Goal: Task Accomplishment & Management: Manage account settings

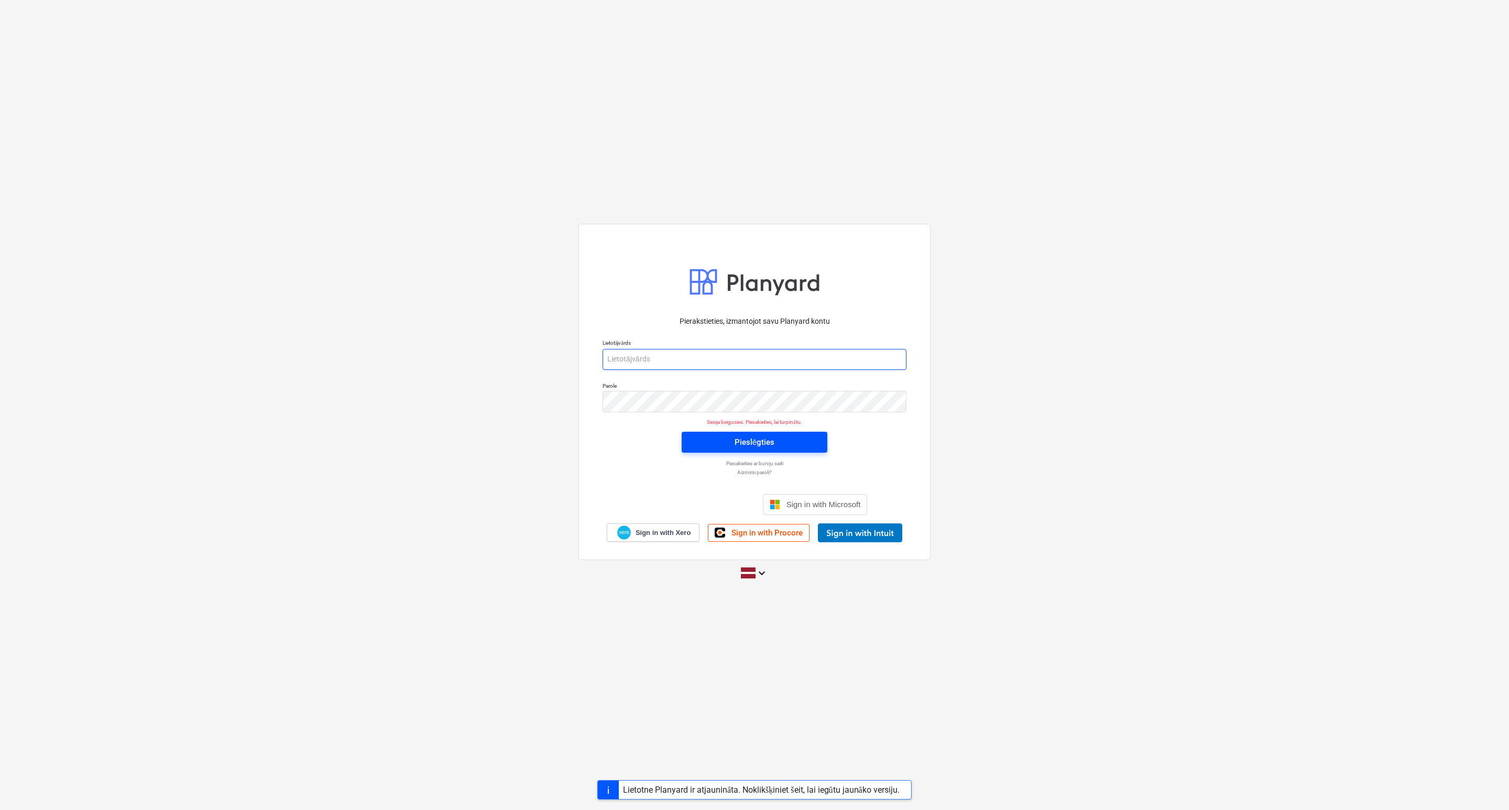
type input "lauris.zaharans@bonava.com"
click at [766, 437] on div "Pieslēgties" at bounding box center [755, 442] width 40 height 14
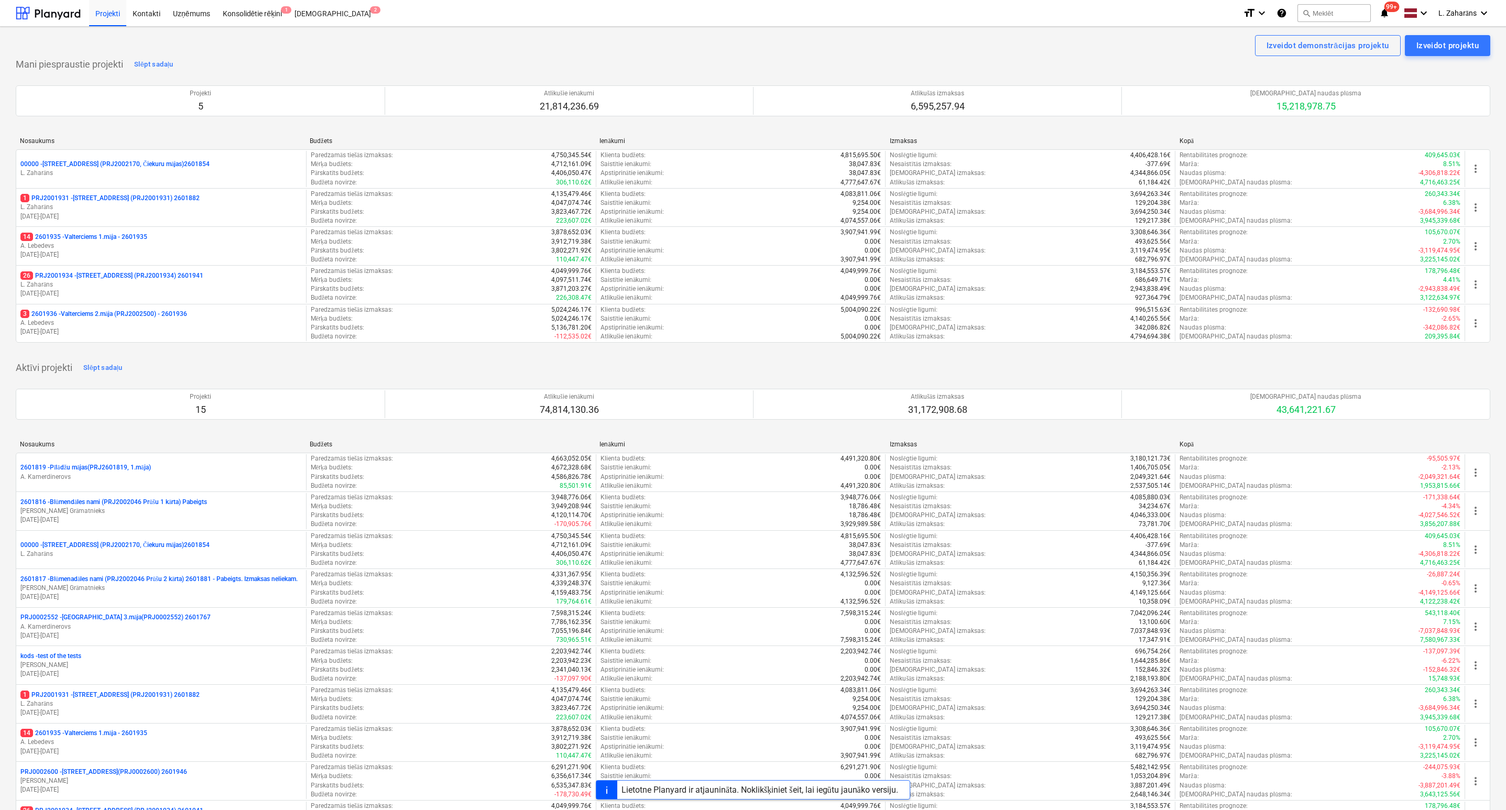
click at [144, 276] on p "26 PRJ2001934 - Mazā Robežu iela 1 (PRJ2001934) 2601941" at bounding box center [111, 275] width 183 height 9
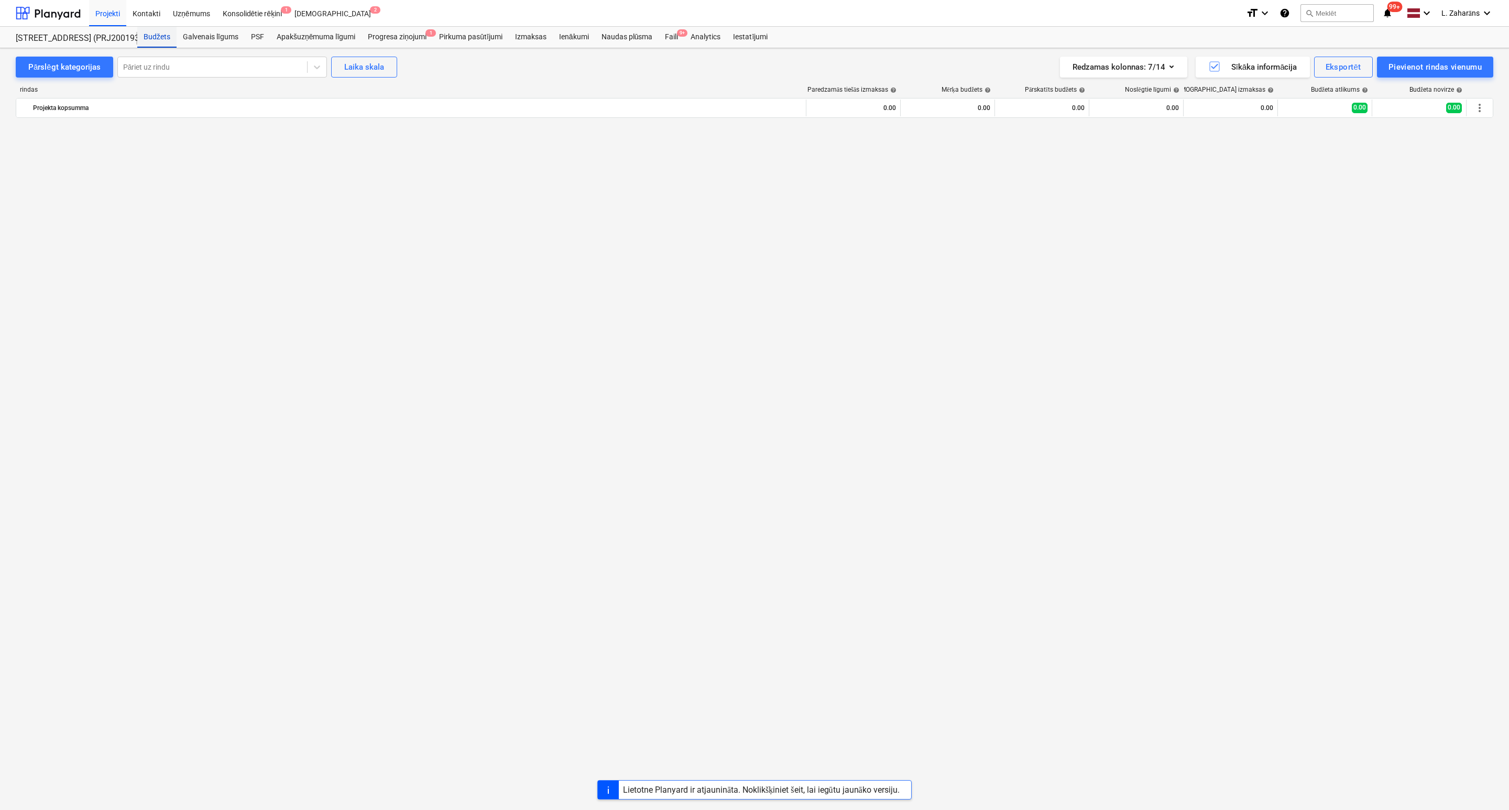
click at [152, 41] on div "Budžets" at bounding box center [156, 37] width 39 height 21
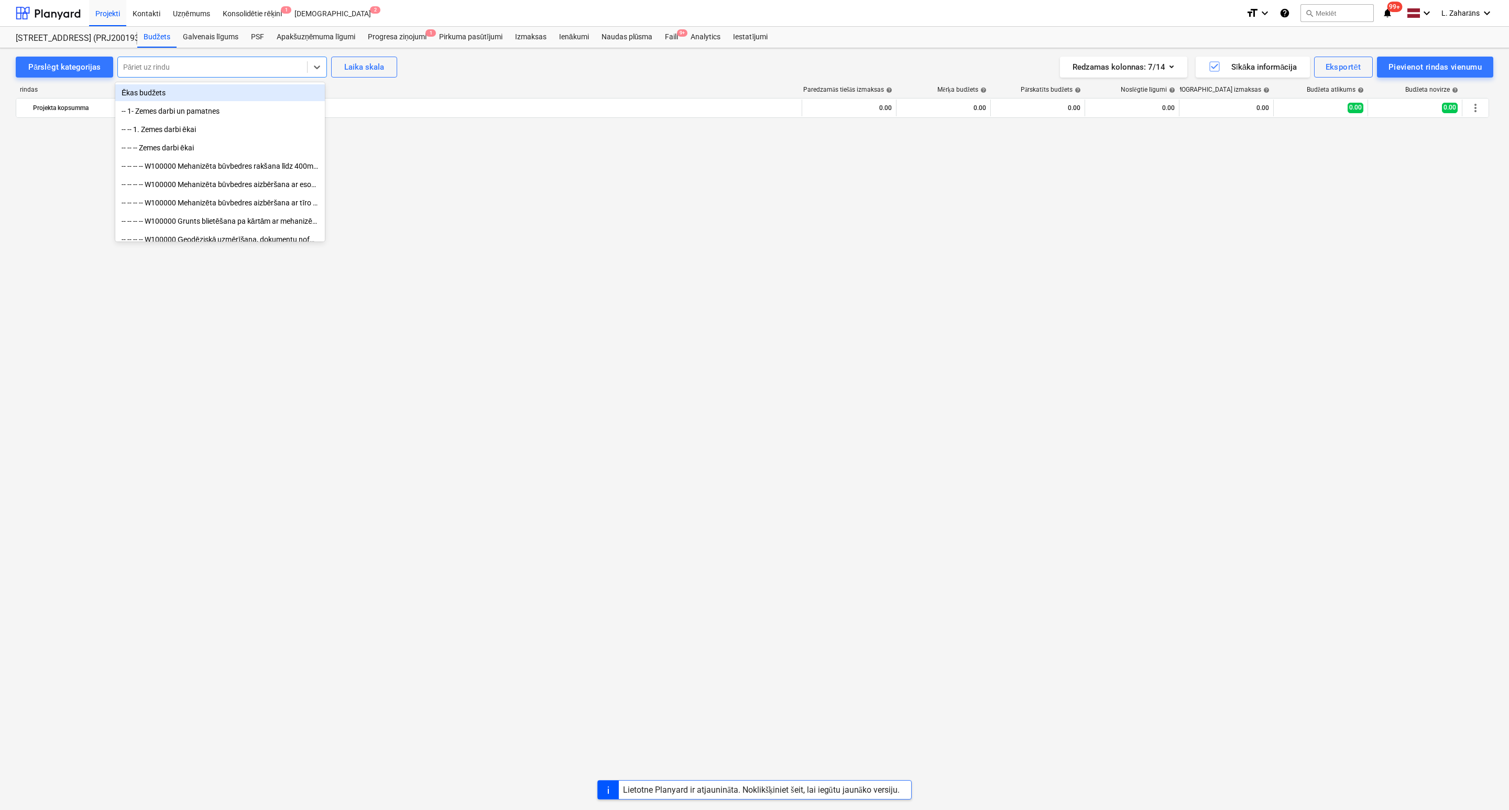
click at [186, 68] on div at bounding box center [212, 67] width 179 height 10
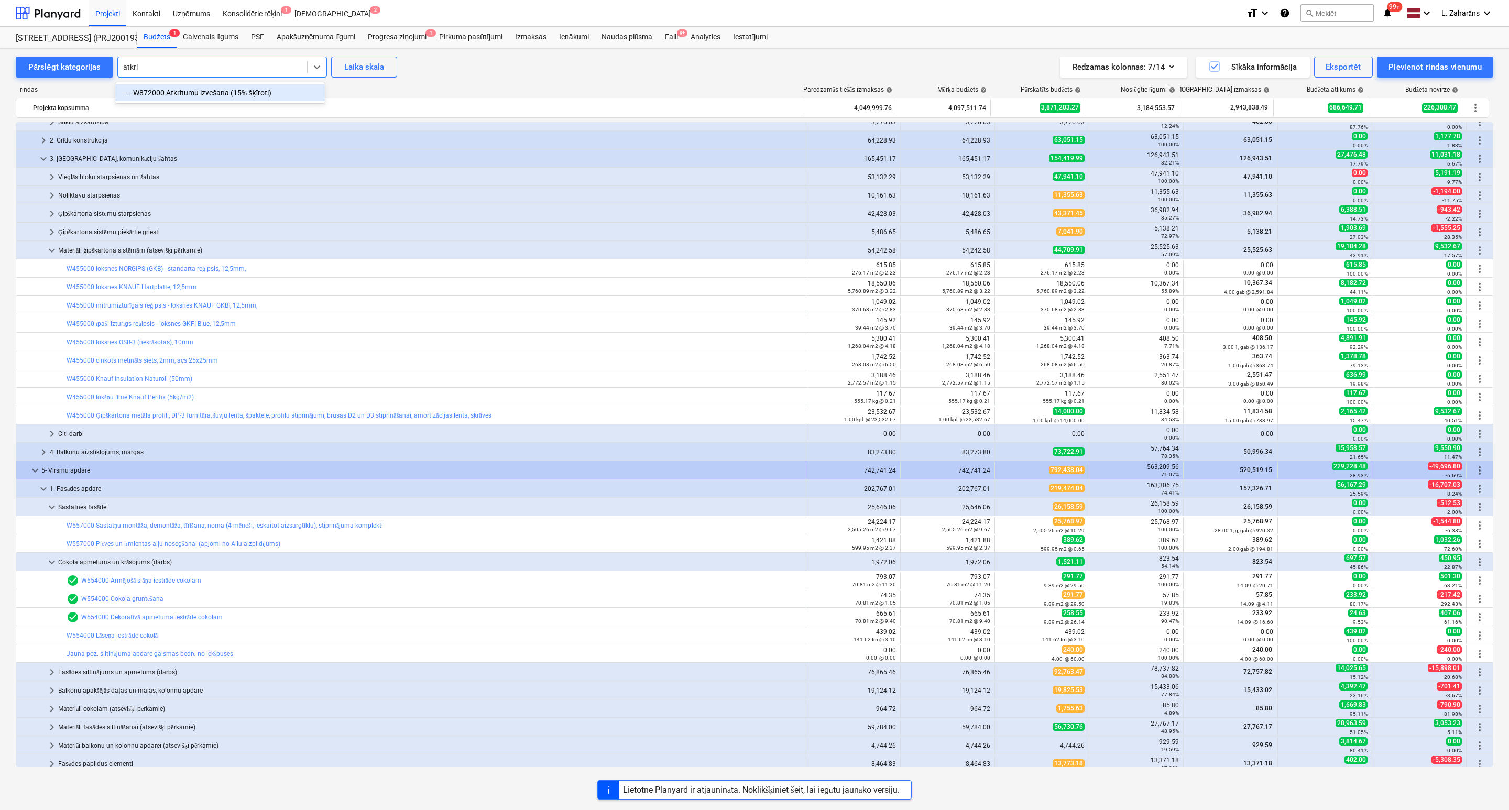
type input "atkrit"
click at [186, 68] on div at bounding box center [212, 67] width 179 height 10
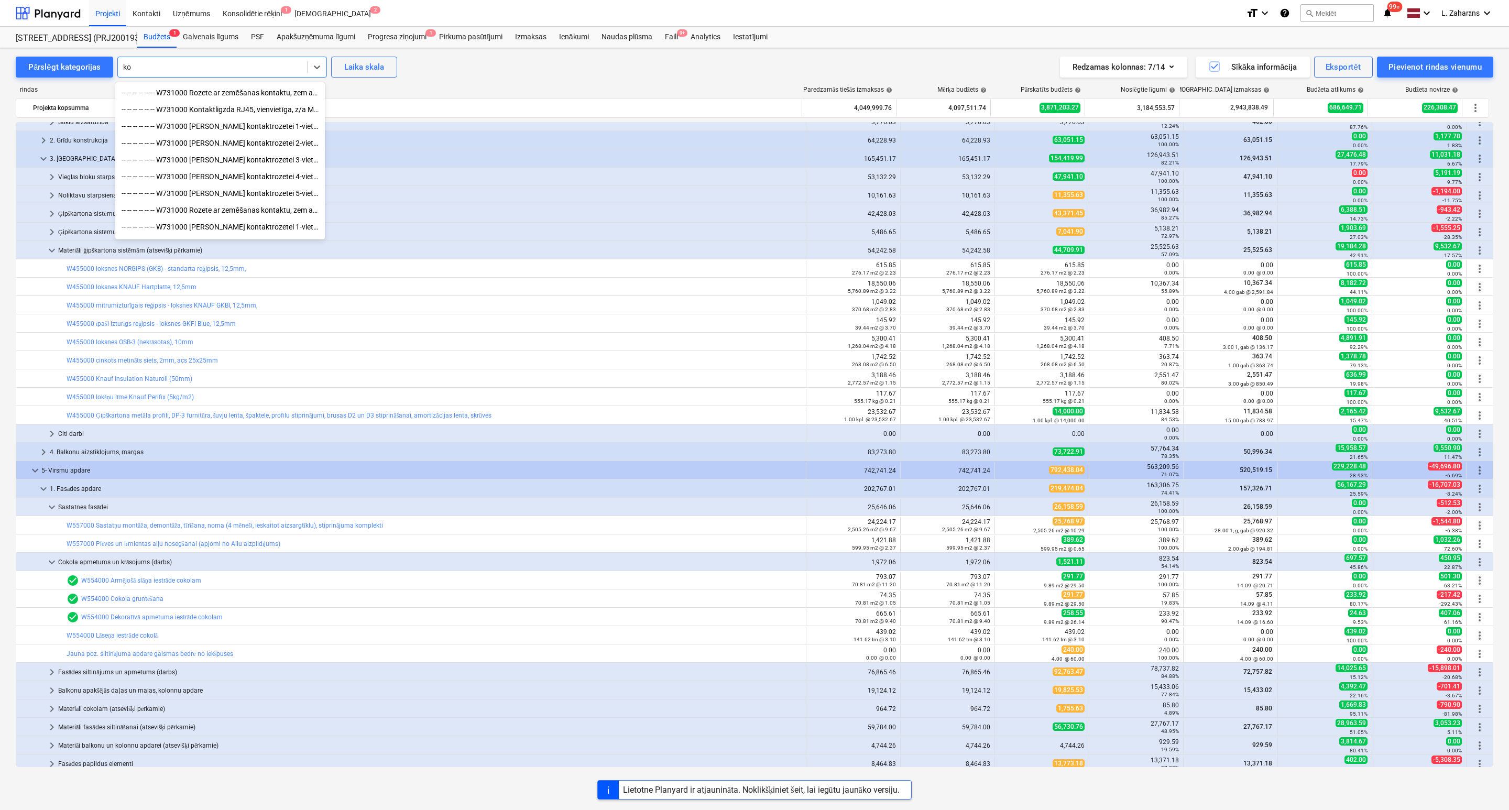
type input "k"
type input "m"
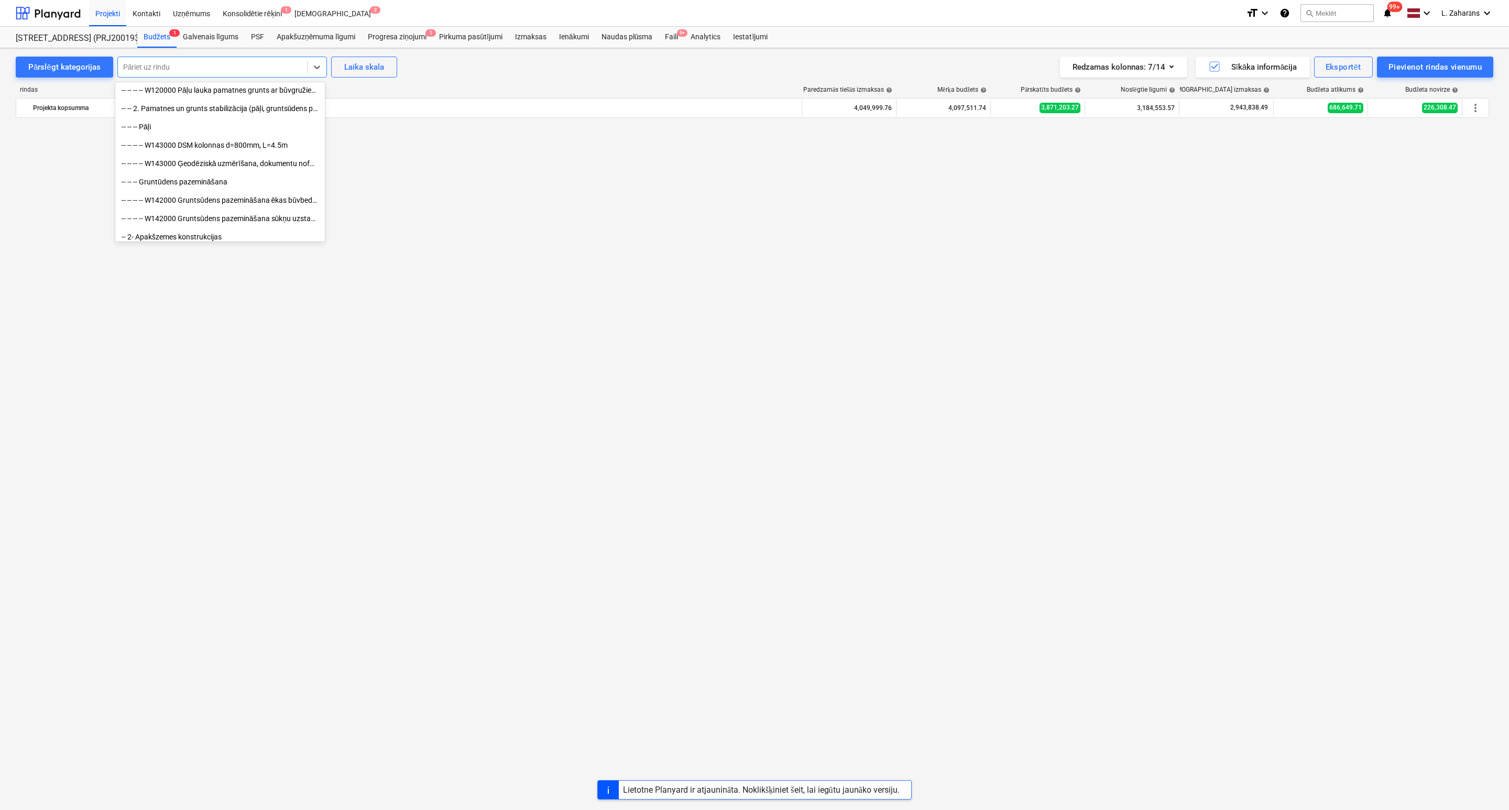
scroll to position [0, 0]
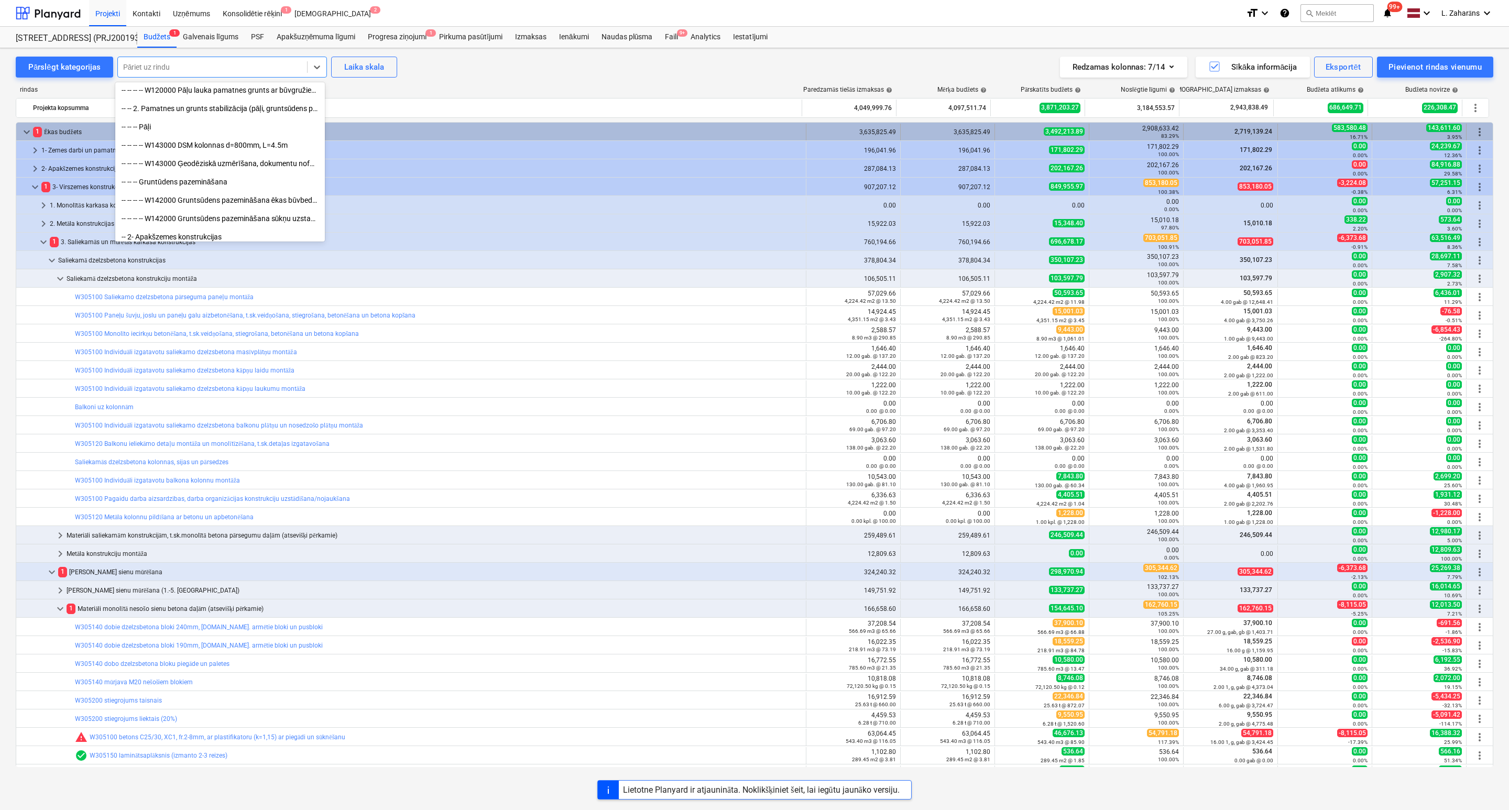
click at [24, 129] on span "keyboard_arrow_down" at bounding box center [26, 132] width 13 height 13
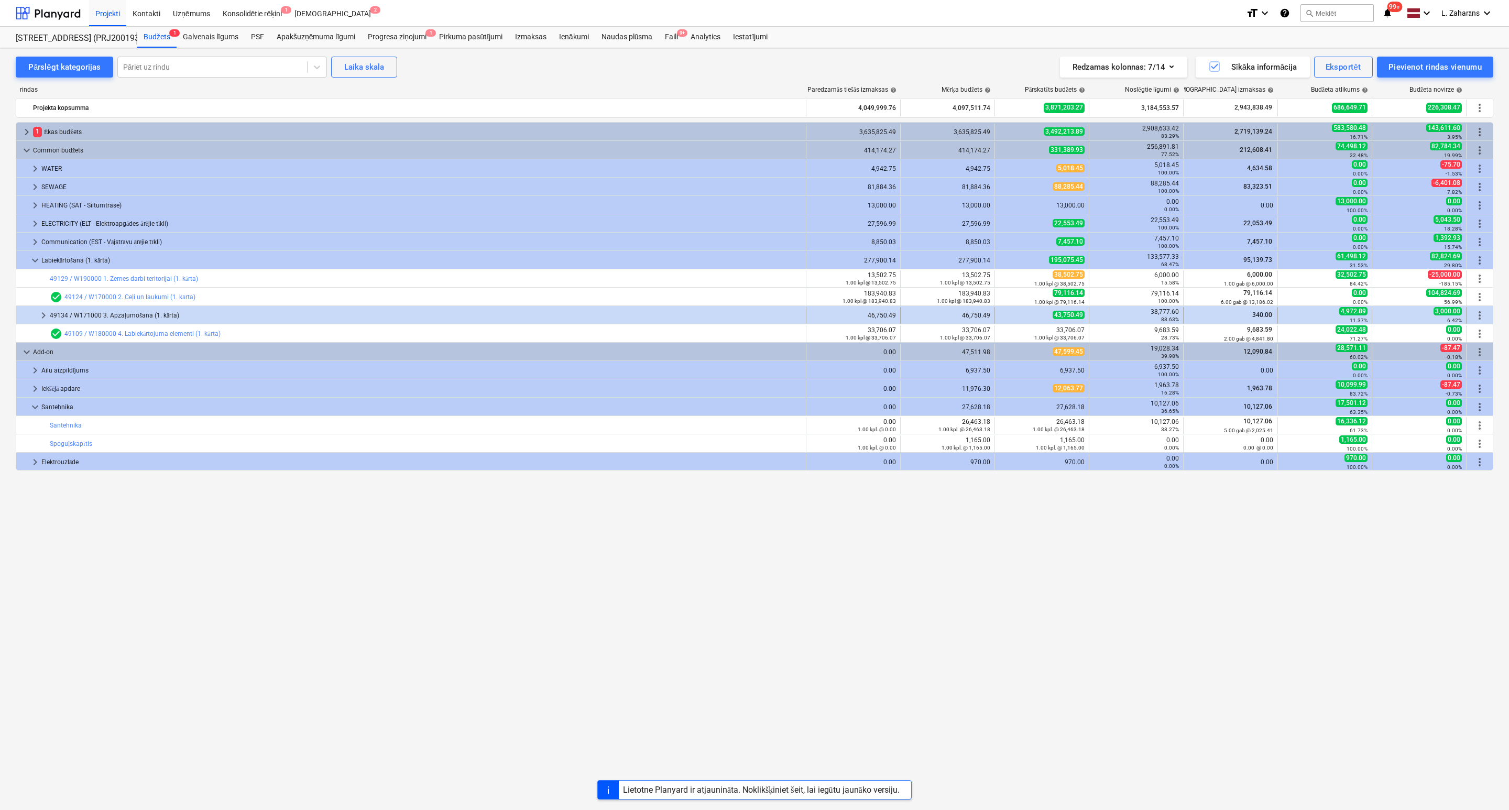
click at [43, 318] on span "keyboard_arrow_right" at bounding box center [43, 315] width 13 height 13
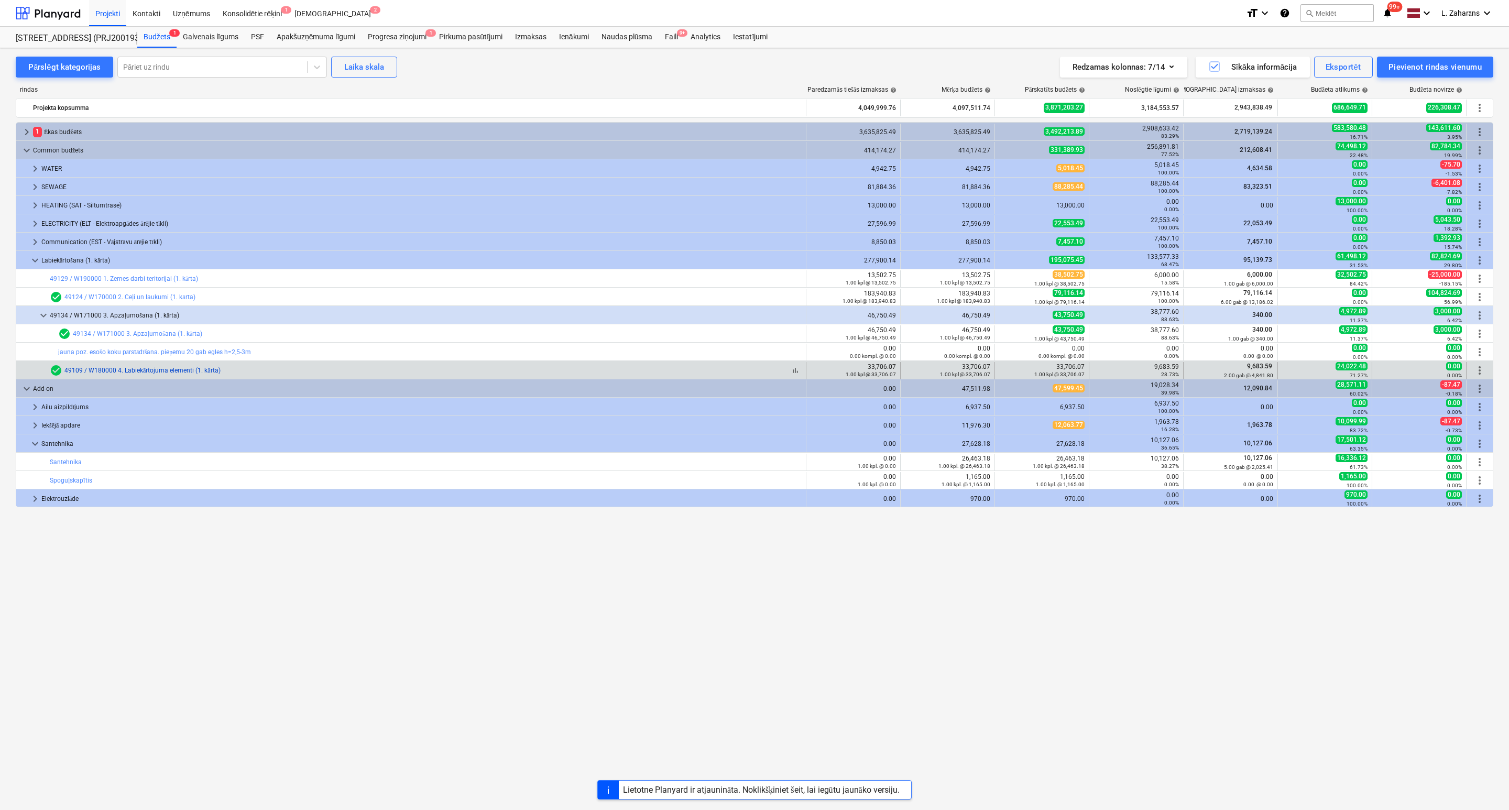
click at [175, 373] on link "49109 / W180000 4. Labiekārtojuma elementi (1. kārta)" at bounding box center [142, 370] width 156 height 7
click at [162, 374] on link "49109 / W180000 4. Labiekārtojuma elementi (1. kārta)" at bounding box center [142, 370] width 156 height 7
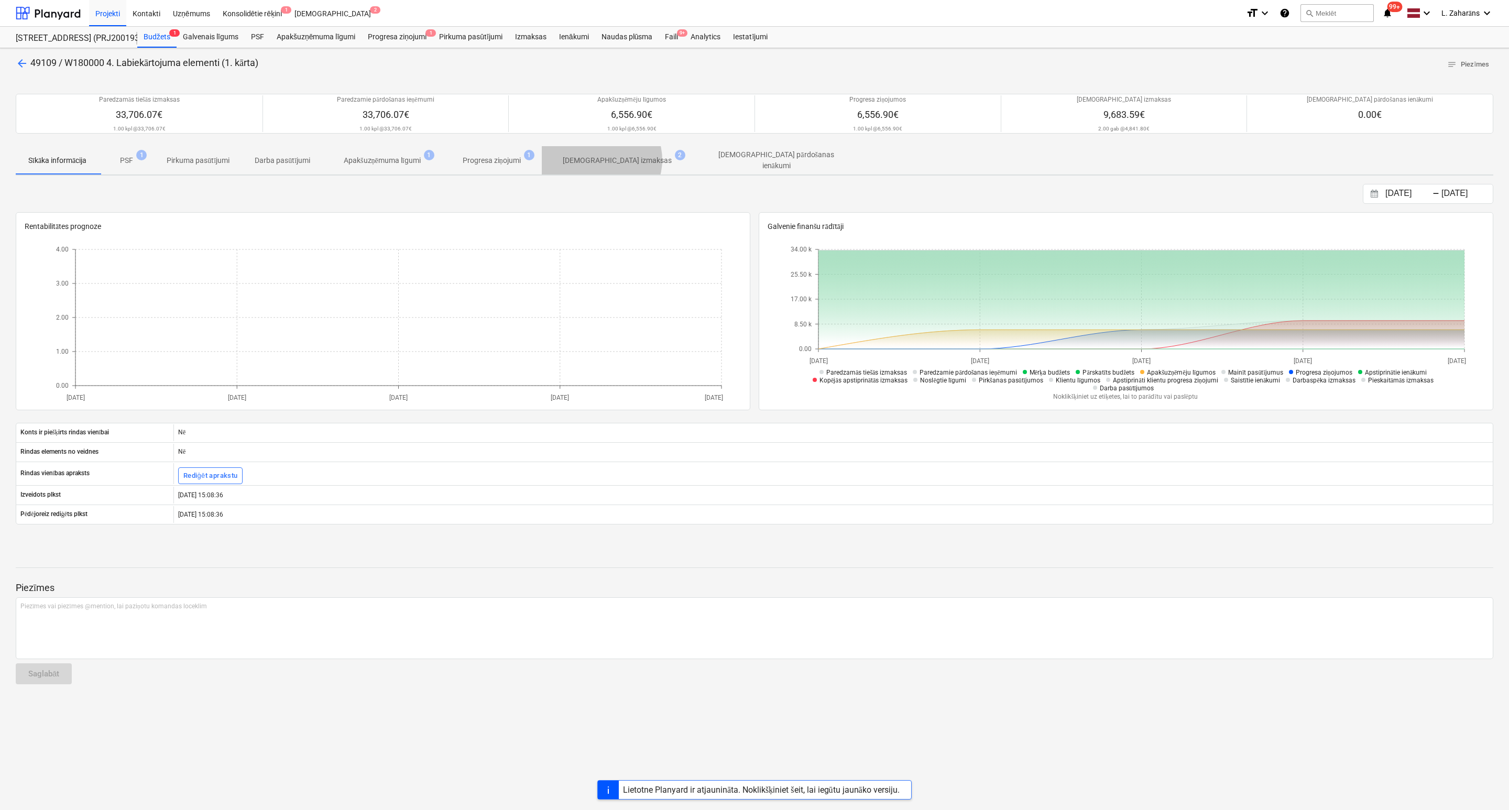
click at [605, 161] on p "Apstiprinātas izmaksas" at bounding box center [617, 160] width 109 height 11
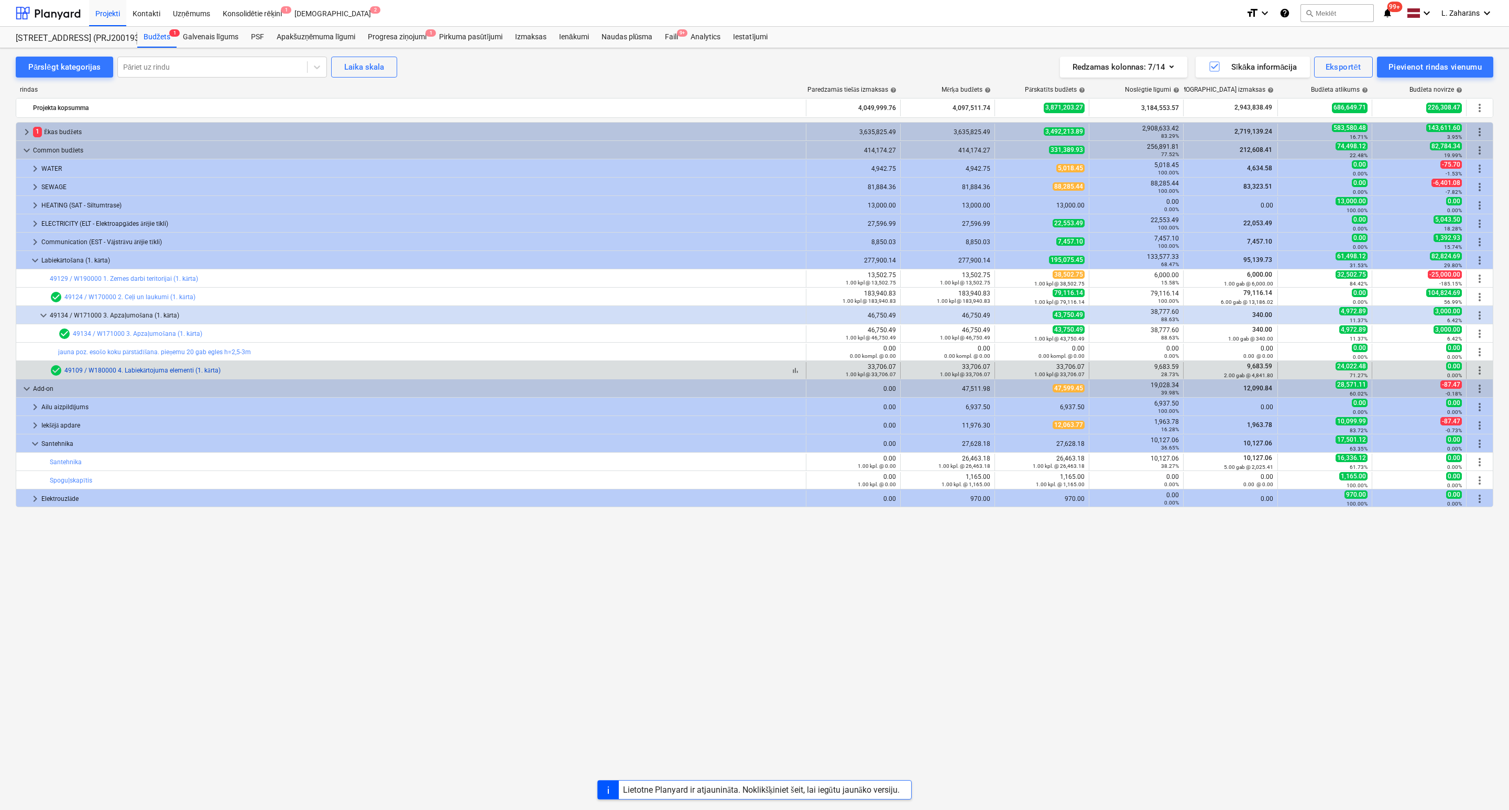
click at [188, 371] on link "49109 / W180000 4. Labiekārtojuma elementi (1. kārta)" at bounding box center [142, 370] width 156 height 7
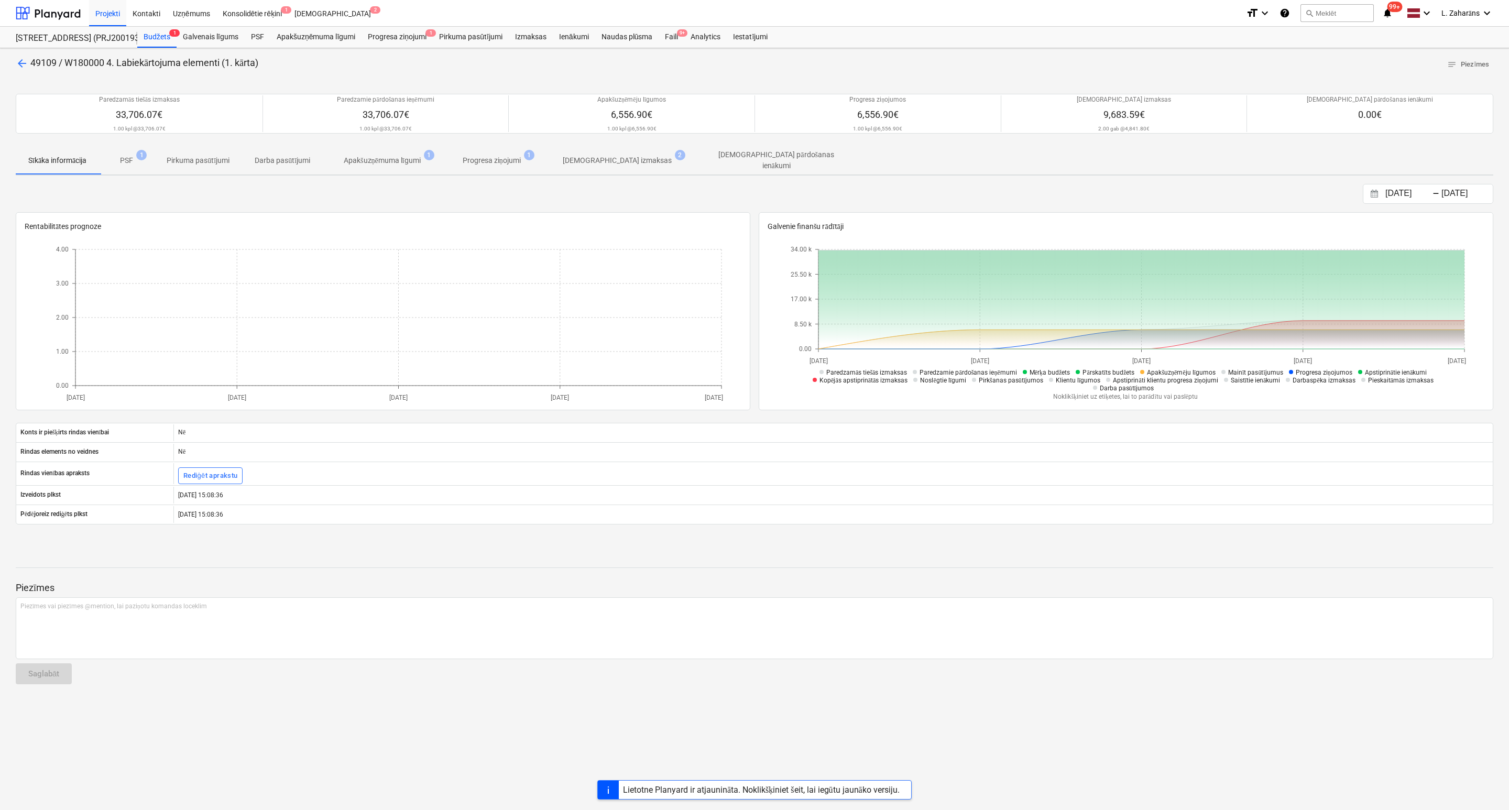
click at [613, 157] on p "Apstiprinātas izmaksas" at bounding box center [617, 160] width 109 height 11
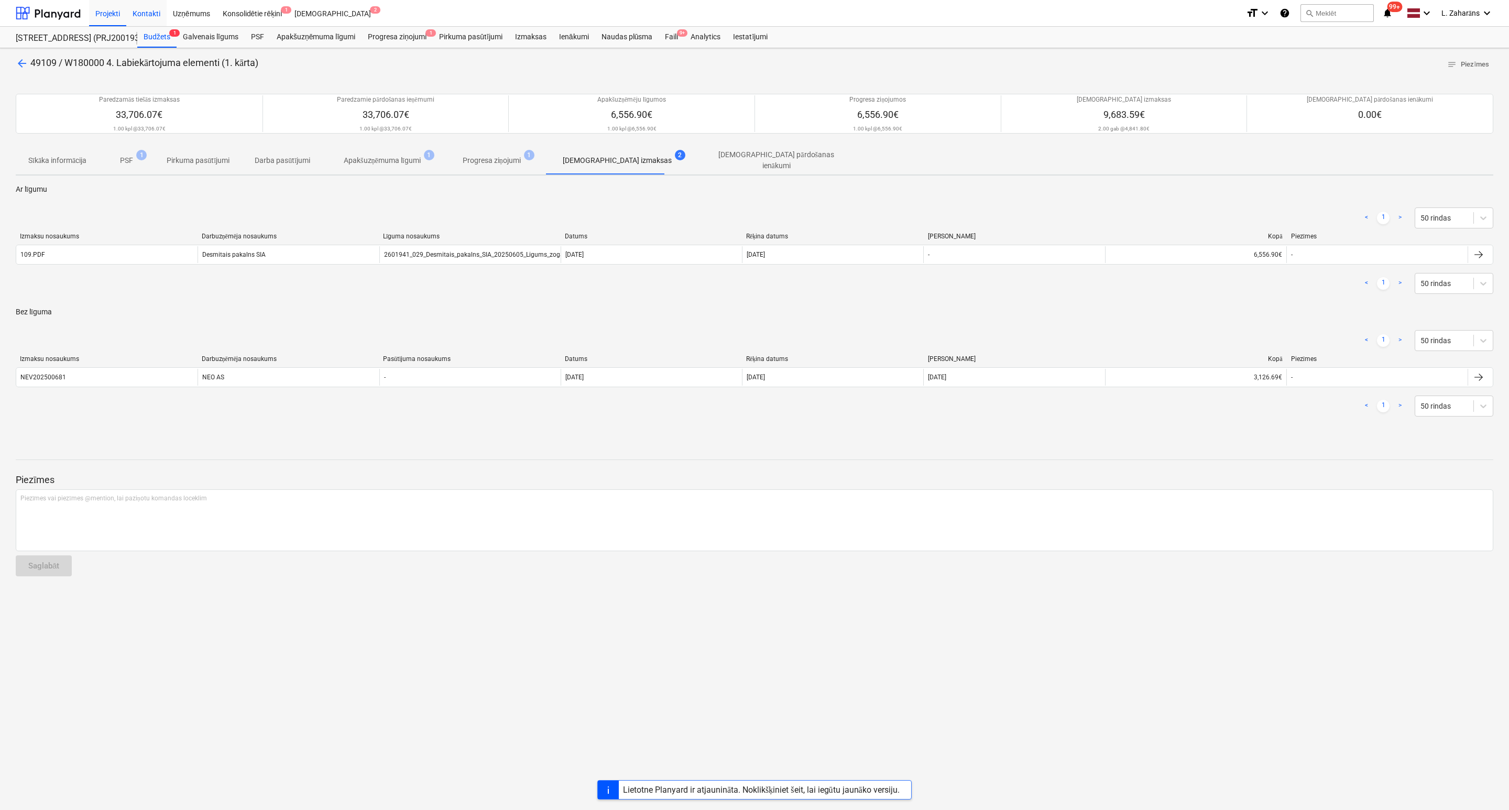
click at [148, 8] on div "Kontakti" at bounding box center [146, 12] width 40 height 27
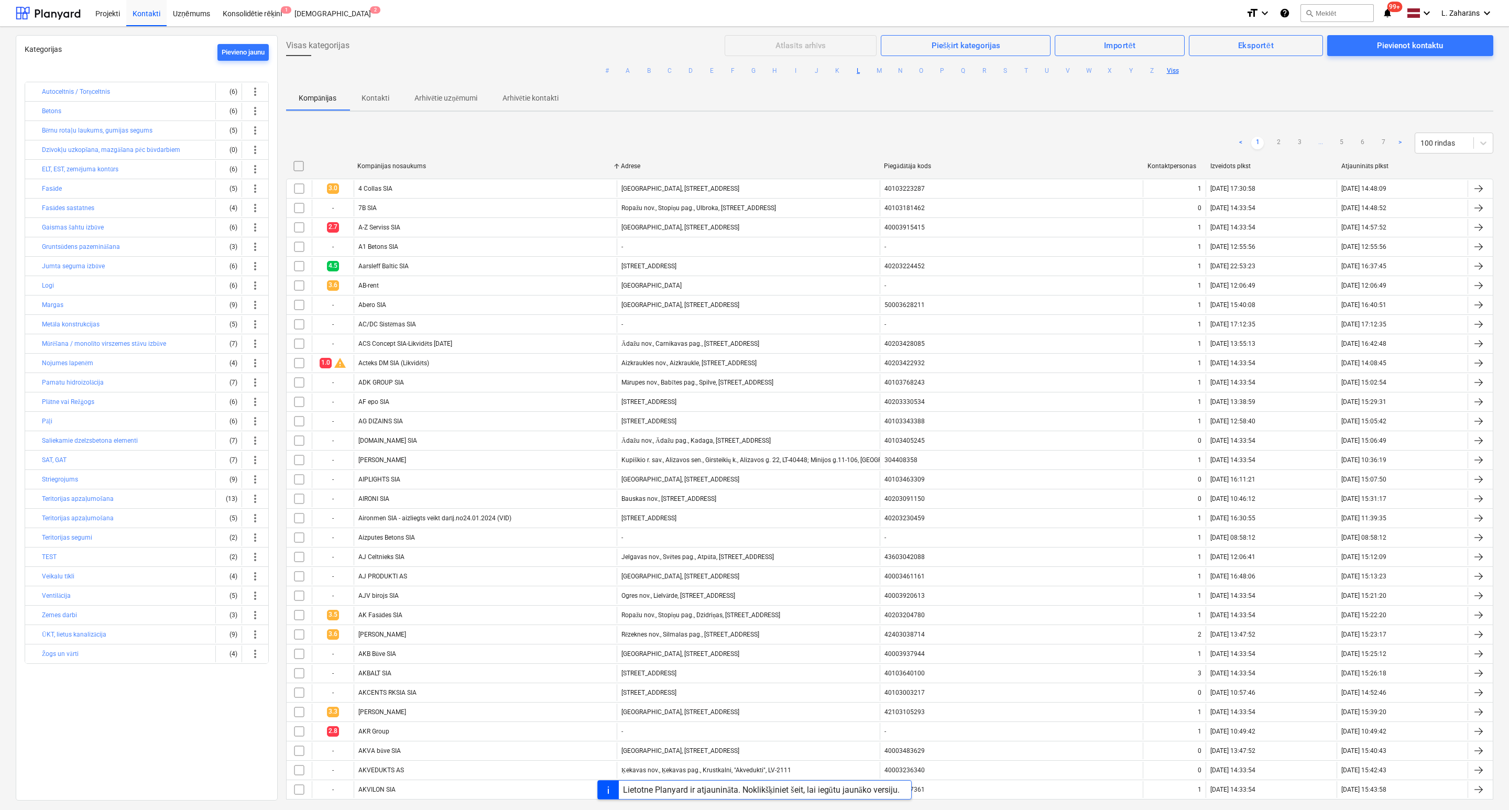
click at [854, 68] on button "L" at bounding box center [858, 70] width 13 height 13
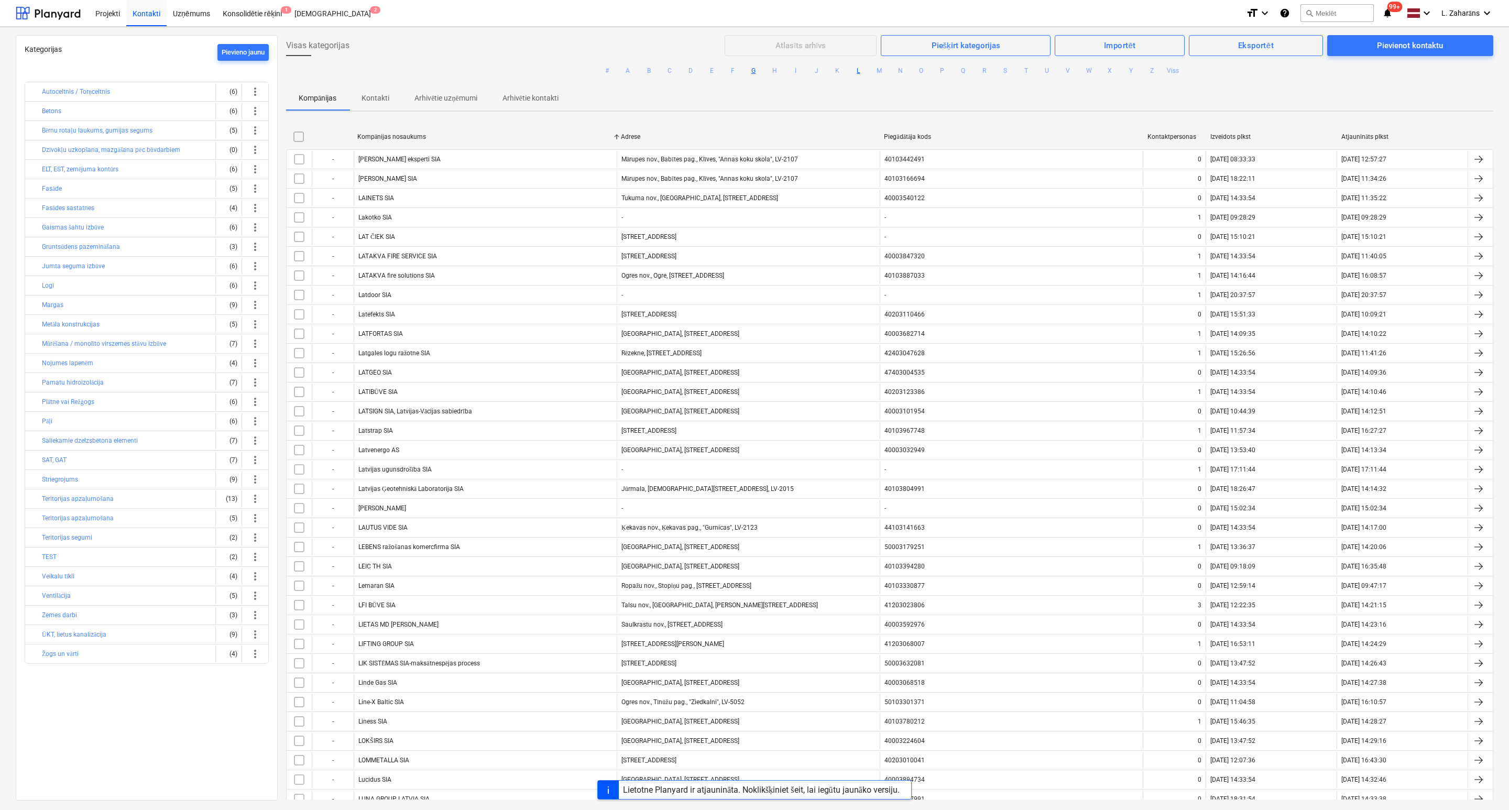
click at [753, 70] on button "G" at bounding box center [753, 70] width 13 height 13
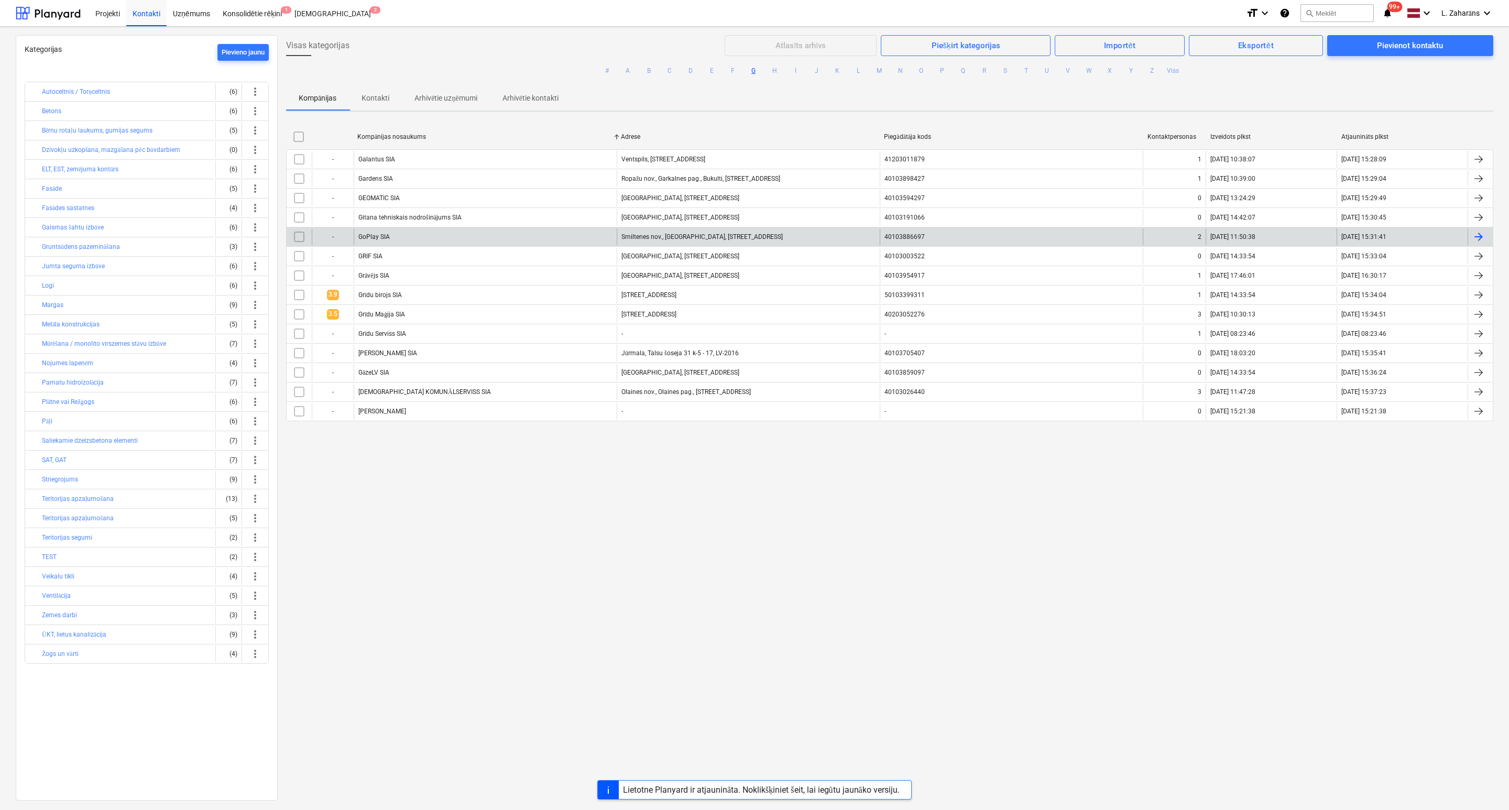
click at [476, 236] on div "GoPlay SIA" at bounding box center [485, 236] width 263 height 17
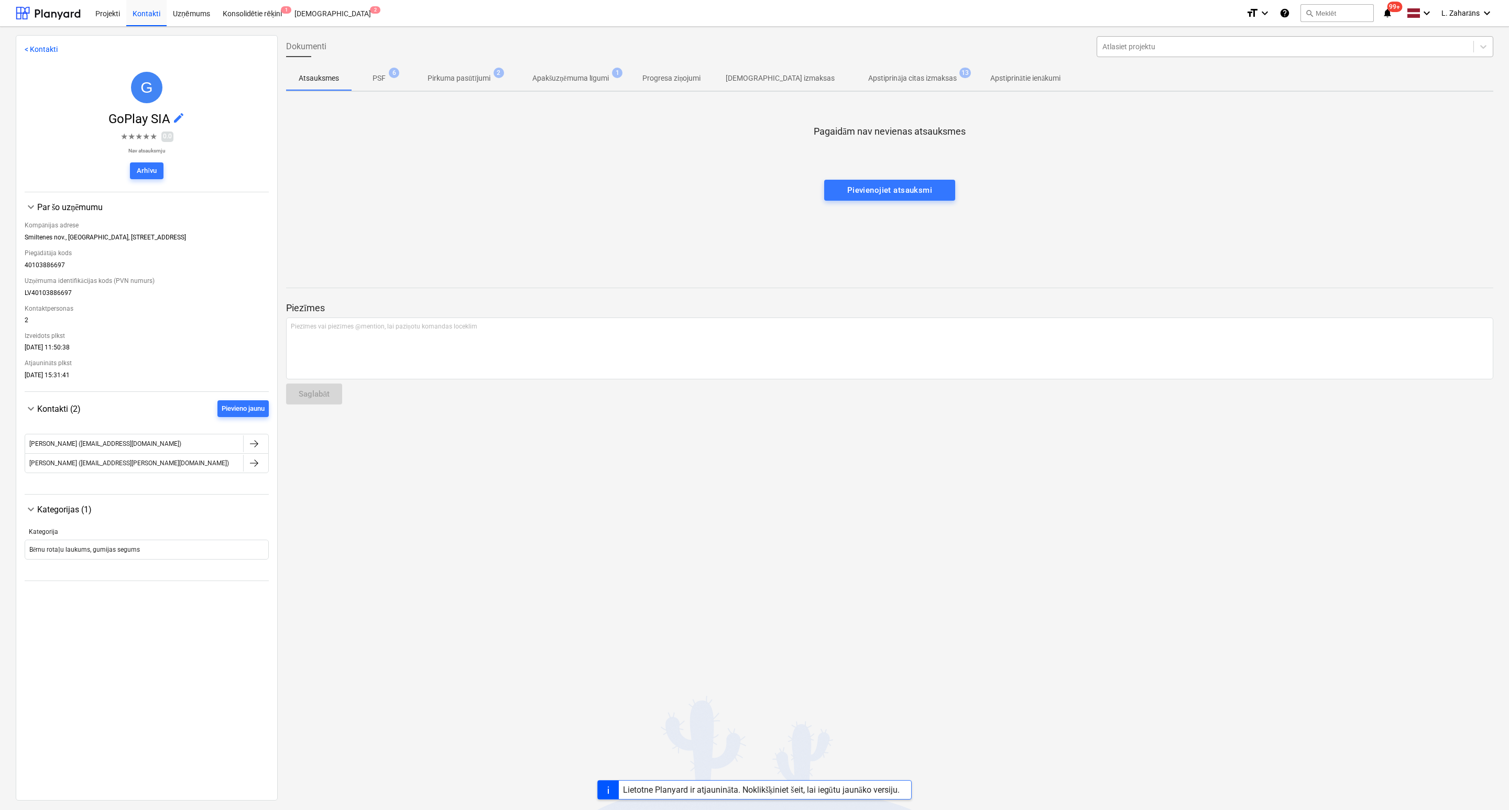
click at [1133, 49] on div at bounding box center [1286, 46] width 366 height 10
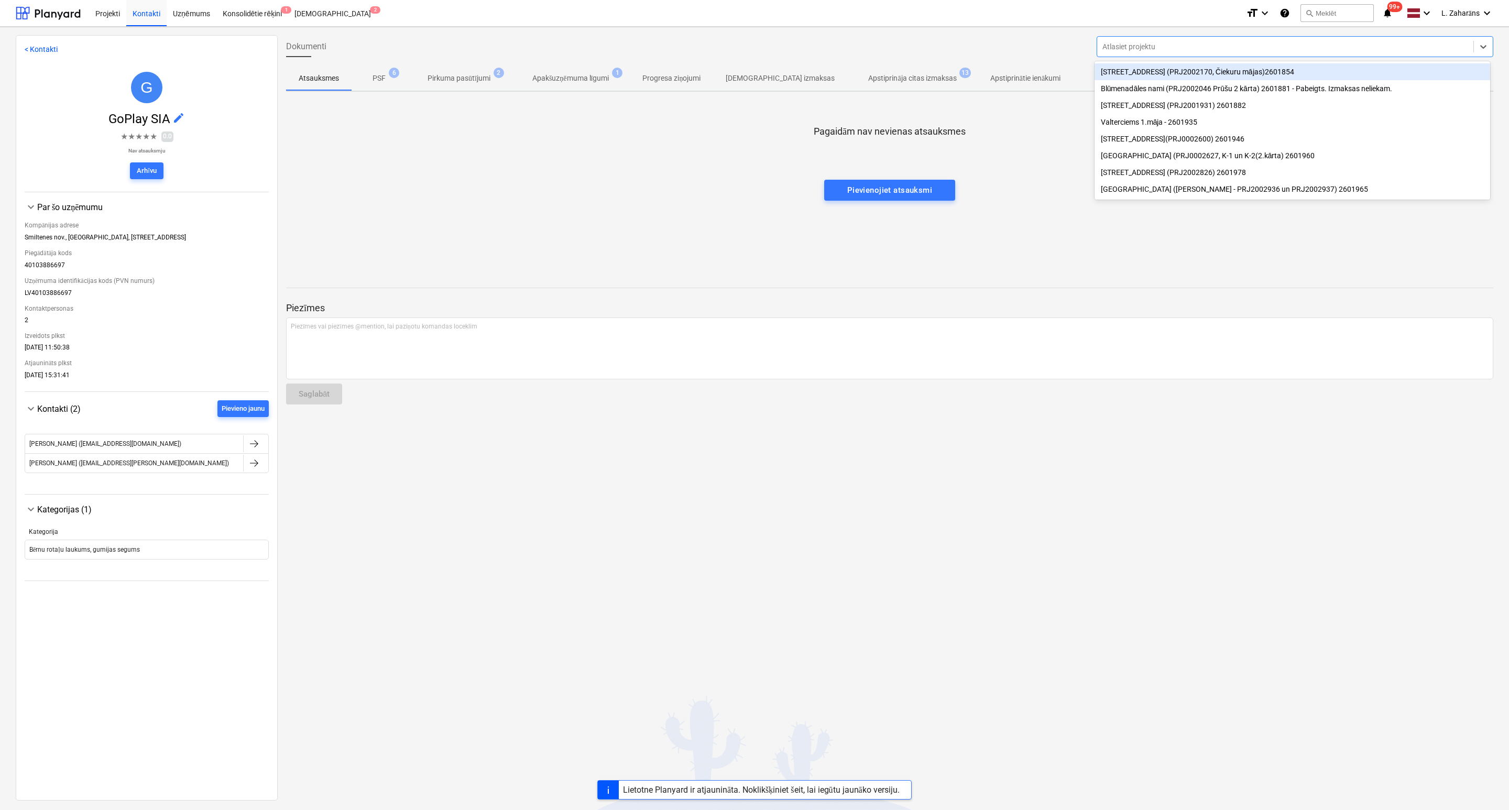
click at [1000, 49] on div "Dokumenti option Druvienas iela 2 (PRJ2002170, Čiekuru mājas)2601854 focused, 1…" at bounding box center [890, 46] width 1216 height 29
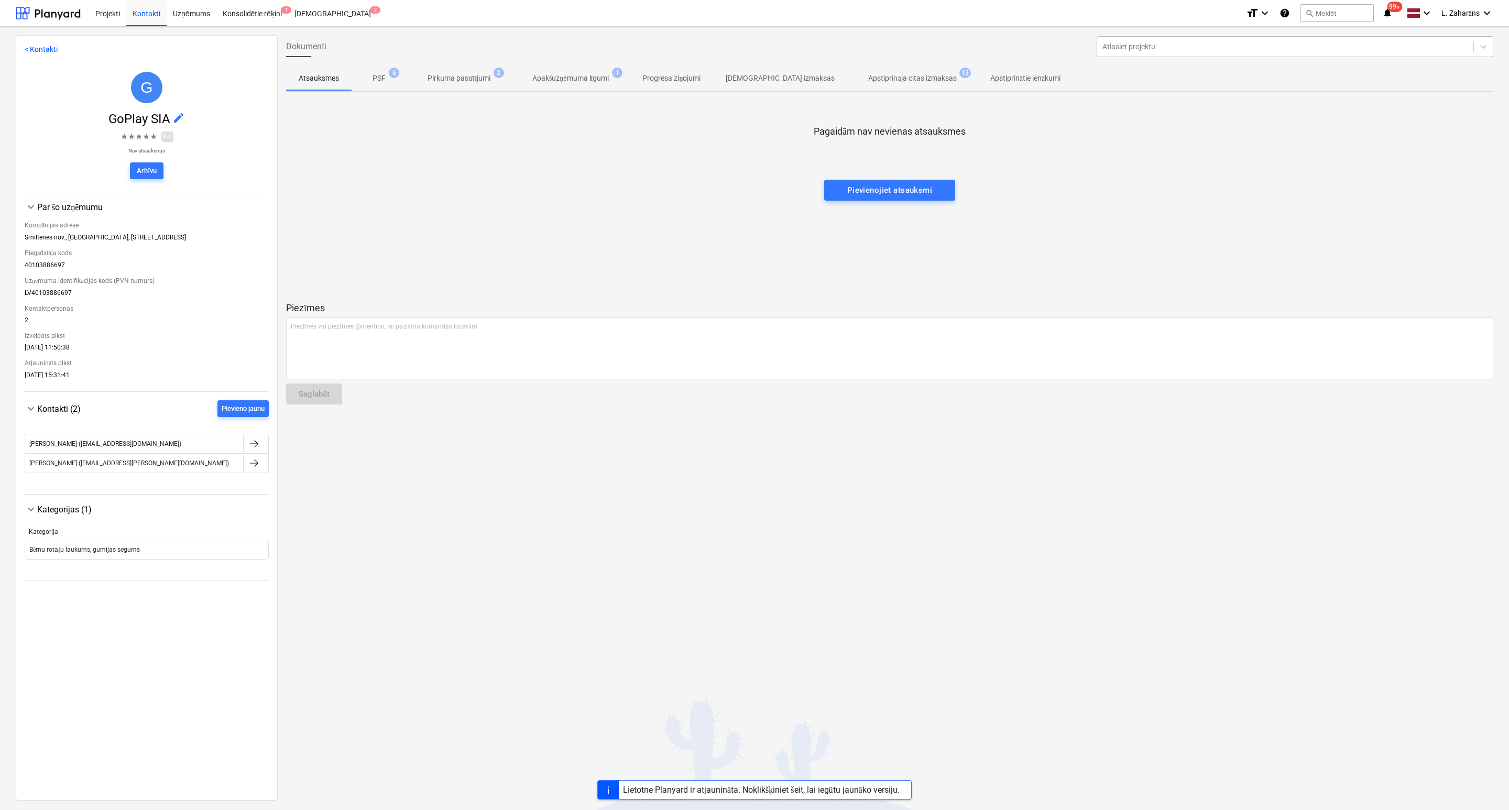
click at [1177, 45] on div at bounding box center [1286, 46] width 366 height 10
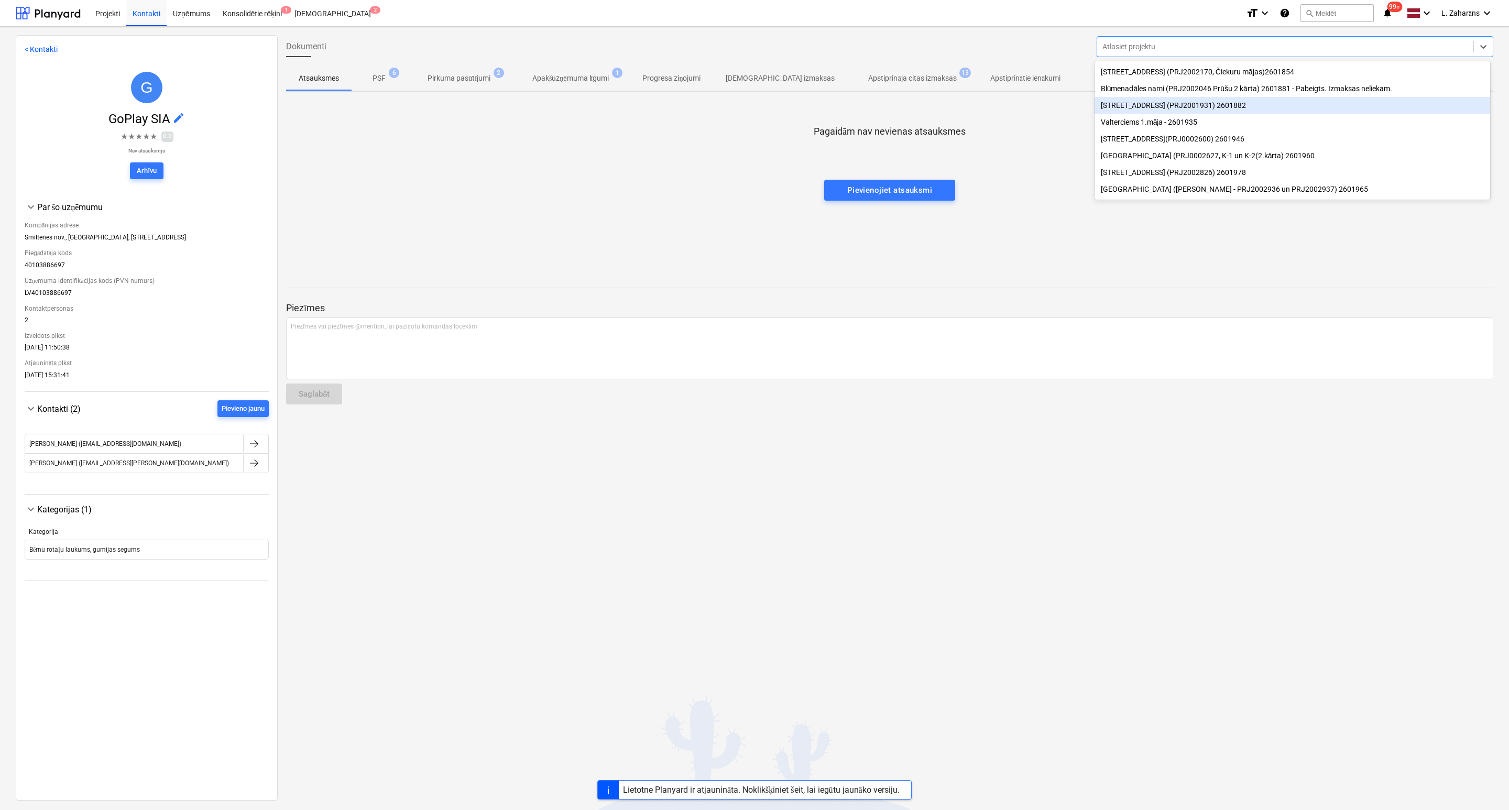
click at [1203, 107] on div "Mazā Robežu iela 2 (PRJ2001931) 2601882" at bounding box center [1293, 105] width 396 height 17
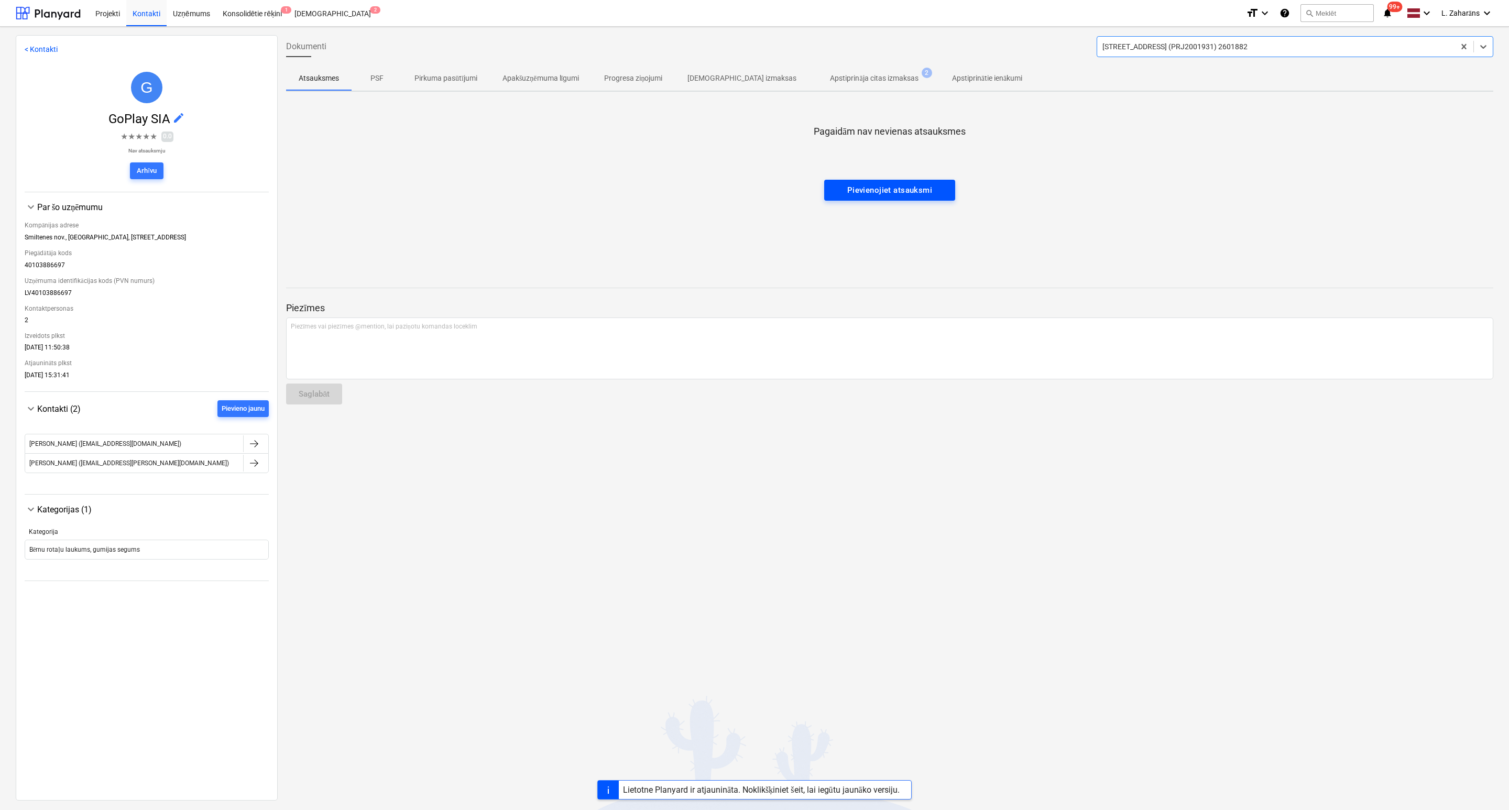
click at [911, 189] on div "Pievienojiet atsauksmi" at bounding box center [889, 190] width 85 height 14
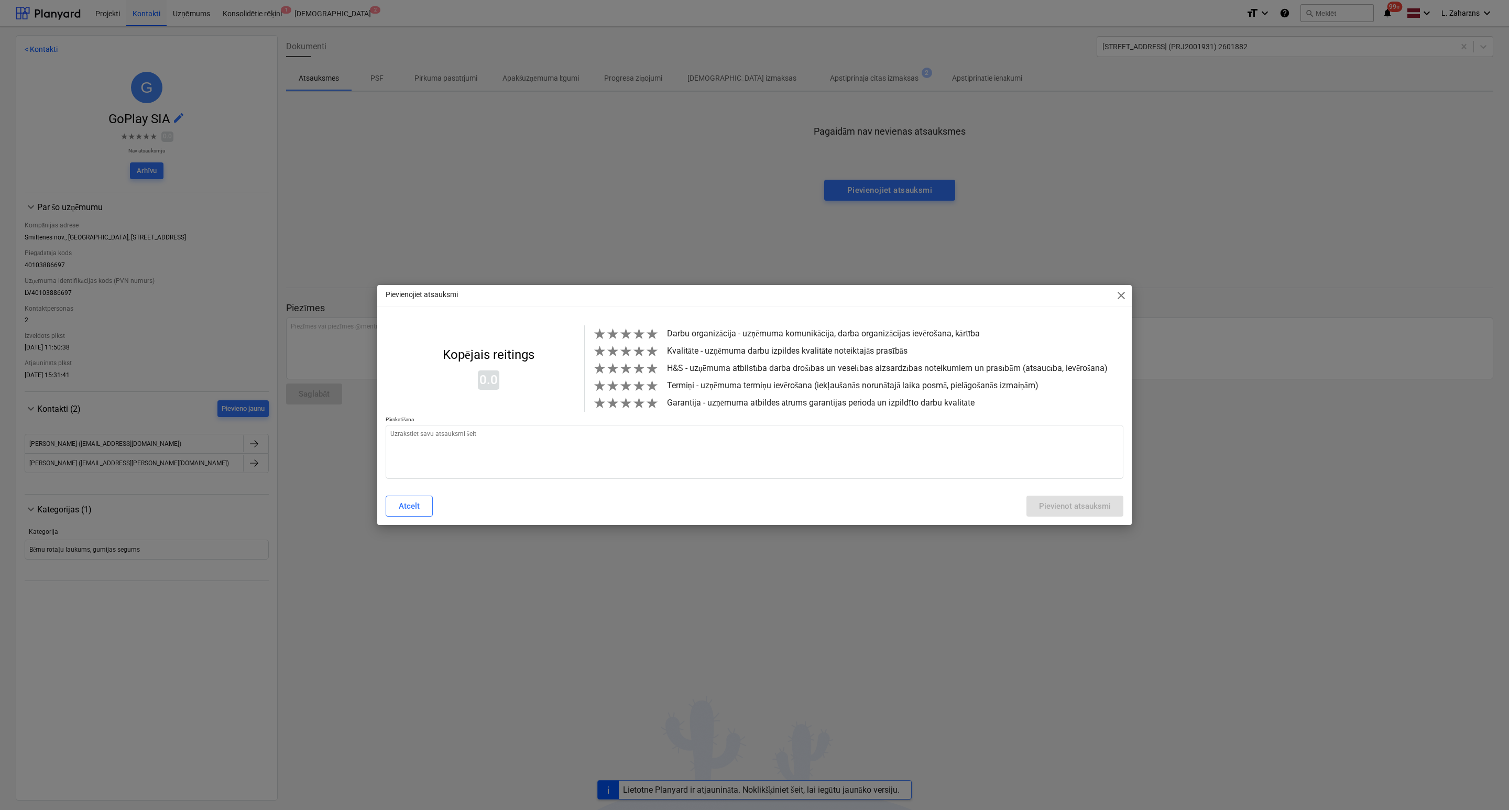
click at [1124, 289] on span "close" at bounding box center [1121, 295] width 13 height 13
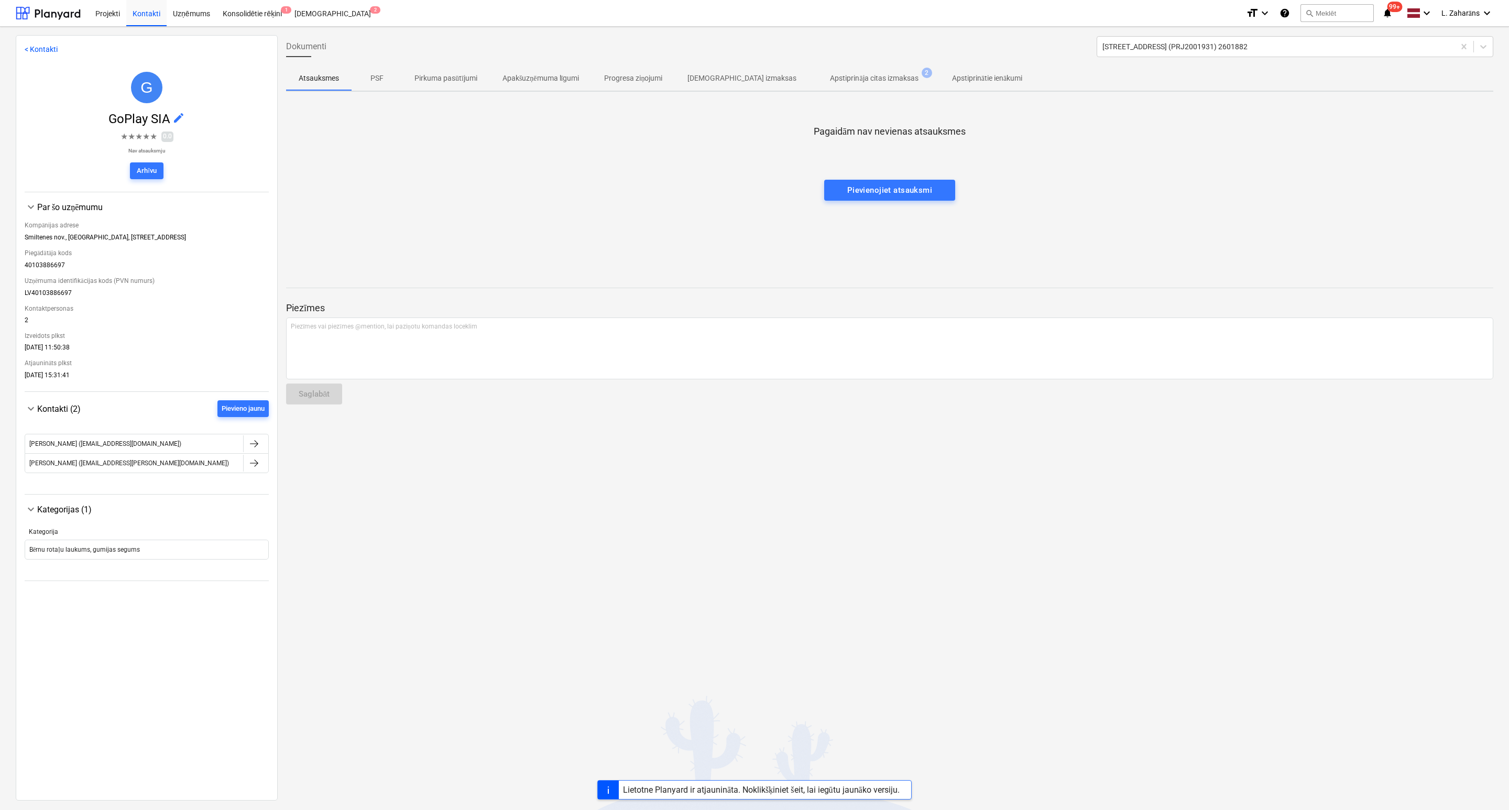
type textarea "x"
click at [1140, 44] on div at bounding box center [1276, 46] width 347 height 10
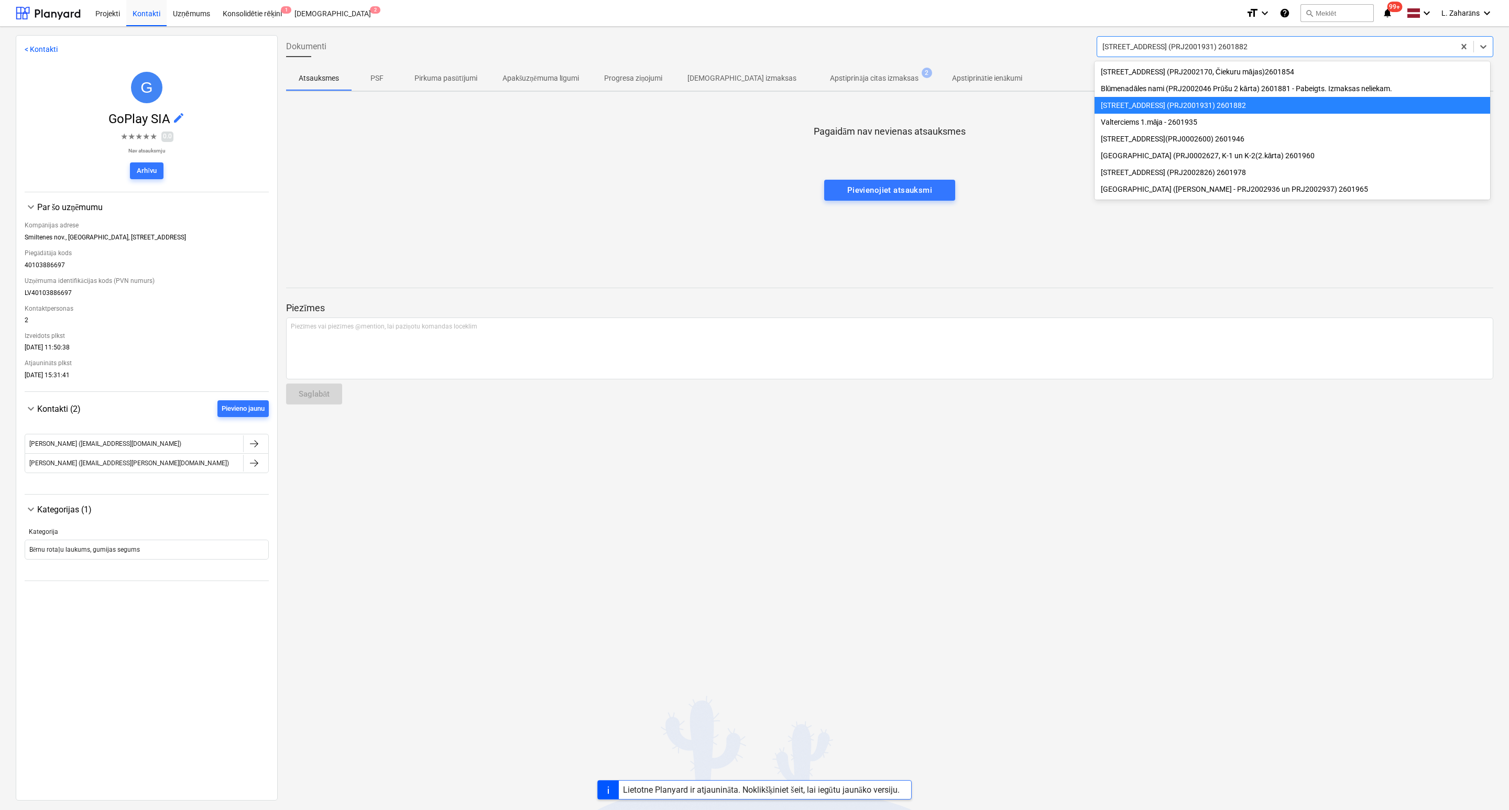
click at [1123, 106] on div "Mazā Robežu iela 2 (PRJ2001931) 2601882" at bounding box center [1293, 105] width 396 height 17
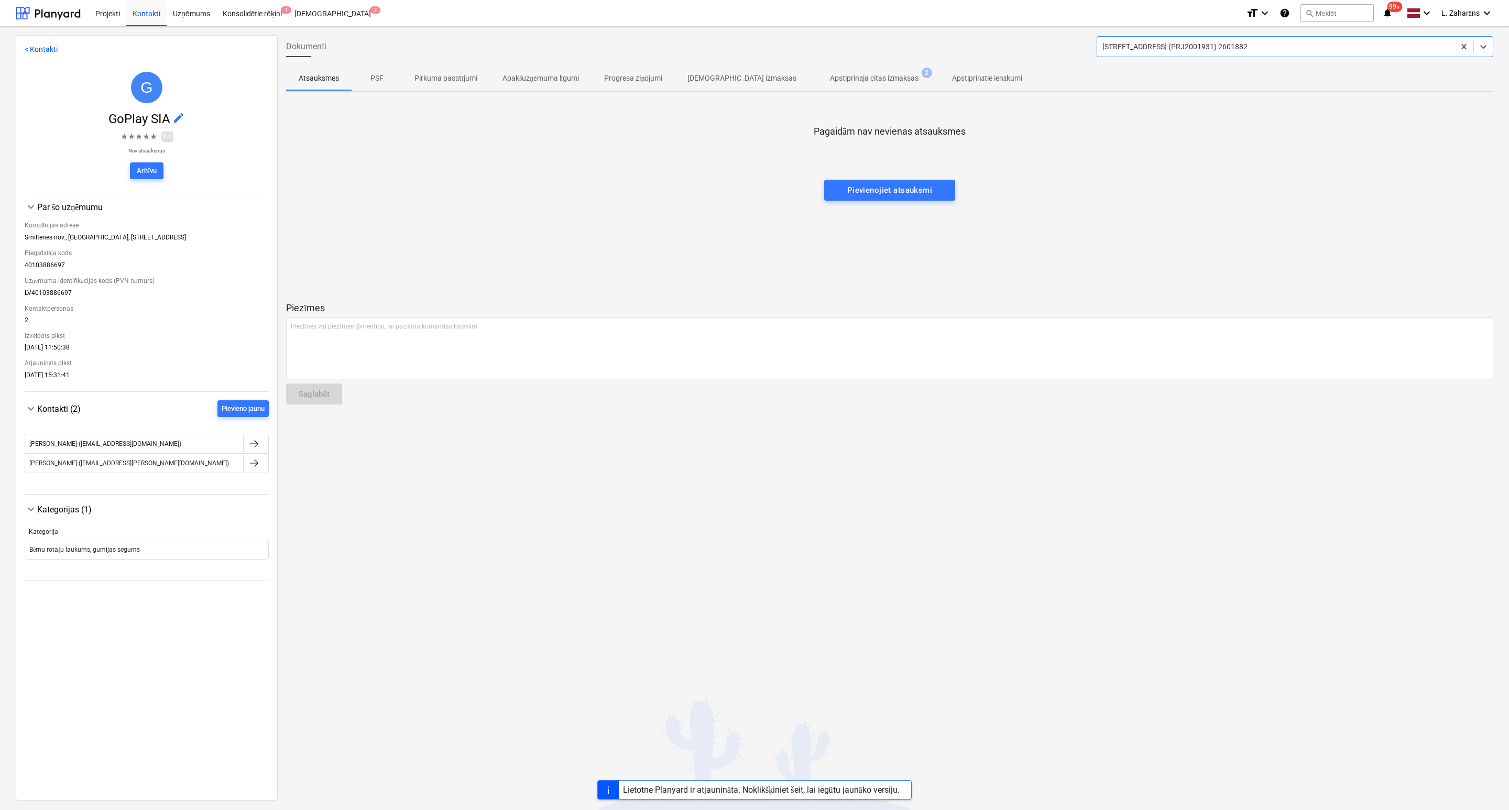
click at [868, 73] on p "Apstiprināja citas izmaksas" at bounding box center [874, 78] width 88 height 11
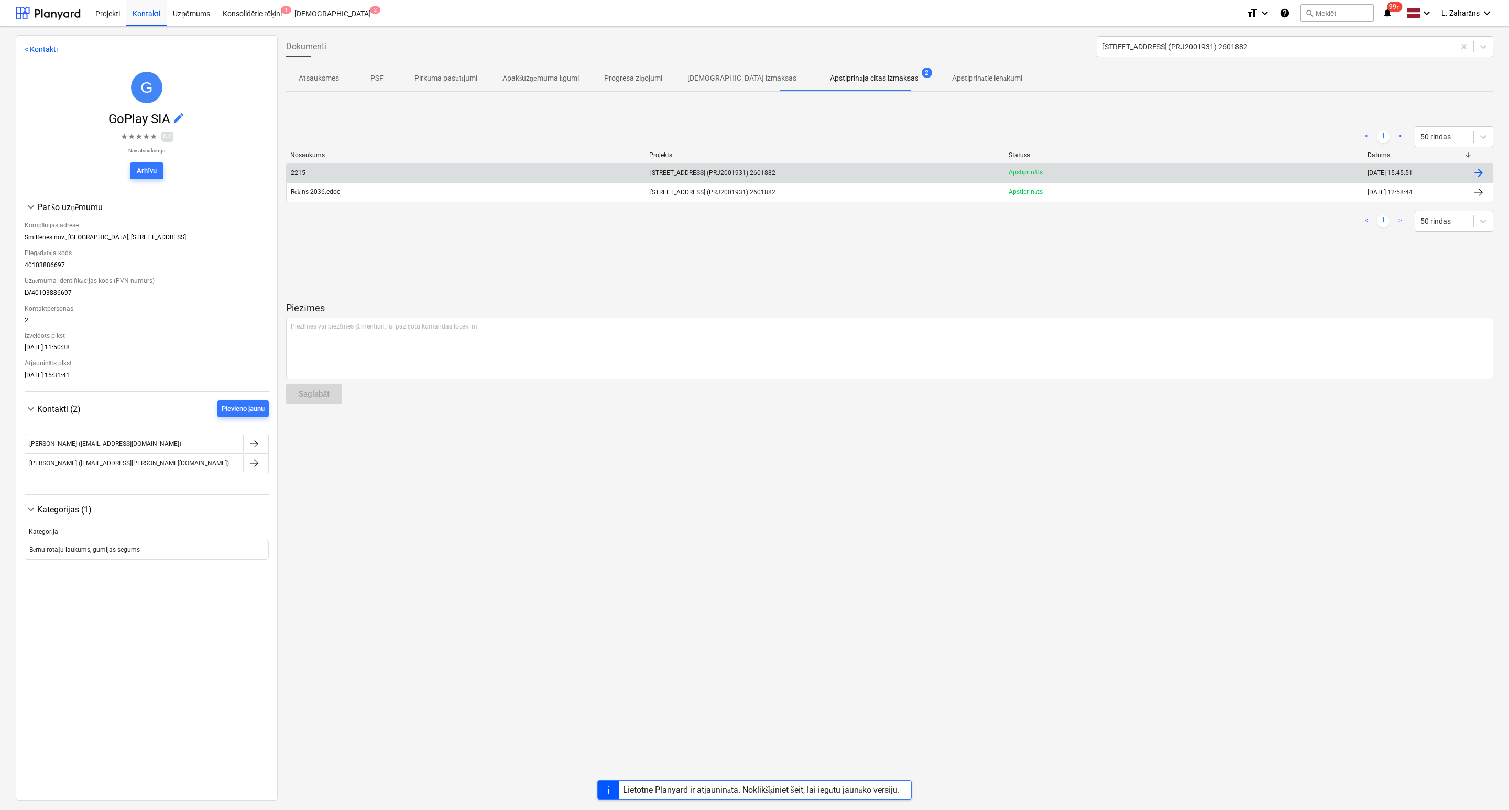
click at [303, 174] on div "2215" at bounding box center [298, 172] width 15 height 7
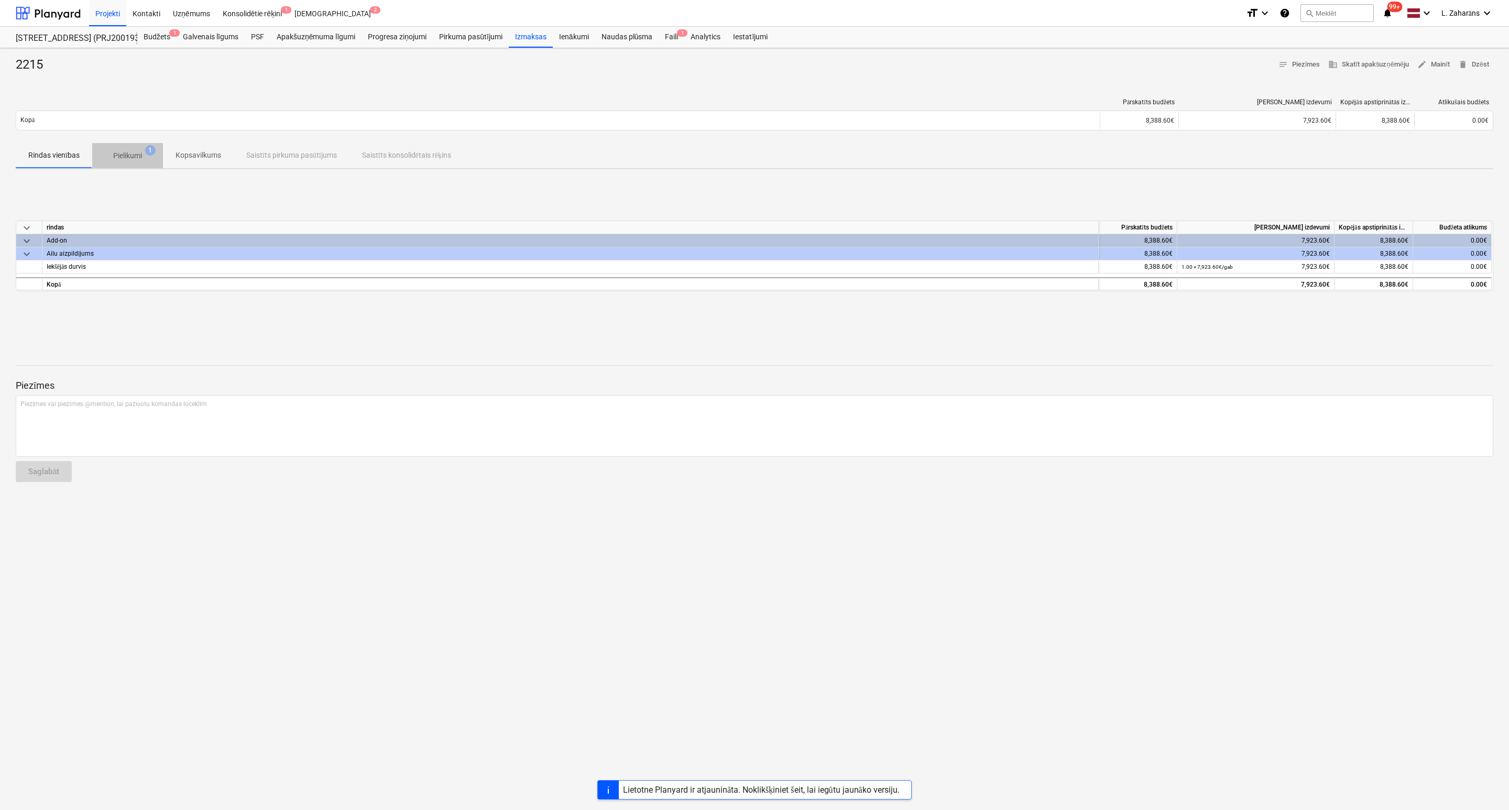
click at [123, 157] on p "Pielikumi" at bounding box center [127, 155] width 29 height 11
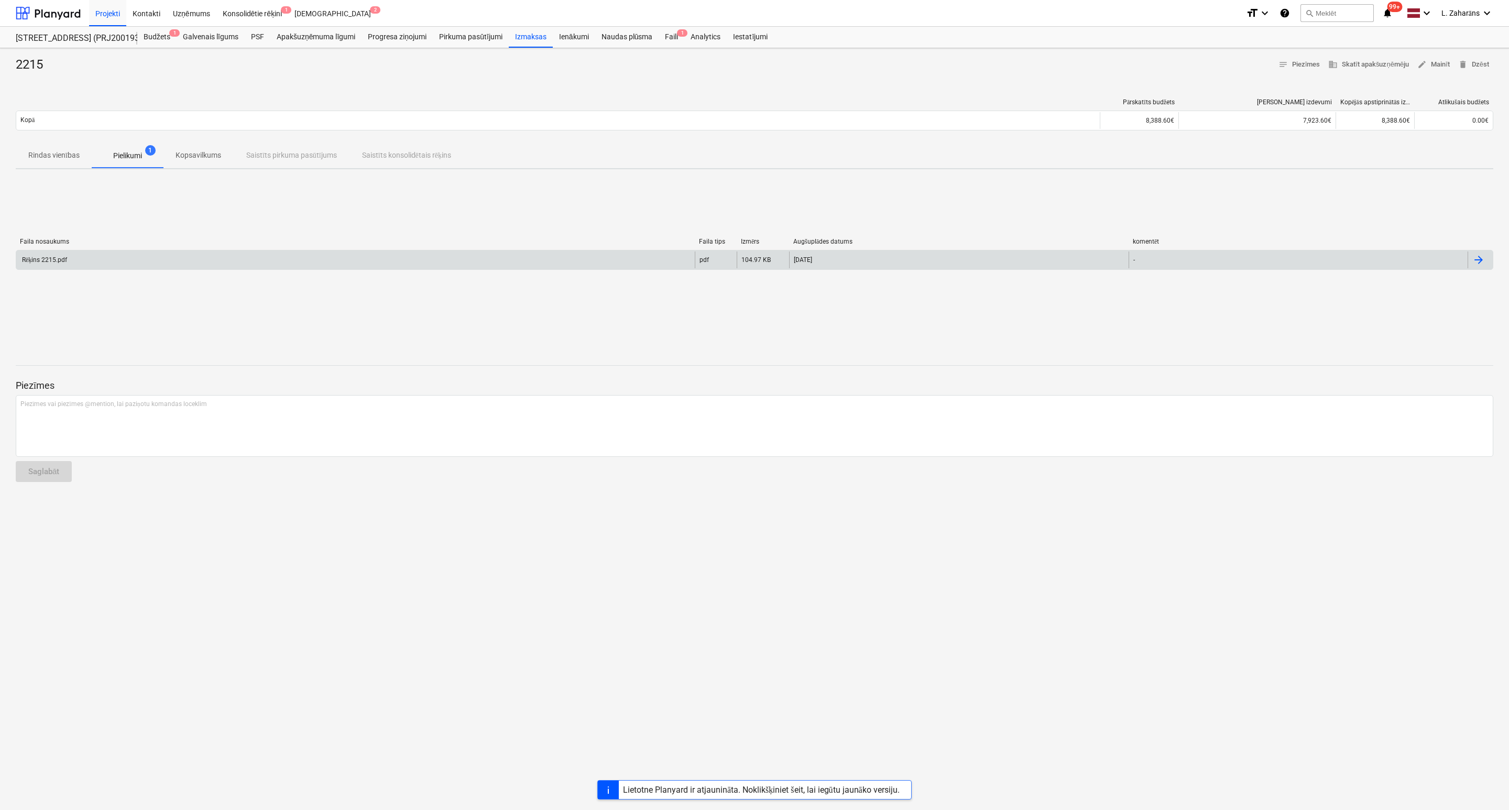
click at [137, 261] on div "Rēķins 2215.pdf" at bounding box center [355, 260] width 679 height 17
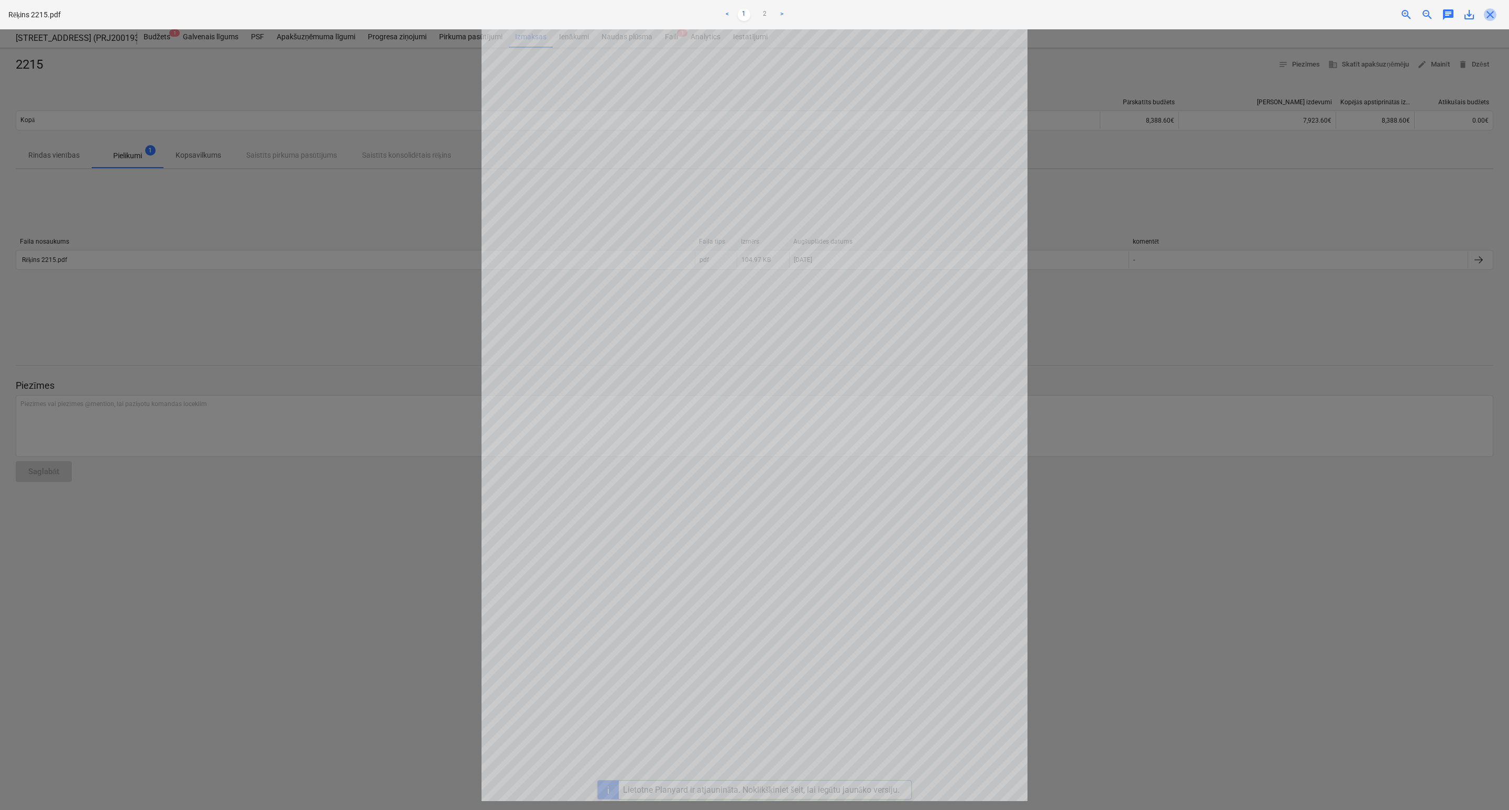
click at [1490, 16] on span "close" at bounding box center [1490, 14] width 13 height 13
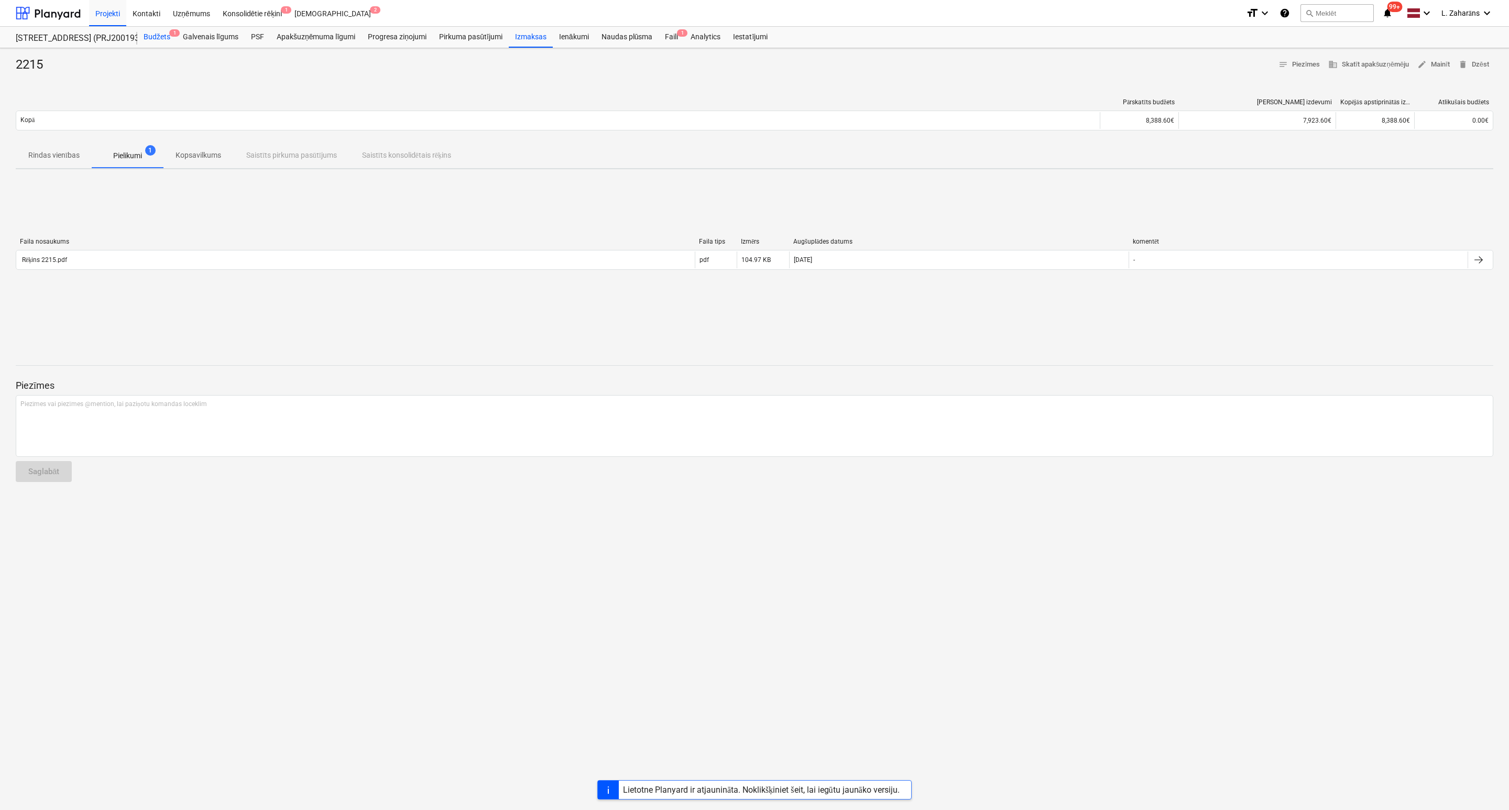
click at [156, 37] on div "Budžets 1" at bounding box center [156, 37] width 39 height 21
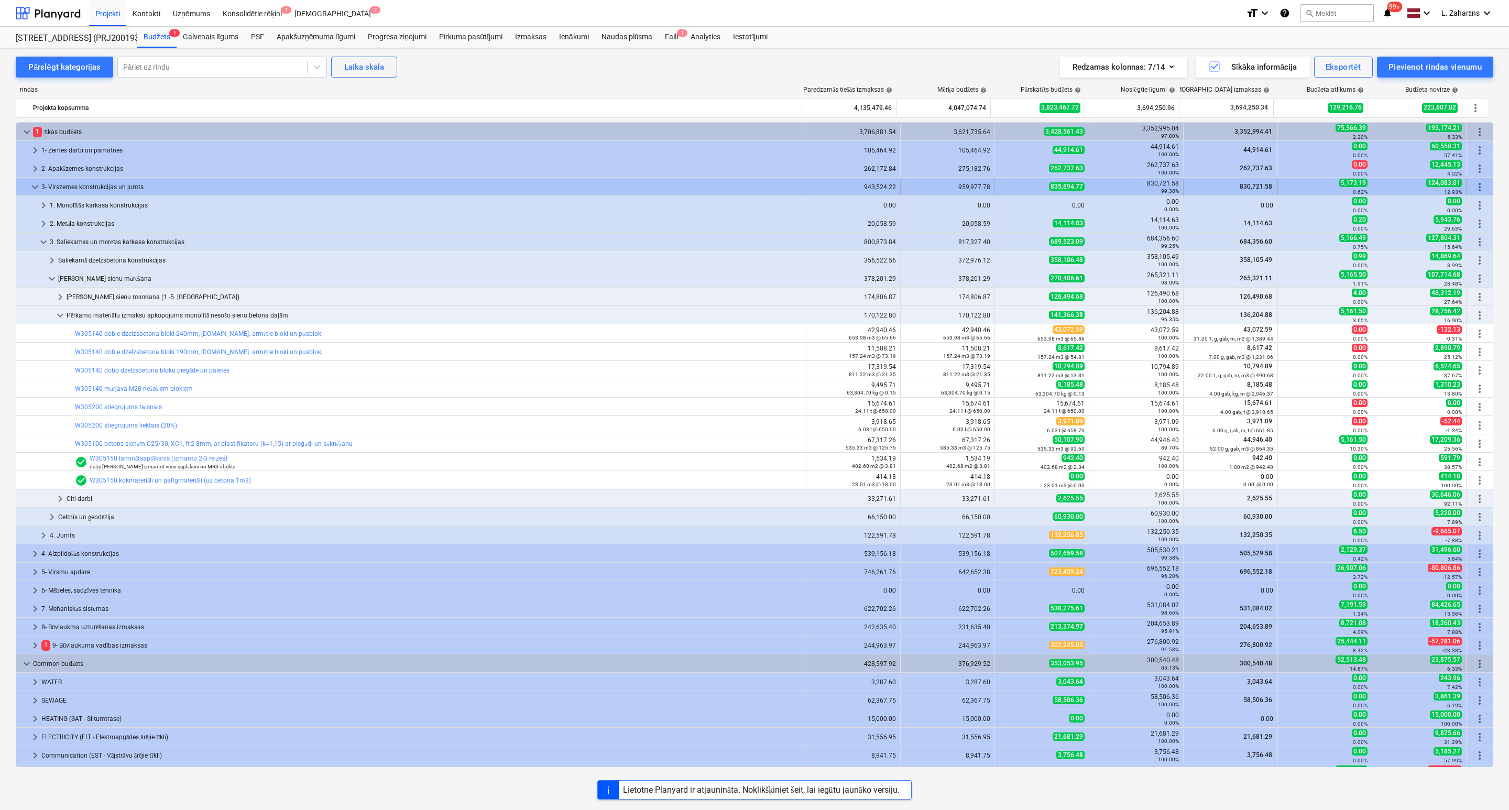
click at [32, 189] on span "keyboard_arrow_down" at bounding box center [35, 187] width 13 height 13
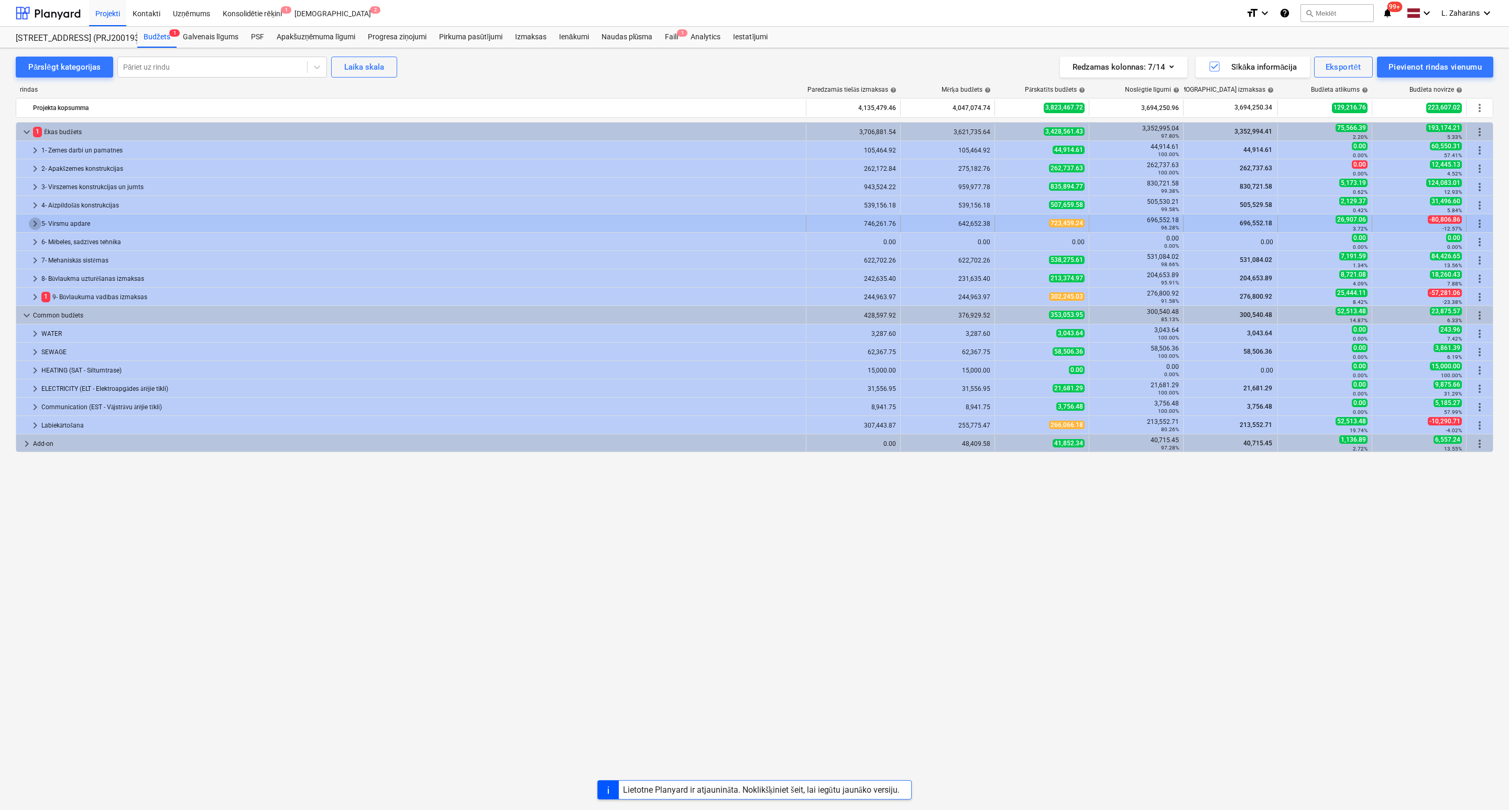
click at [31, 225] on span "keyboard_arrow_right" at bounding box center [35, 223] width 13 height 13
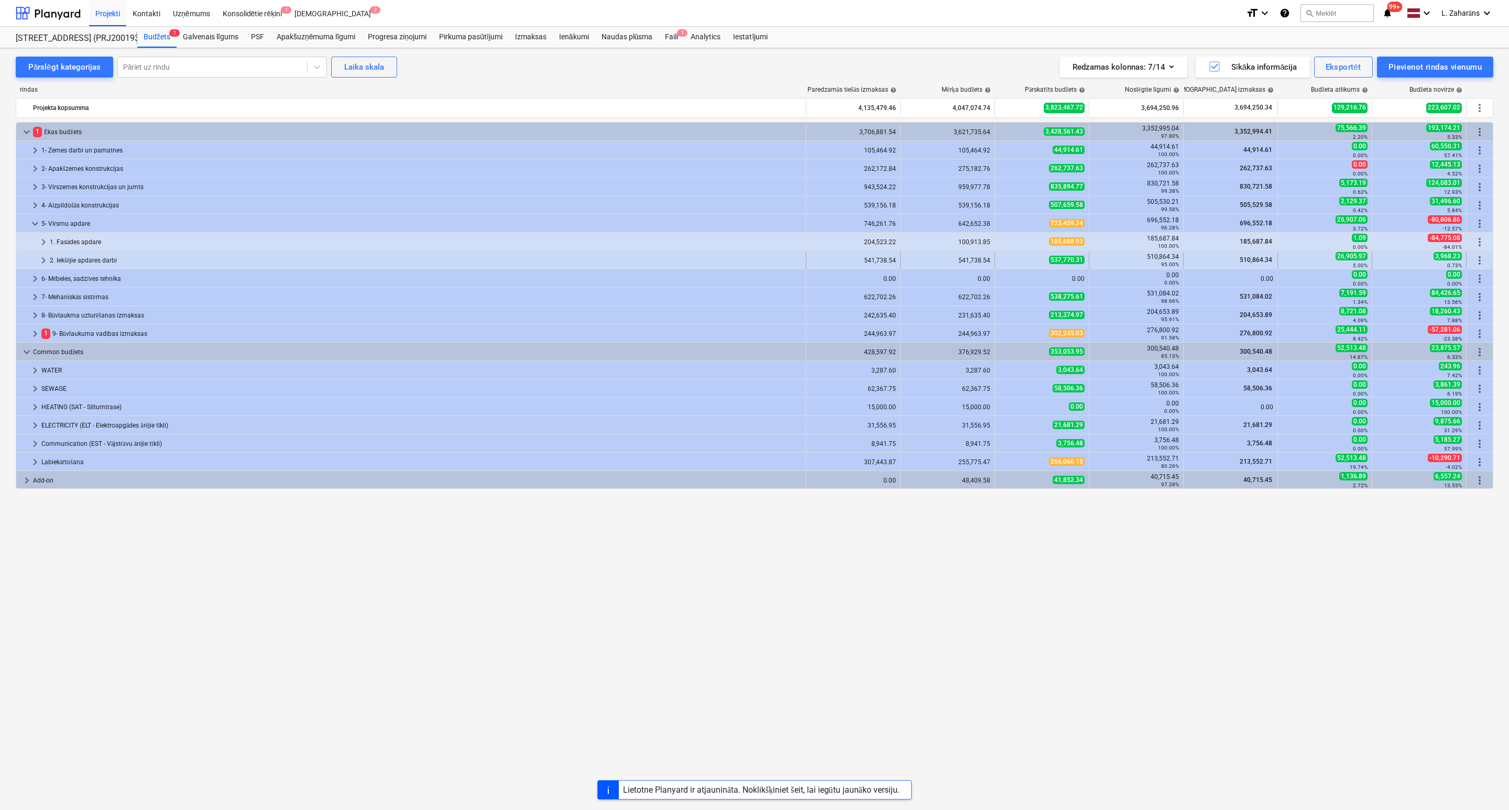
click at [44, 261] on span "keyboard_arrow_right" at bounding box center [43, 260] width 13 height 13
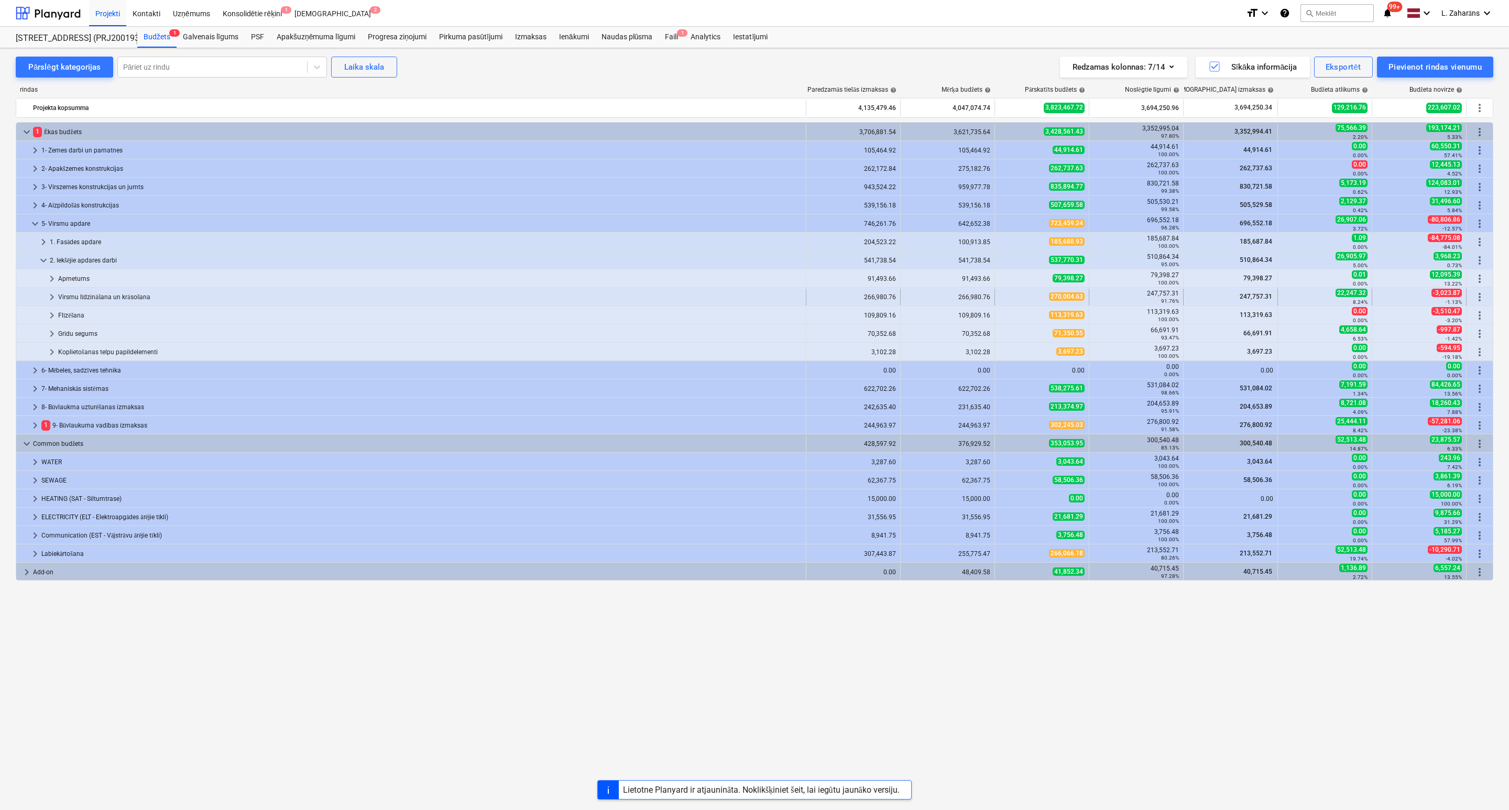
click at [51, 297] on span "keyboard_arrow_right" at bounding box center [52, 297] width 13 height 13
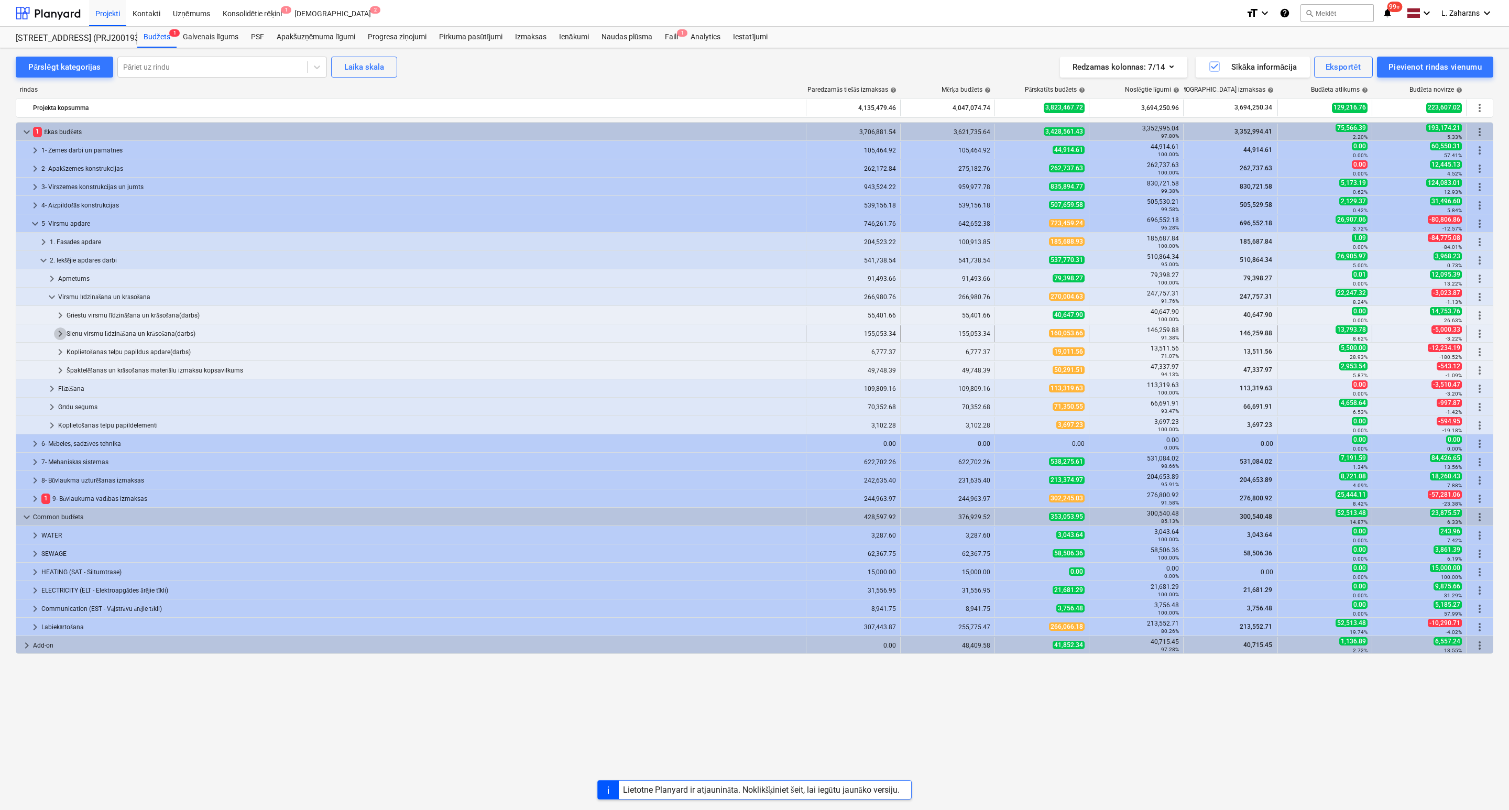
click at [60, 335] on span "keyboard_arrow_right" at bounding box center [60, 334] width 13 height 13
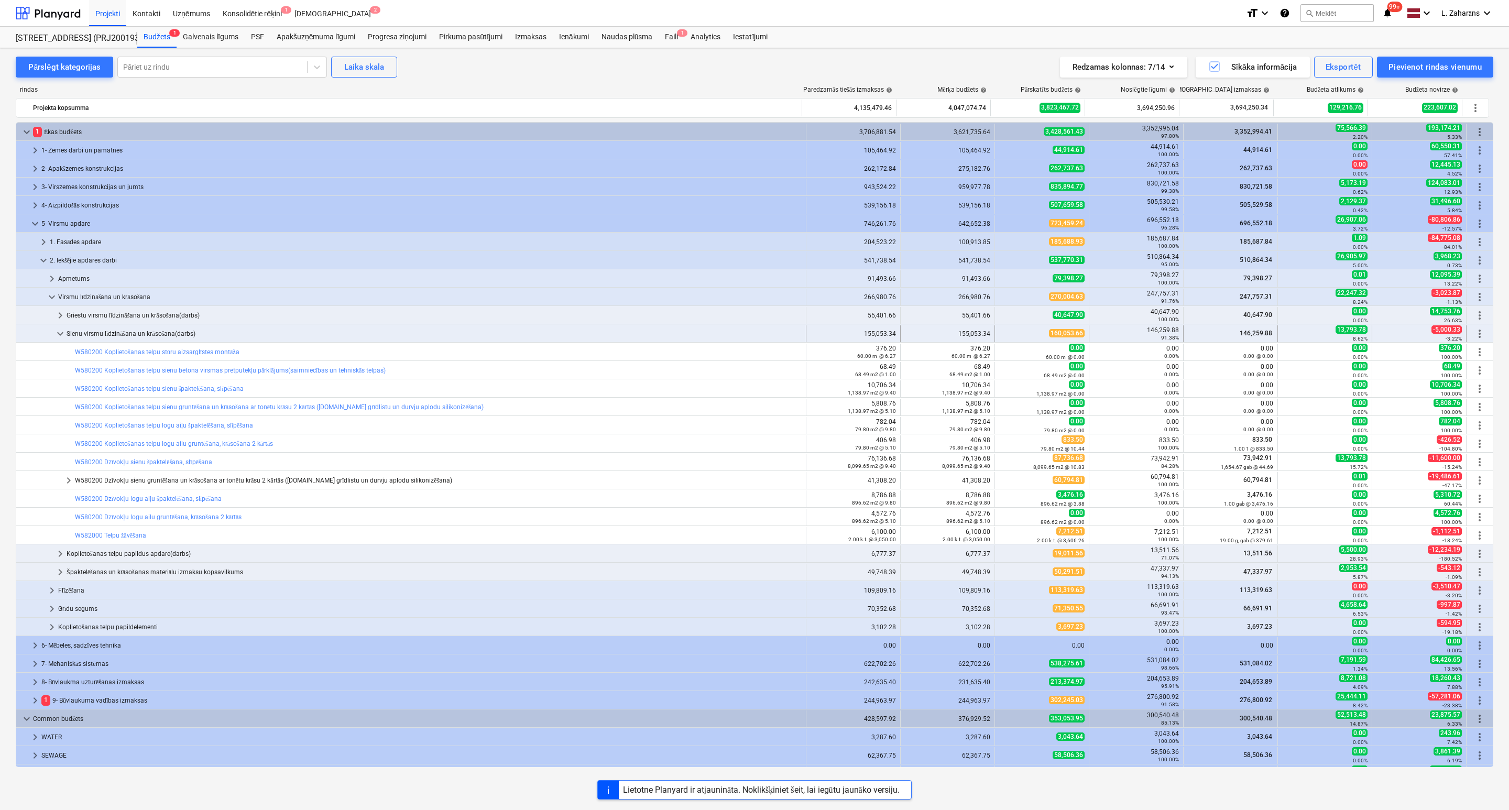
click at [59, 328] on div "keyboard_arrow_down" at bounding box center [60, 333] width 13 height 17
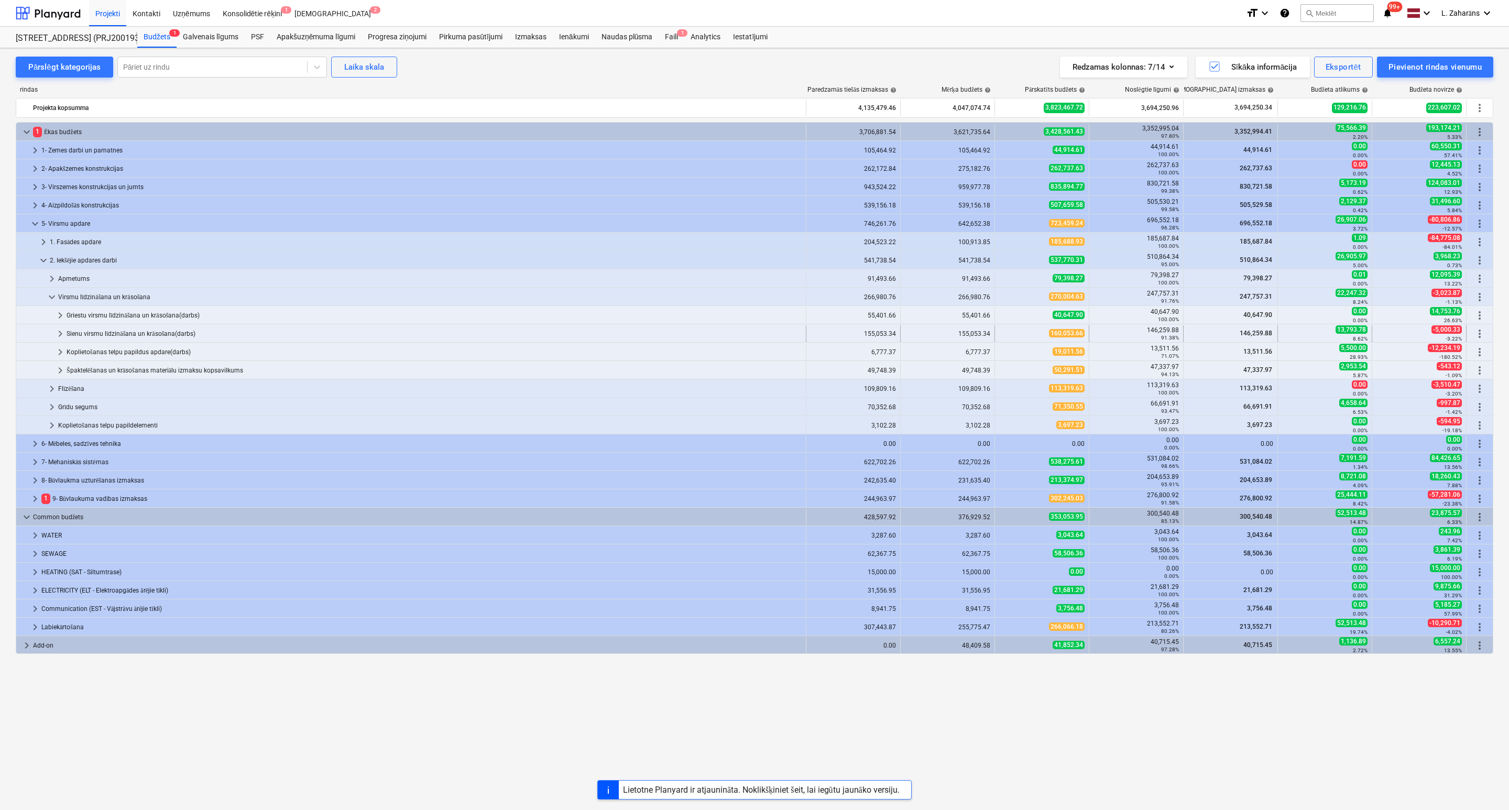
click at [60, 332] on span "keyboard_arrow_right" at bounding box center [60, 334] width 13 height 13
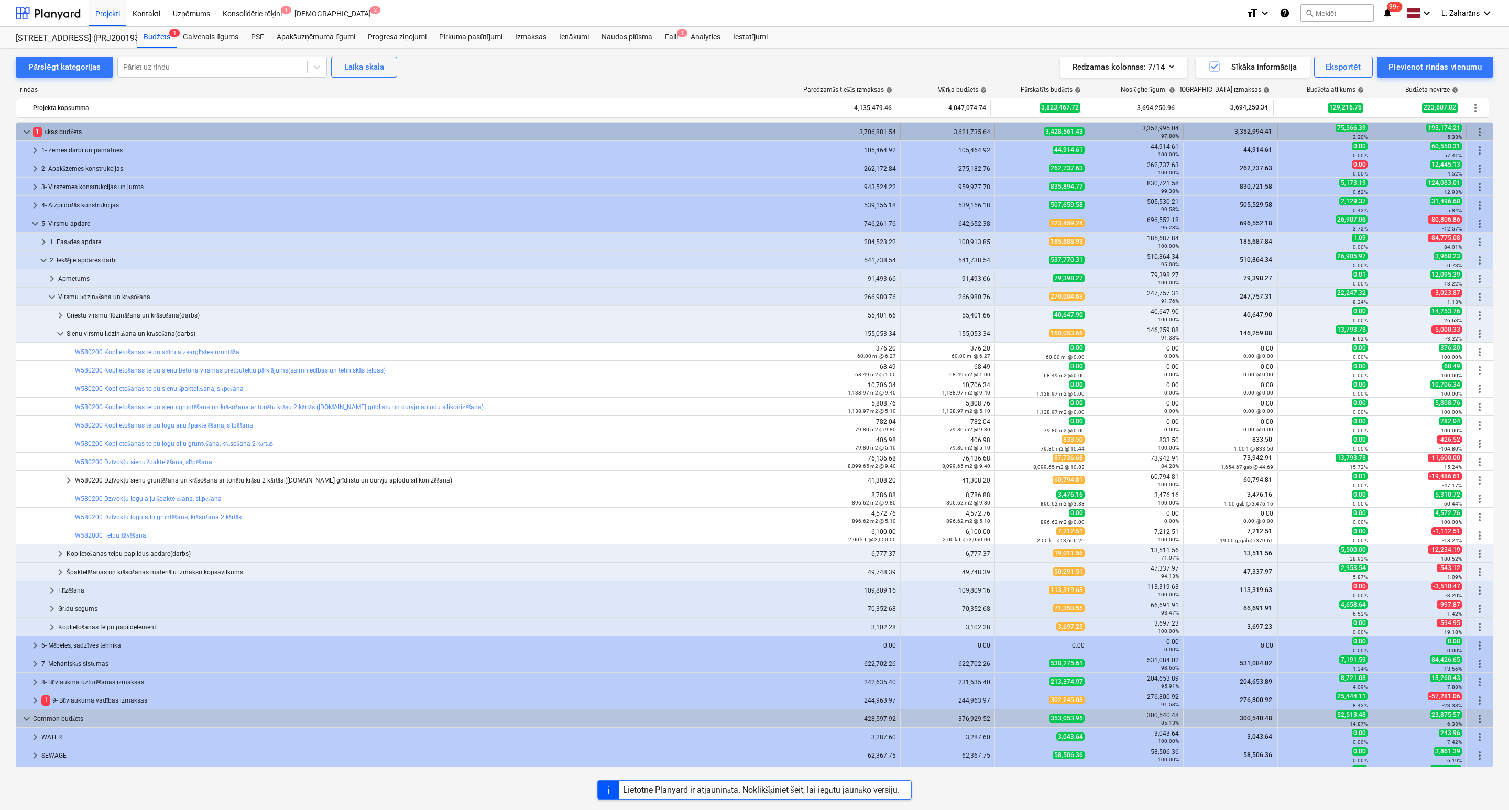
click at [25, 134] on span "keyboard_arrow_down" at bounding box center [26, 132] width 13 height 13
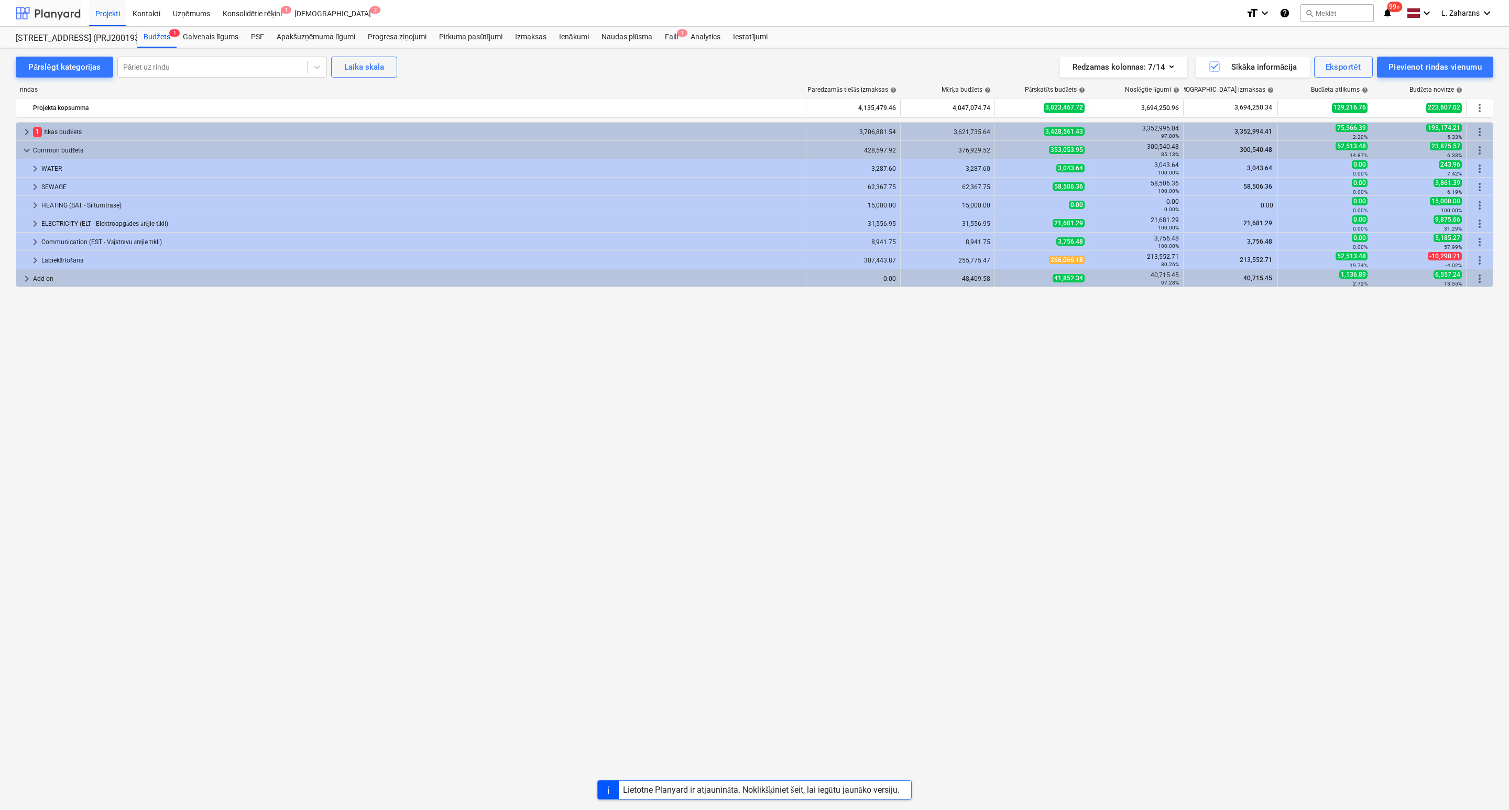
drag, startPoint x: 56, startPoint y: 13, endPoint x: 63, endPoint y: 19, distance: 9.7
click at [56, 13] on div at bounding box center [48, 13] width 65 height 26
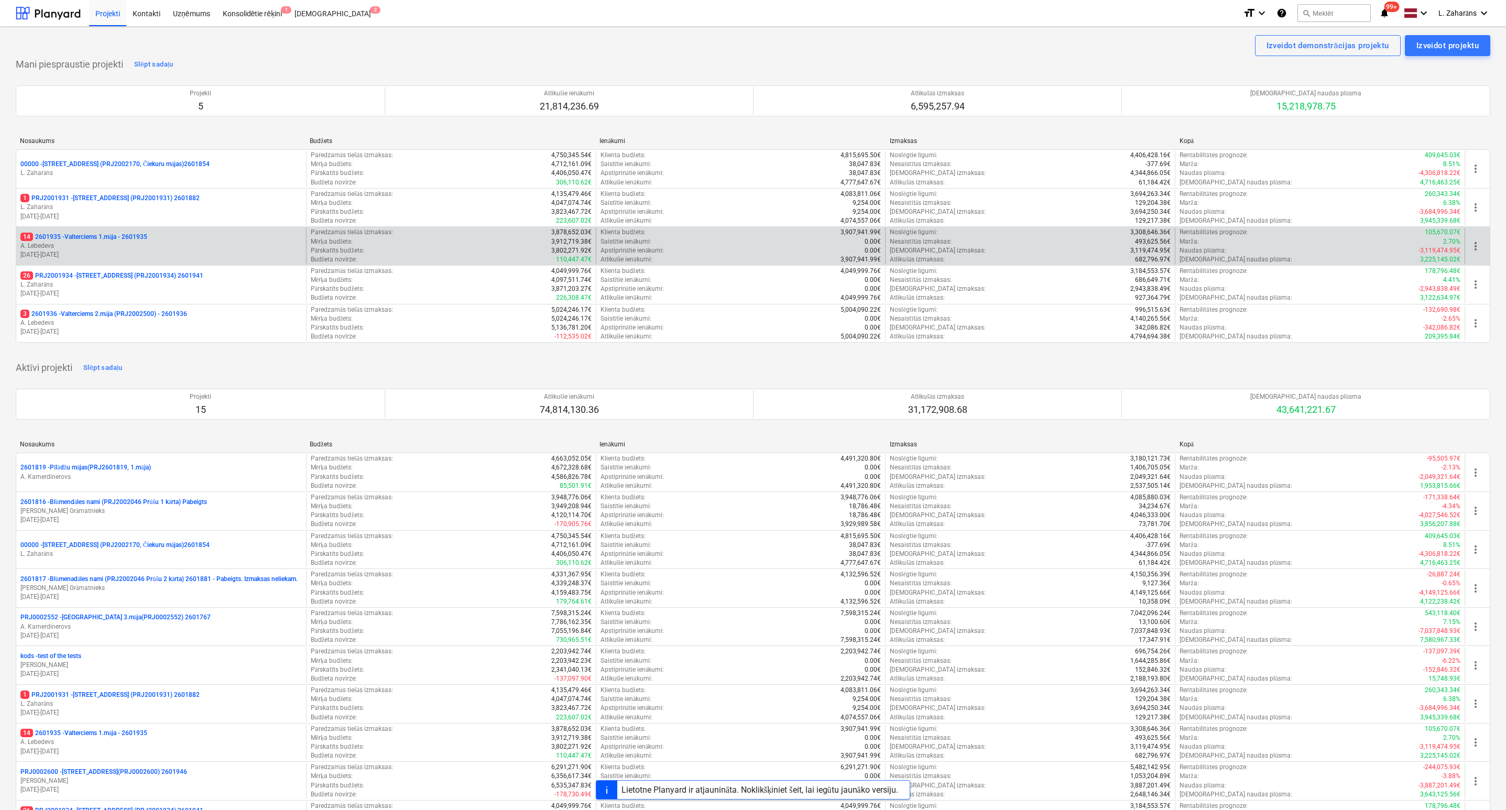
click at [123, 237] on p "14 2601935 - Valterciems 1.māja - 2601935" at bounding box center [83, 237] width 127 height 9
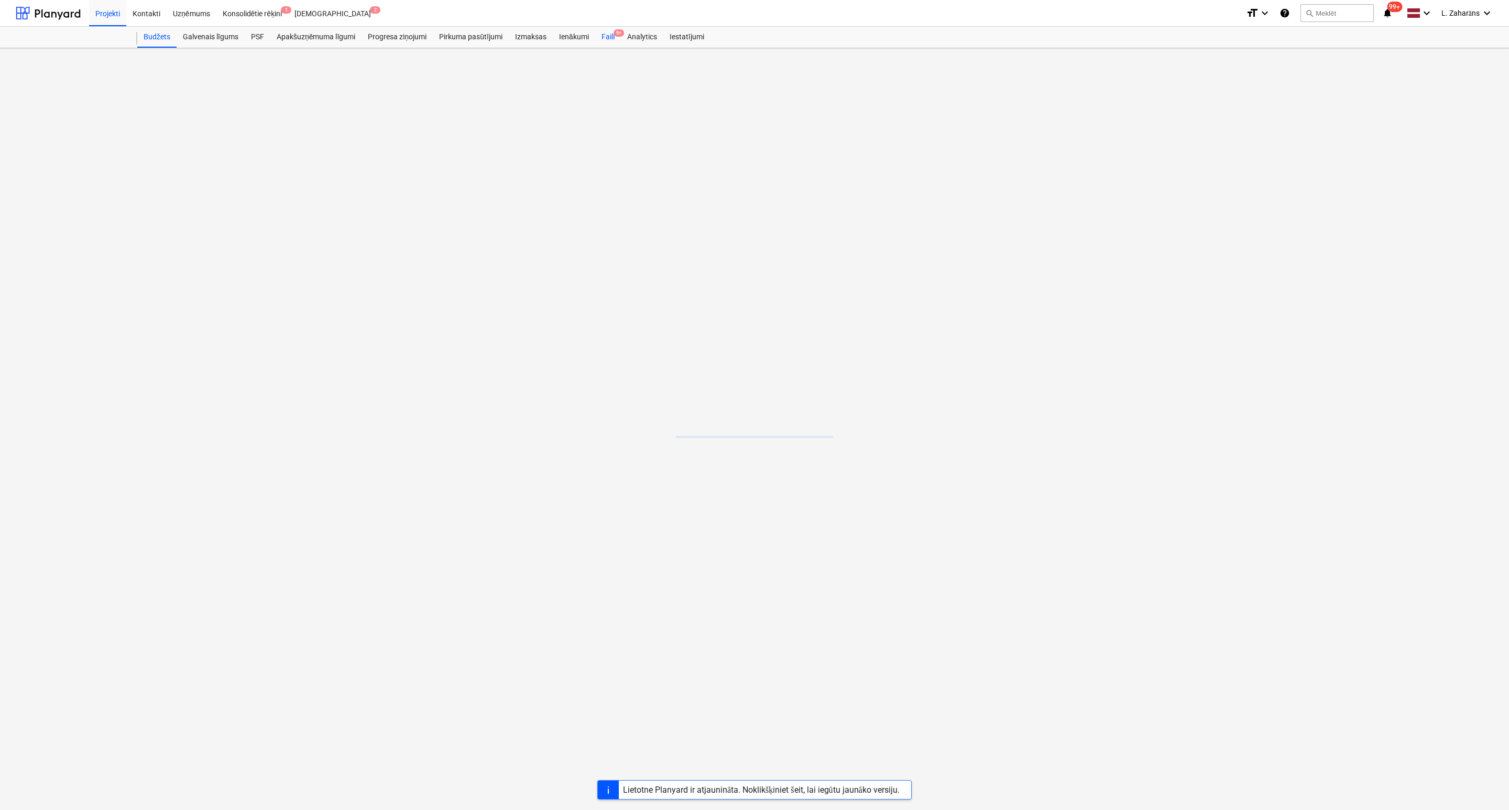
drag, startPoint x: 598, startPoint y: 37, endPoint x: 609, endPoint y: 34, distance: 11.4
click at [599, 36] on div "Faili 9+" at bounding box center [608, 37] width 26 height 21
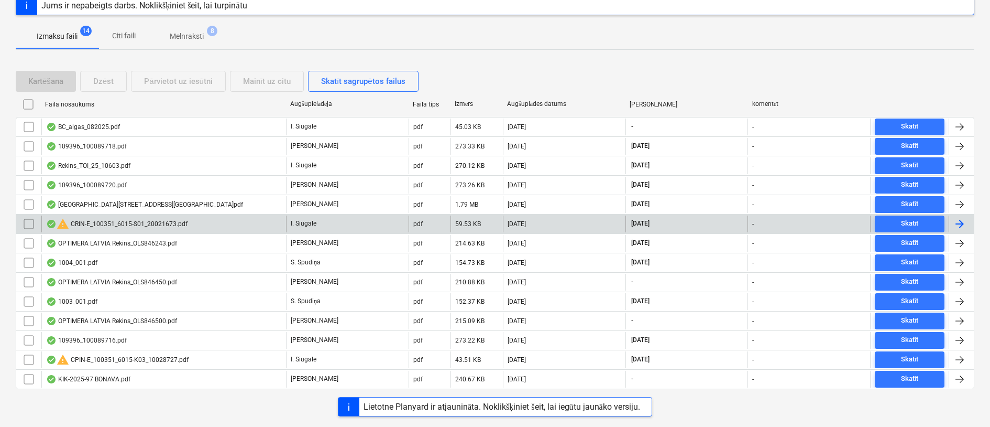
scroll to position [143, 0]
click at [27, 221] on input "checkbox" at bounding box center [28, 223] width 17 height 17
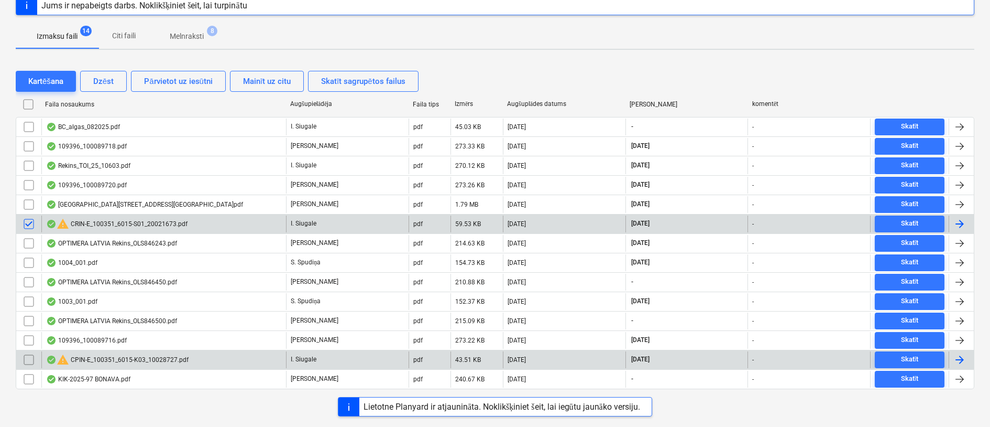
click at [29, 358] on input "checkbox" at bounding box center [28, 359] width 17 height 17
click at [104, 83] on div "Dzēst" at bounding box center [103, 81] width 20 height 14
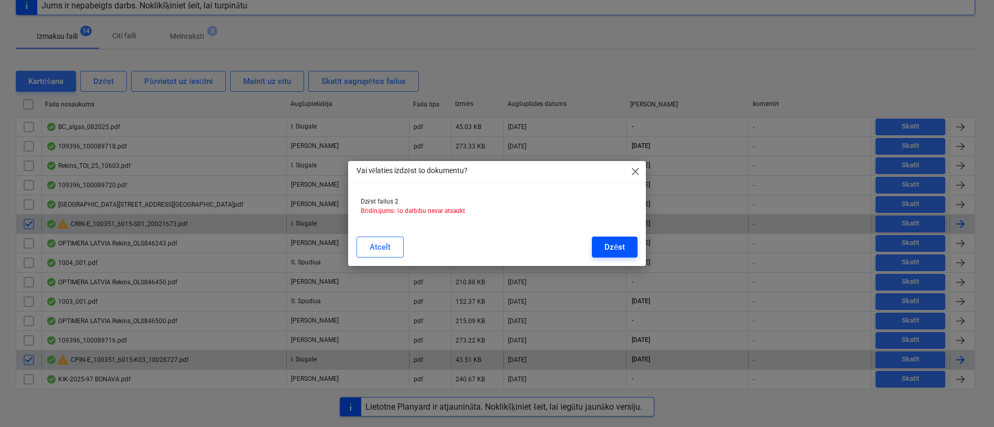
click at [623, 244] on div "Dzēst" at bounding box center [614, 247] width 20 height 14
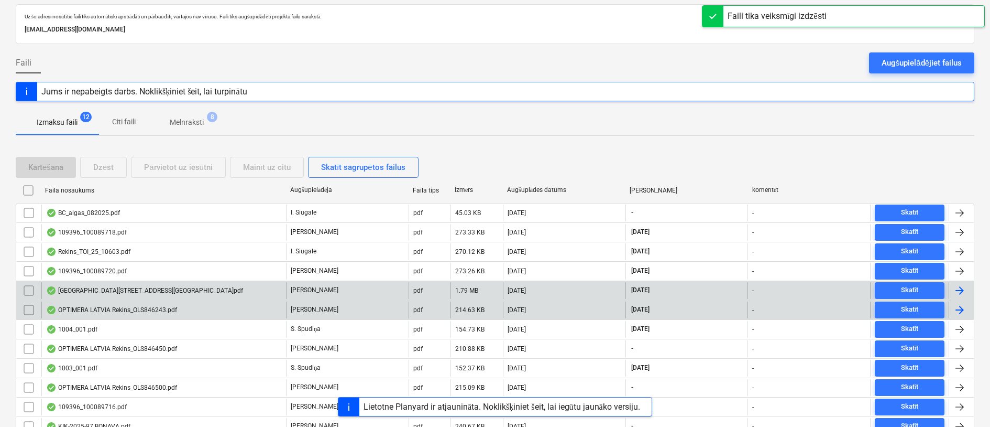
scroll to position [25, 0]
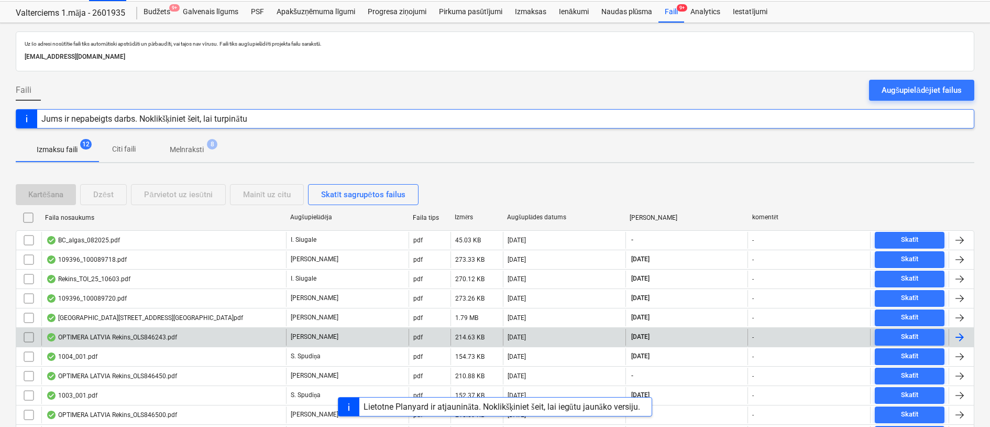
click at [179, 145] on span "Melnraksti 8" at bounding box center [187, 149] width 76 height 19
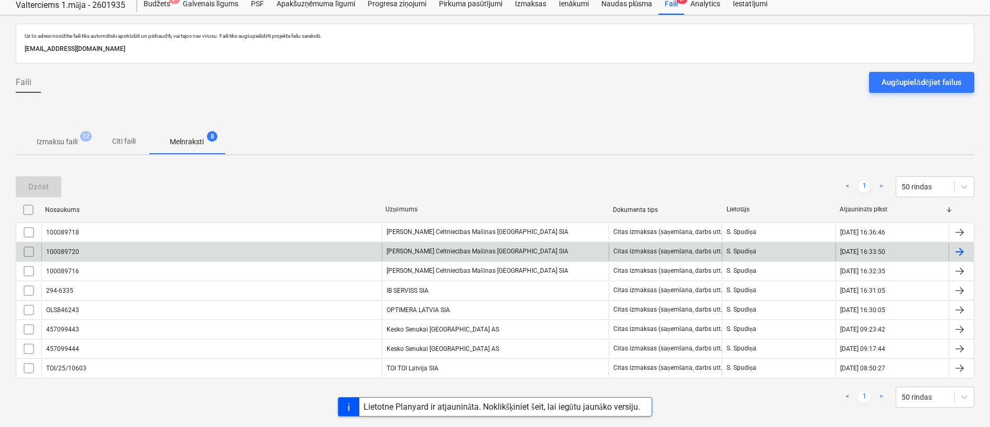
scroll to position [46, 0]
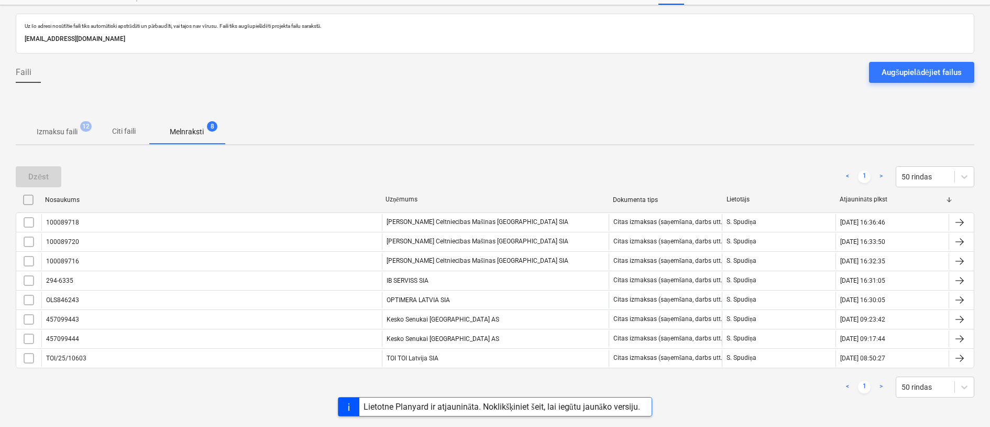
click at [63, 127] on p "Izmaksu faili" at bounding box center [57, 131] width 41 height 11
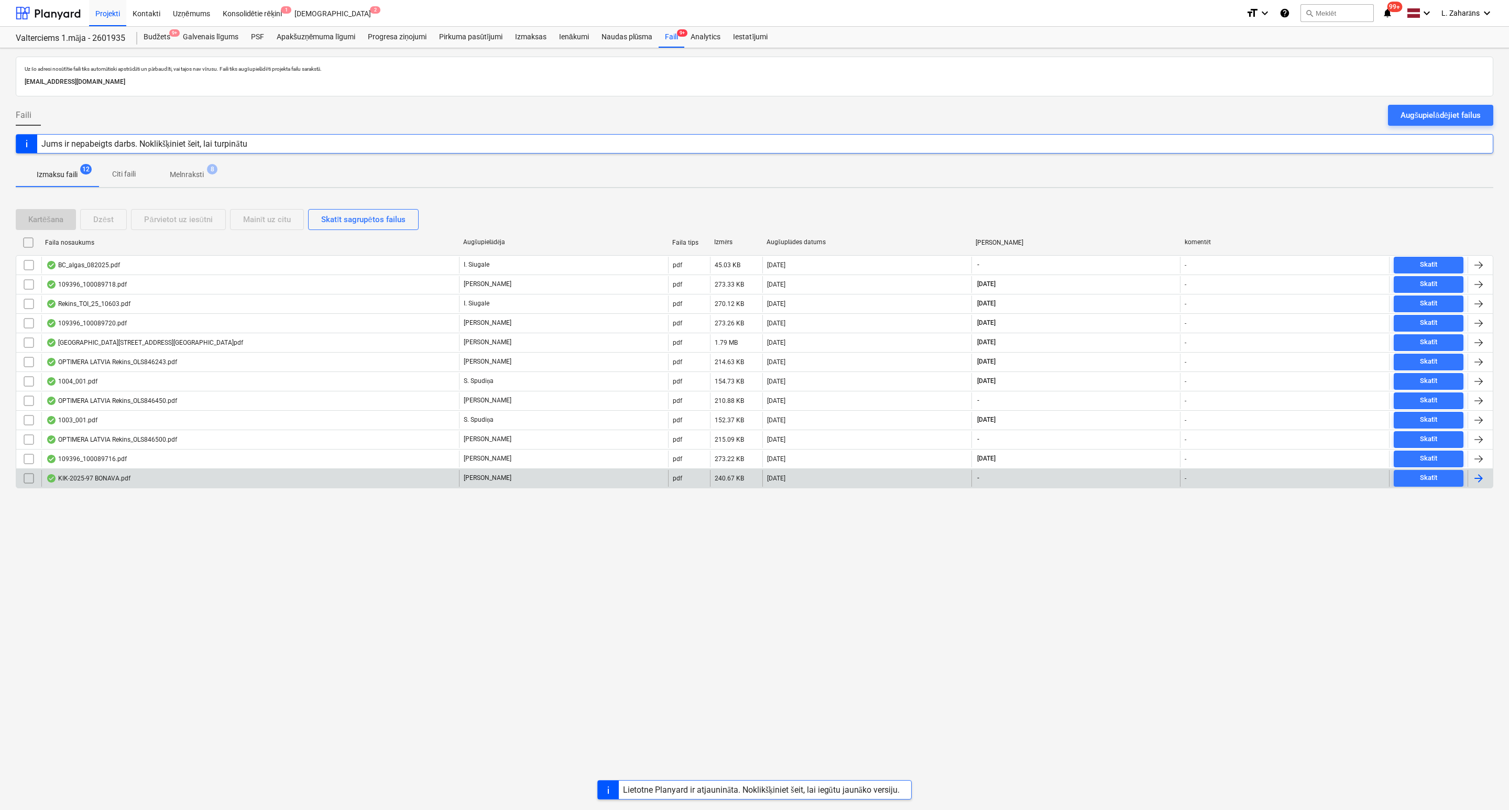
click at [215, 486] on div "KIK-2025-97 BONAVA.pdf" at bounding box center [250, 478] width 418 height 17
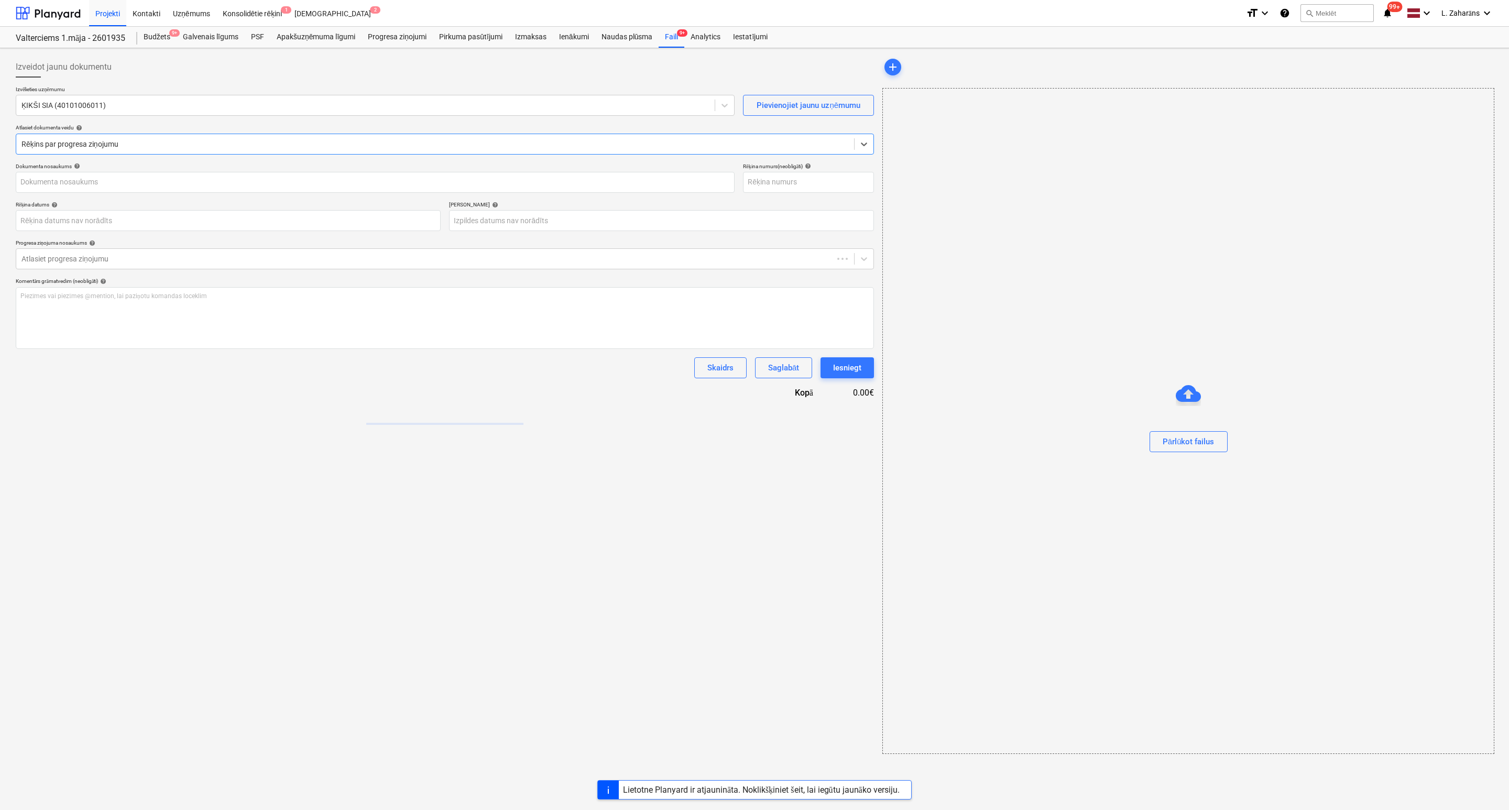
type input "KIK-2025-97"
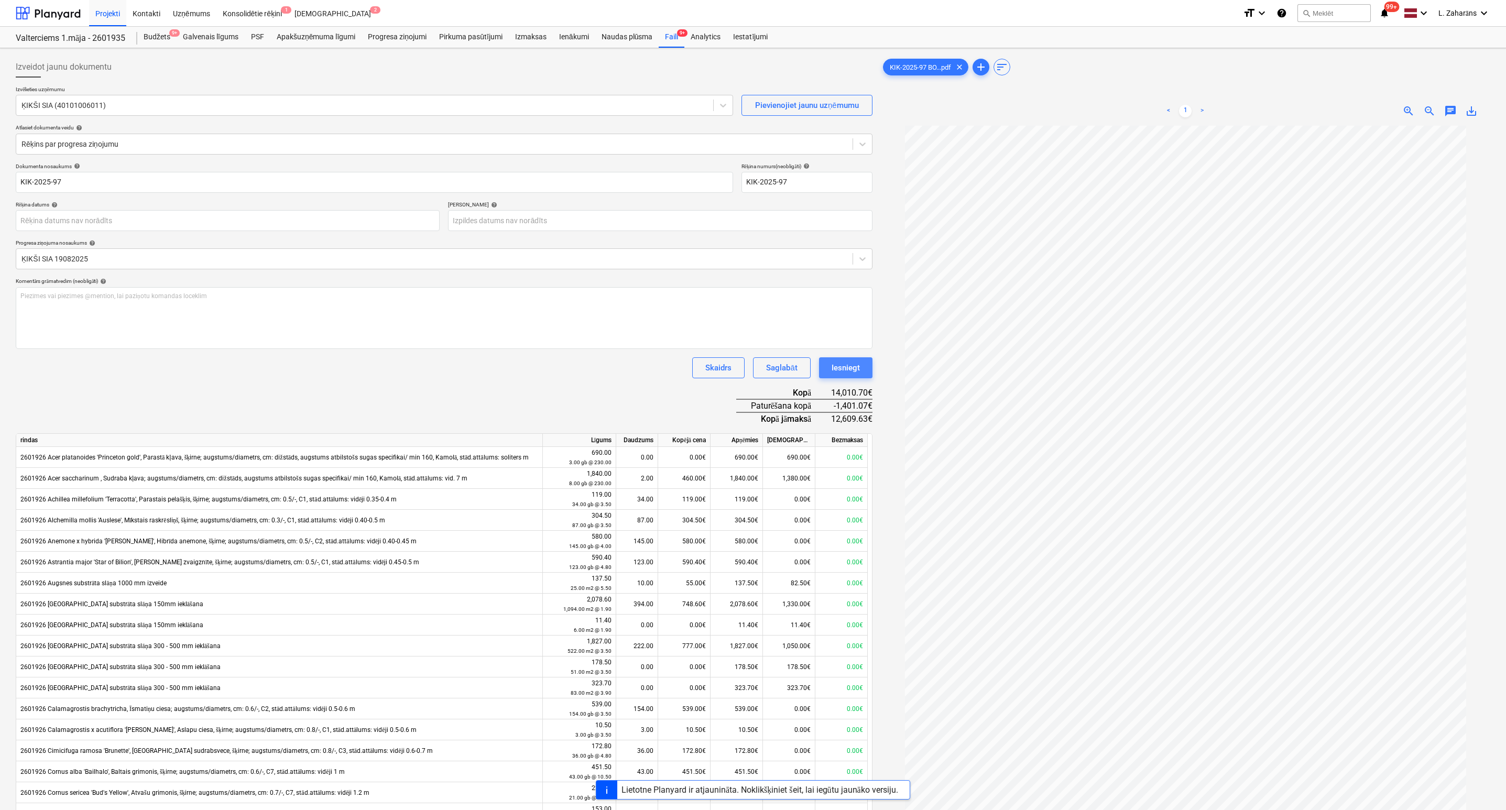
click at [835, 370] on div "Iesniegt" at bounding box center [846, 368] width 28 height 14
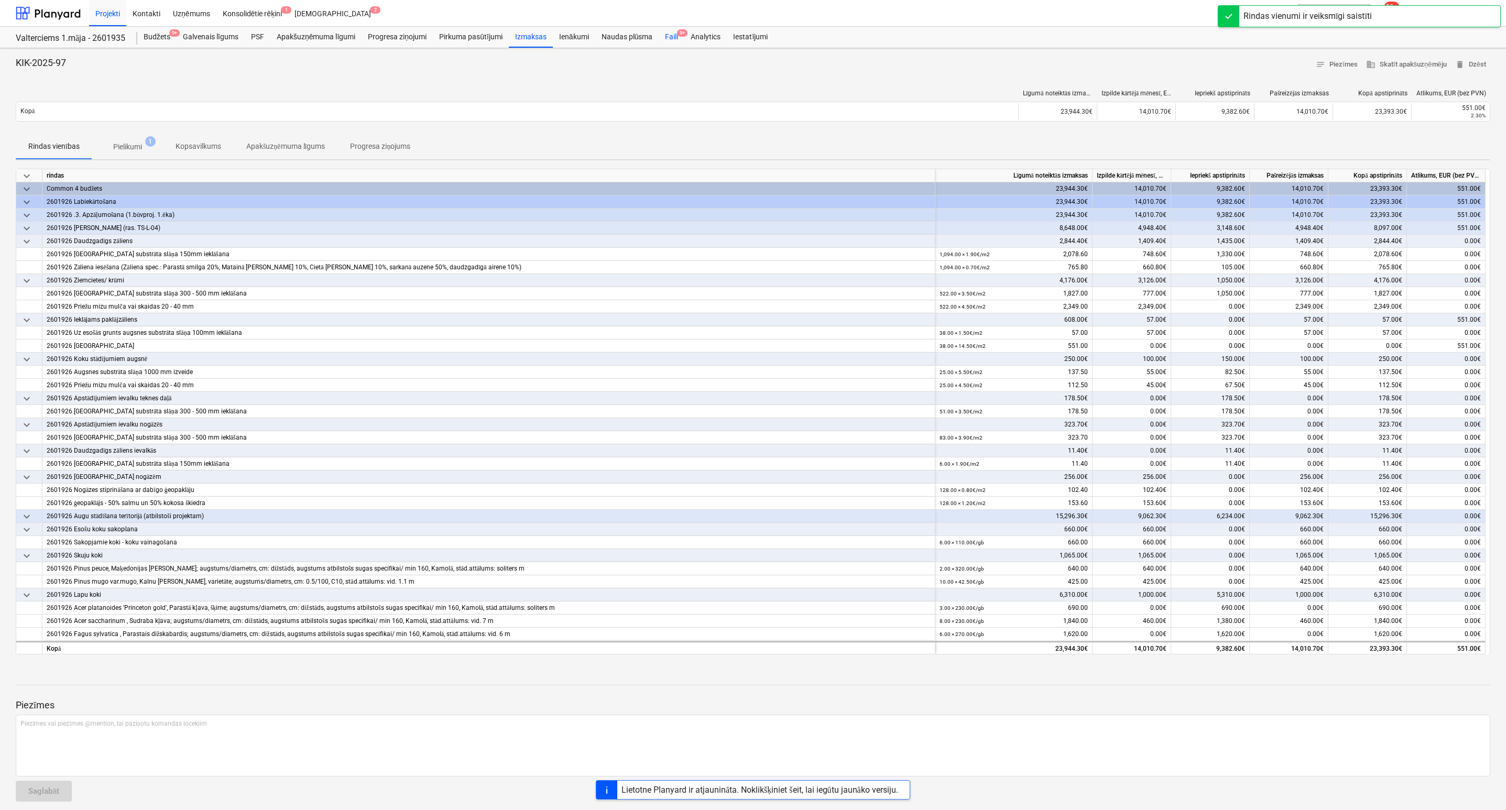
click at [667, 33] on div "Faili 9+" at bounding box center [672, 37] width 26 height 21
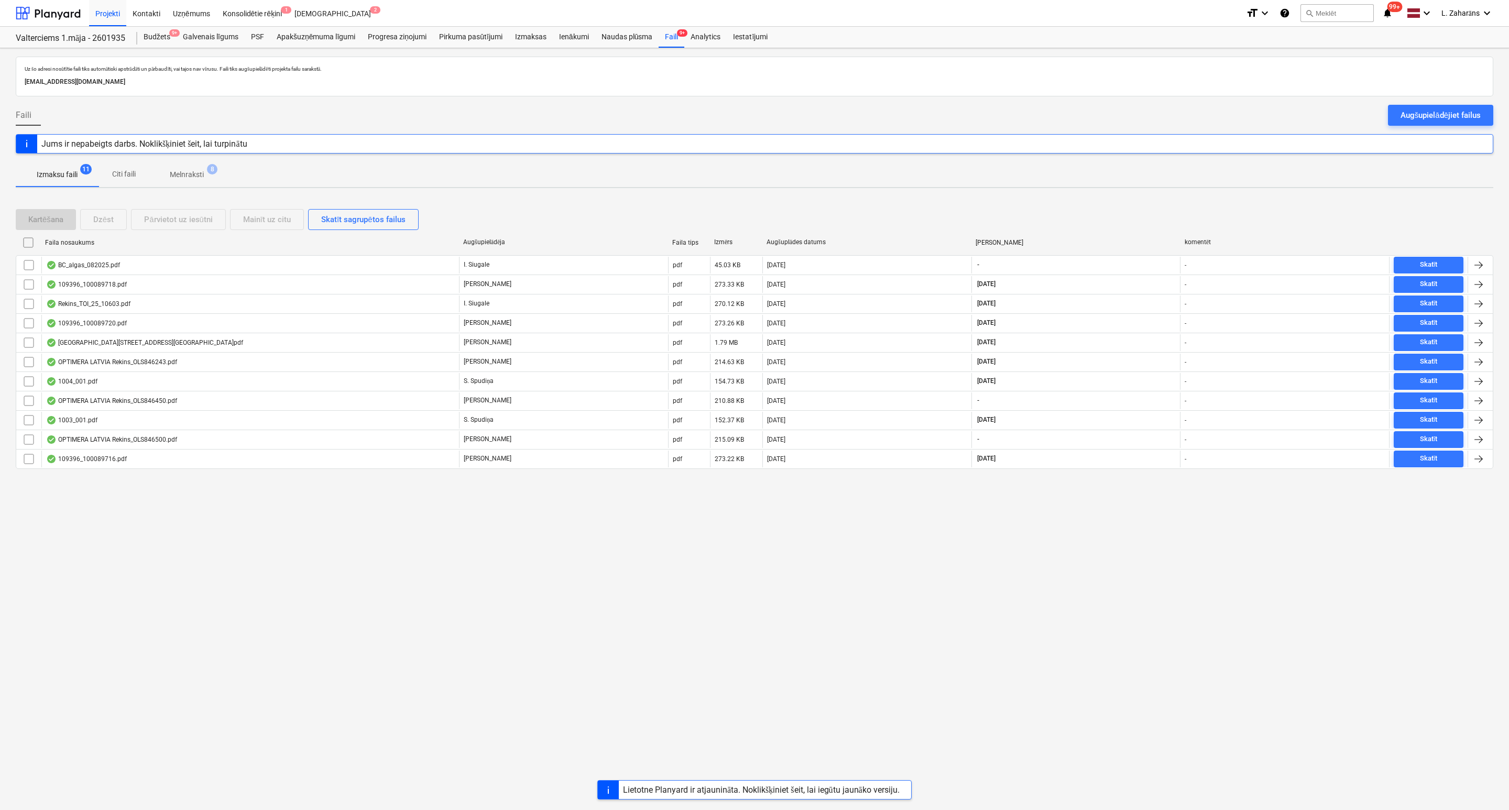
click at [181, 176] on p "Melnraksti" at bounding box center [187, 174] width 34 height 11
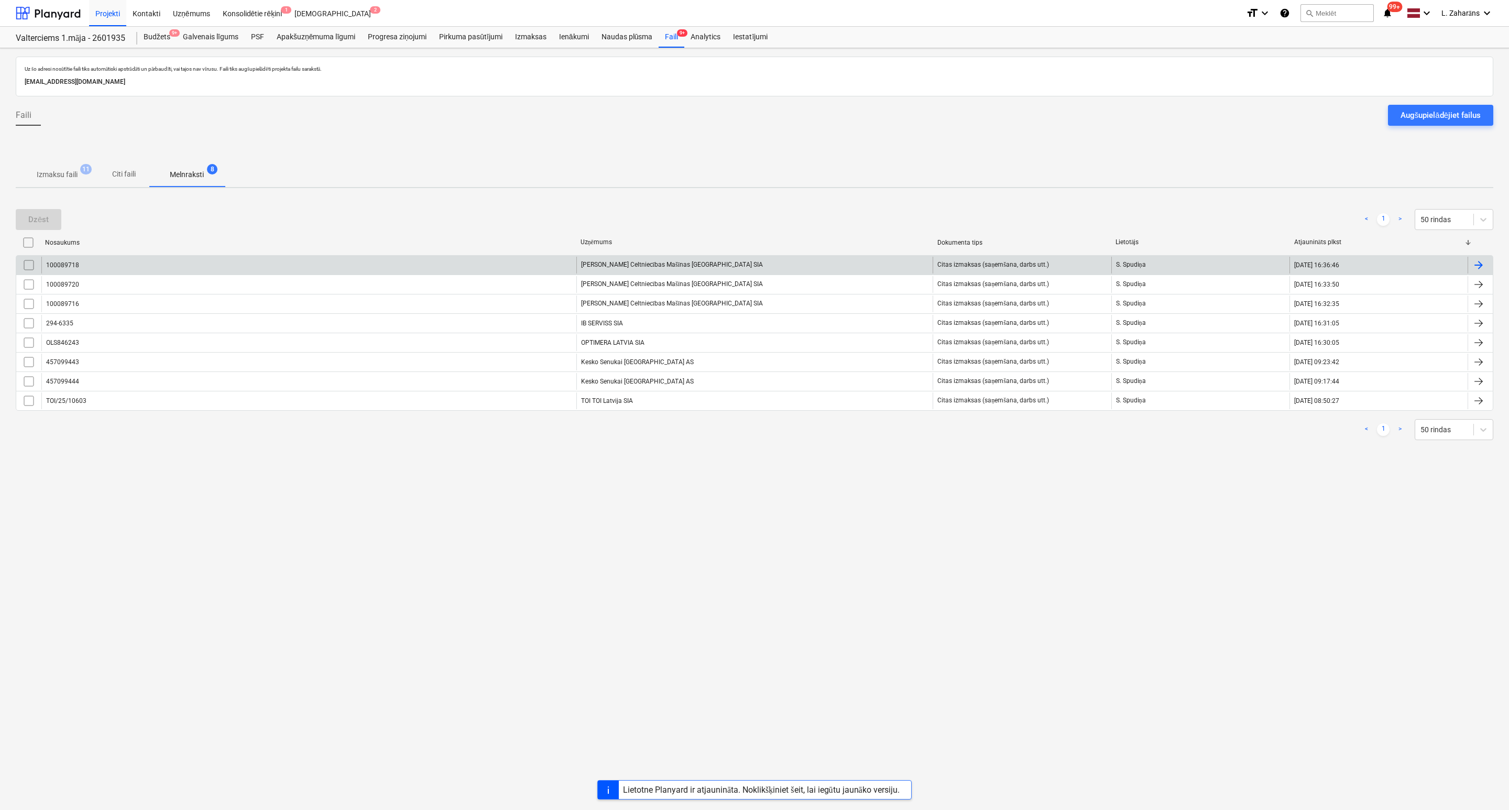
click at [209, 270] on div "100089718" at bounding box center [308, 265] width 535 height 17
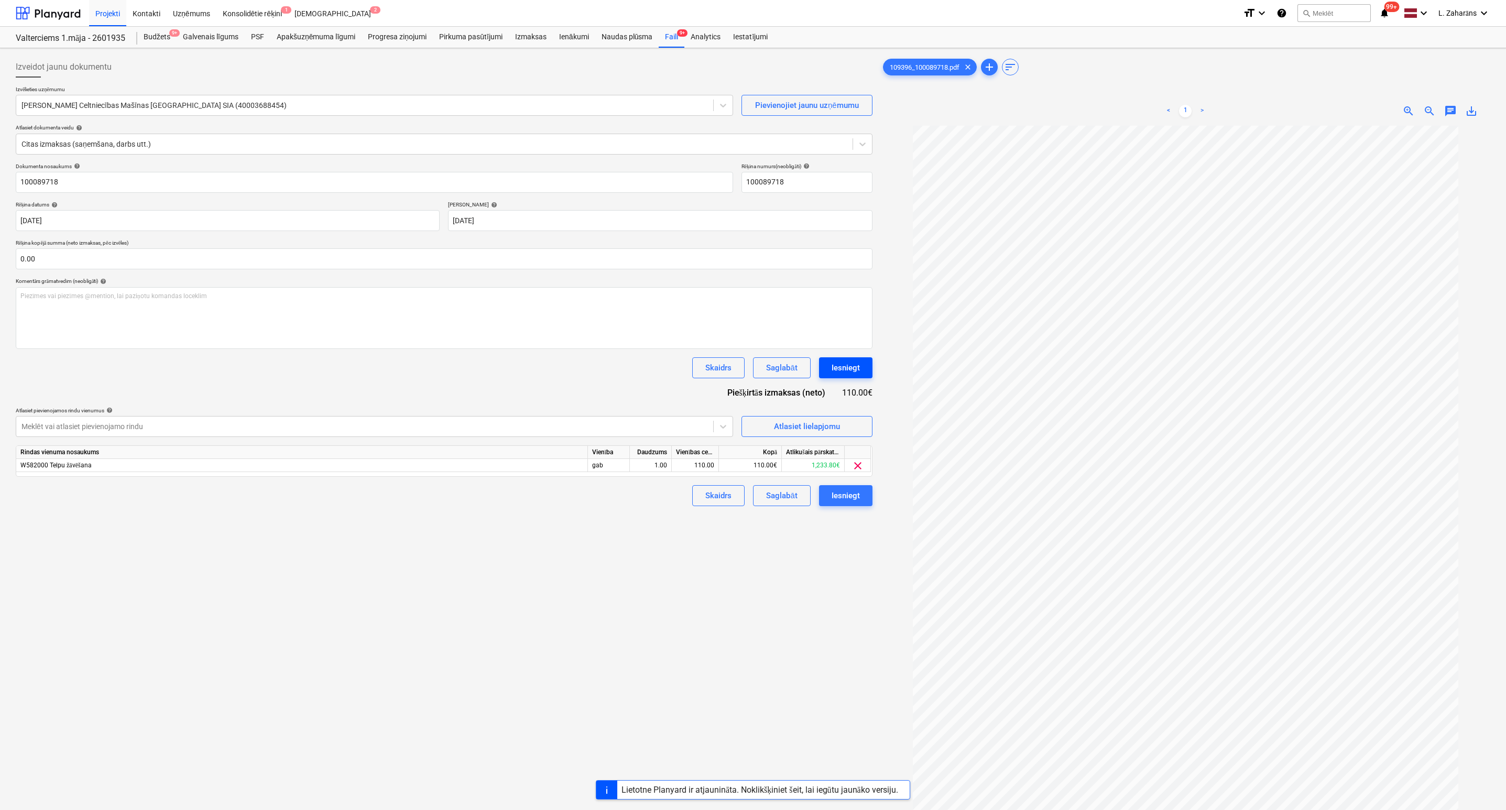
click at [838, 373] on div "Iesniegt" at bounding box center [846, 368] width 28 height 14
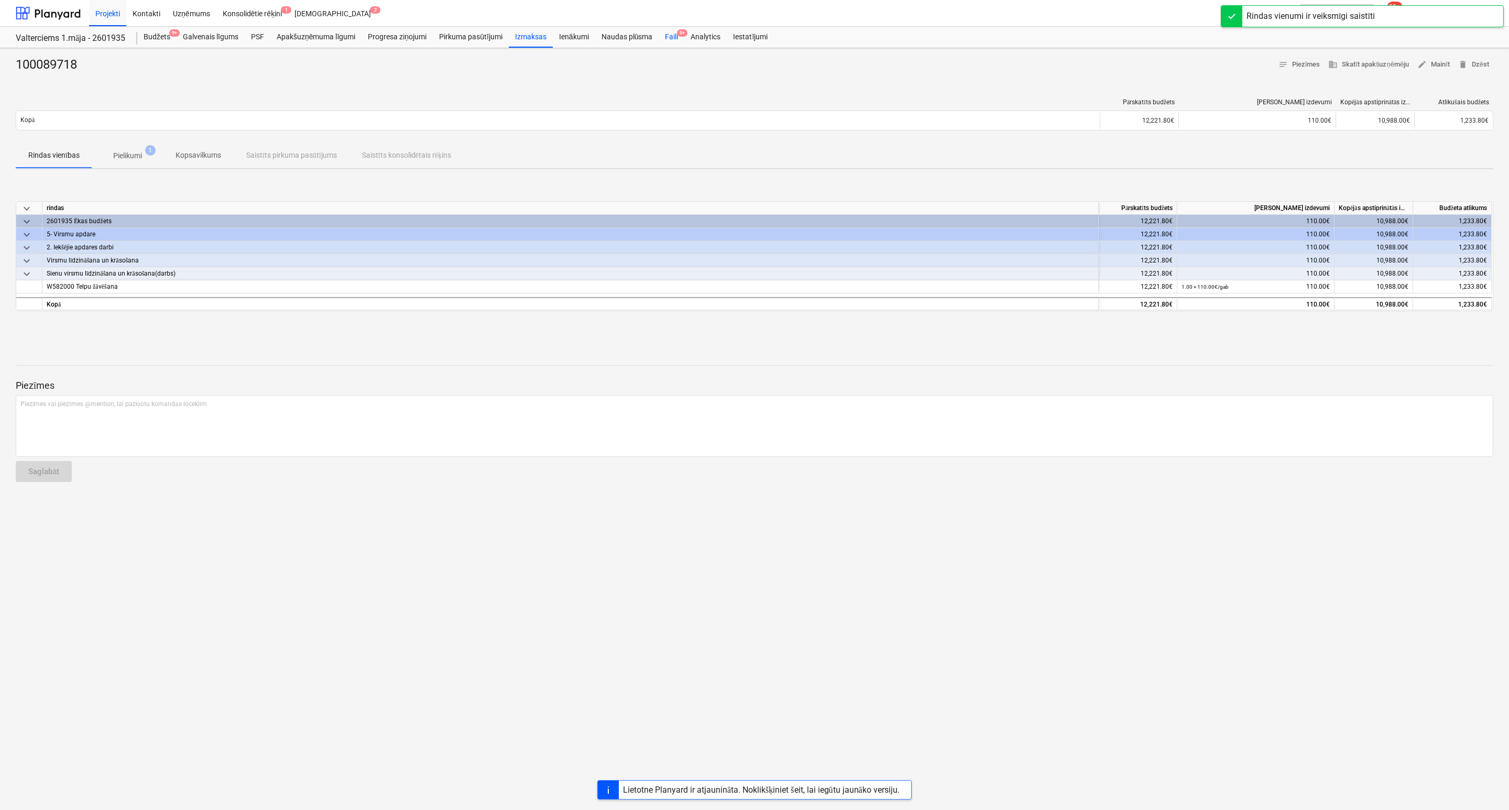
click at [671, 37] on div "Faili 9+" at bounding box center [672, 37] width 26 height 21
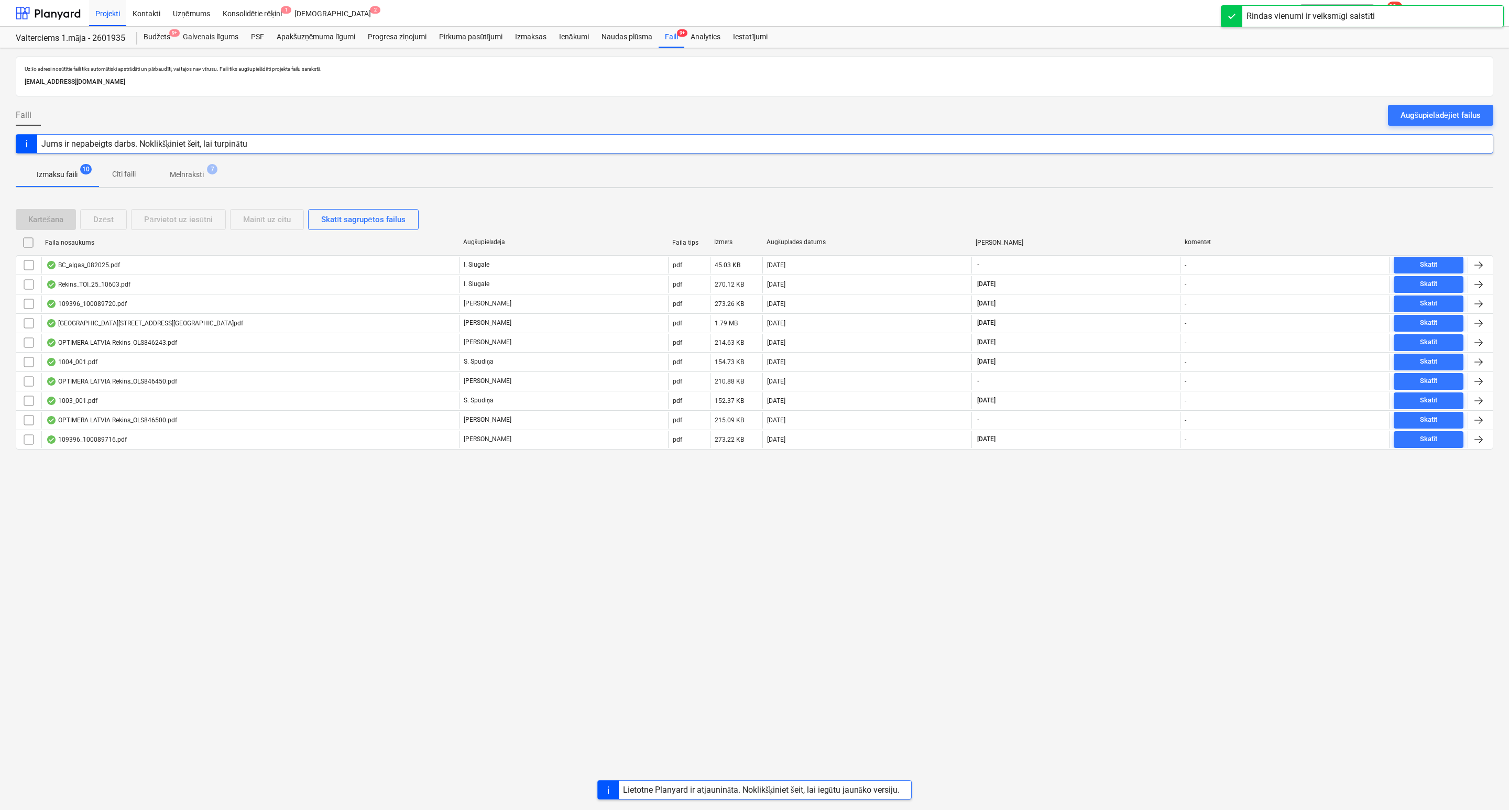
click at [174, 170] on span "Melnraksti 7" at bounding box center [187, 174] width 76 height 19
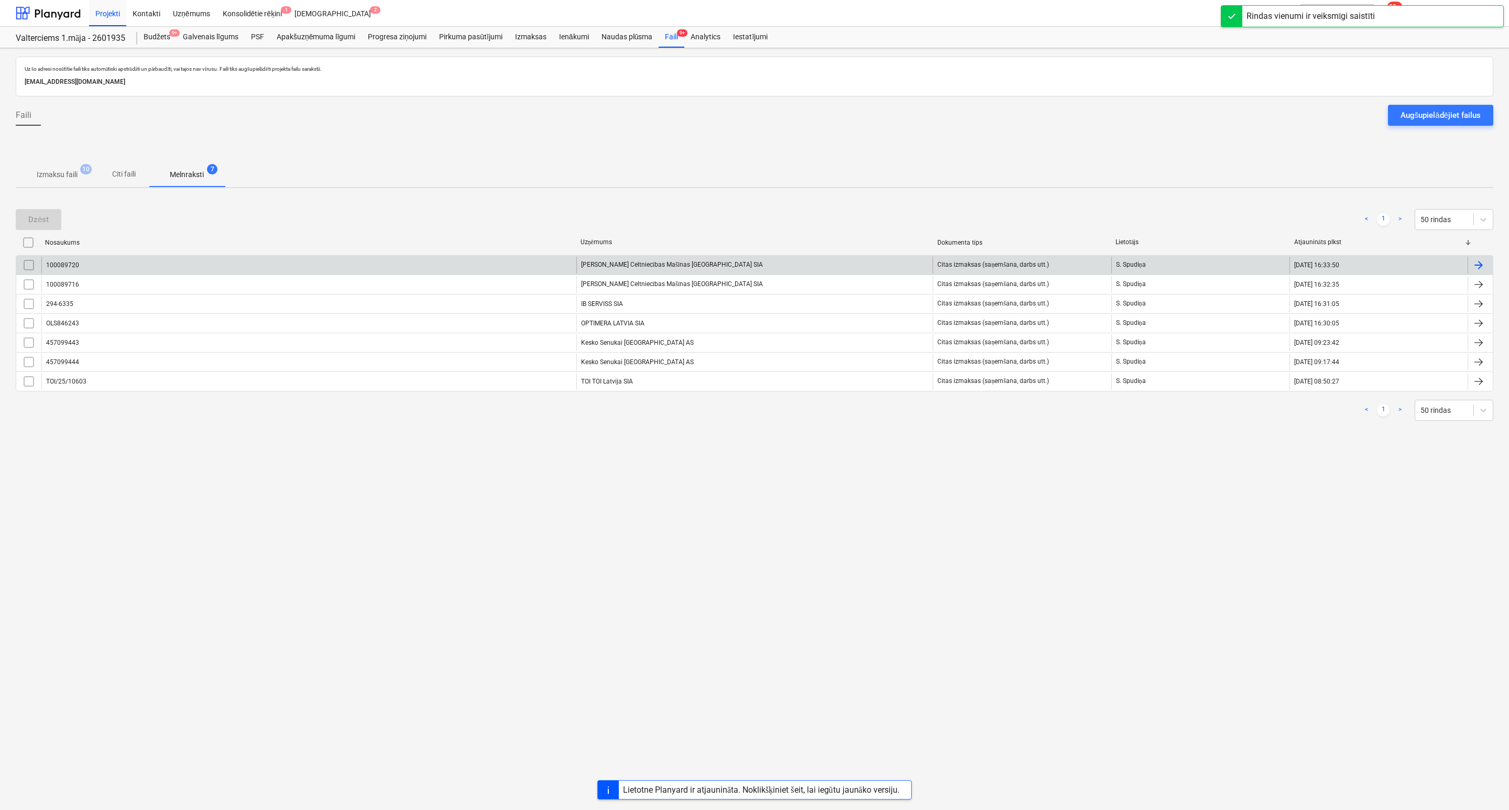
click at [247, 259] on div "100089720" at bounding box center [308, 265] width 535 height 17
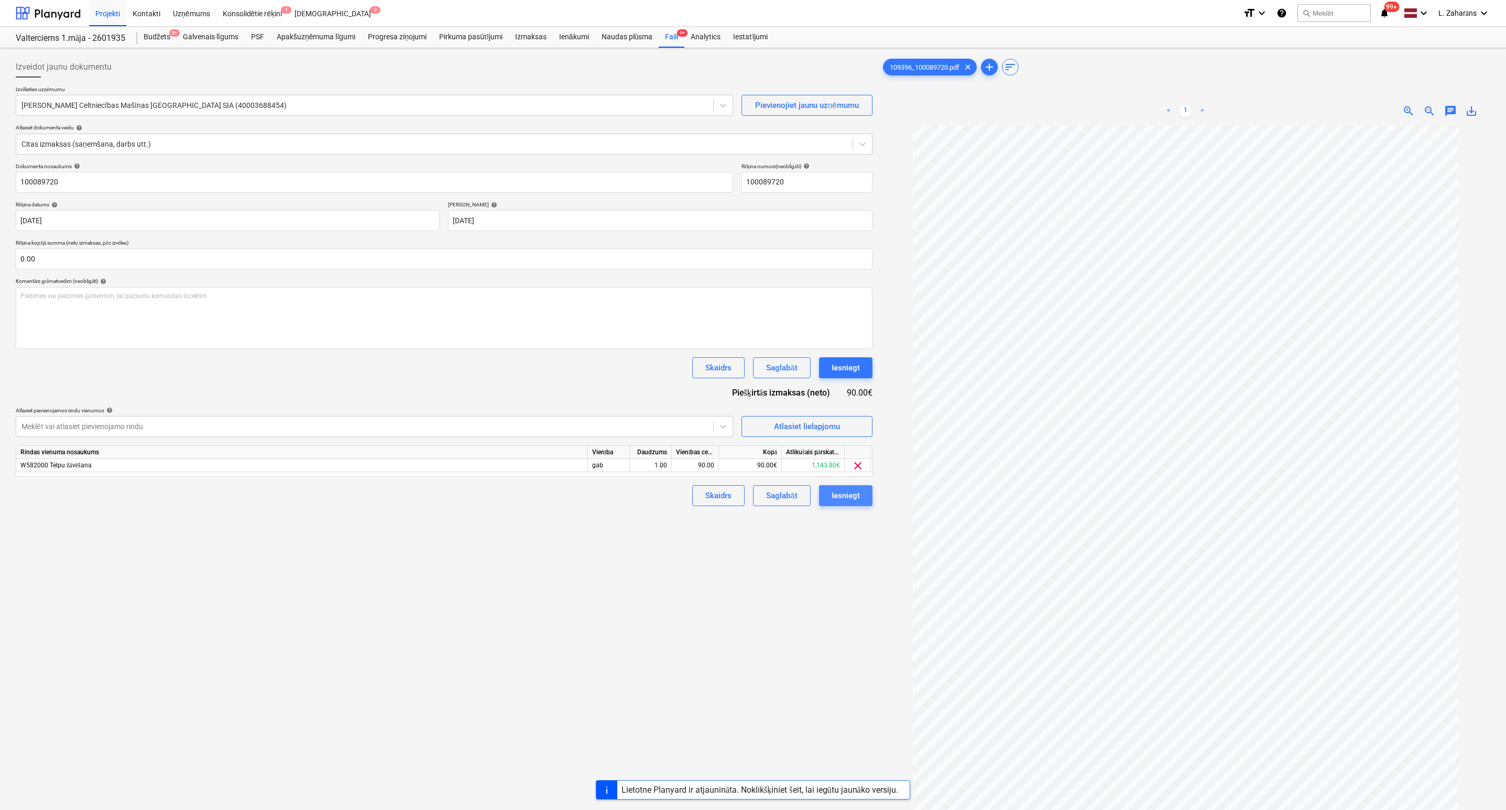
click at [849, 500] on div "Iesniegt" at bounding box center [846, 496] width 28 height 14
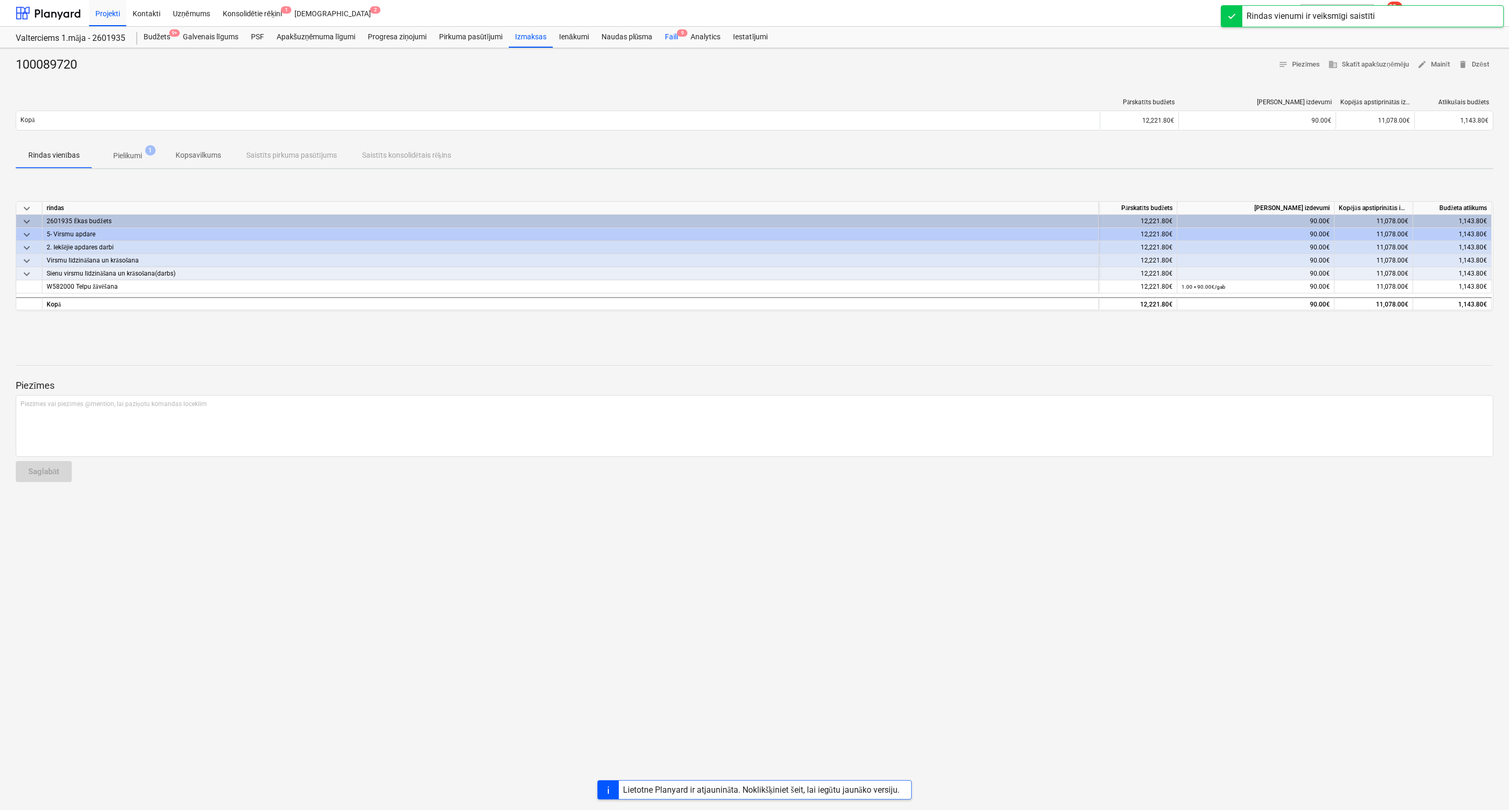
click at [670, 40] on div "Faili 9" at bounding box center [672, 37] width 26 height 21
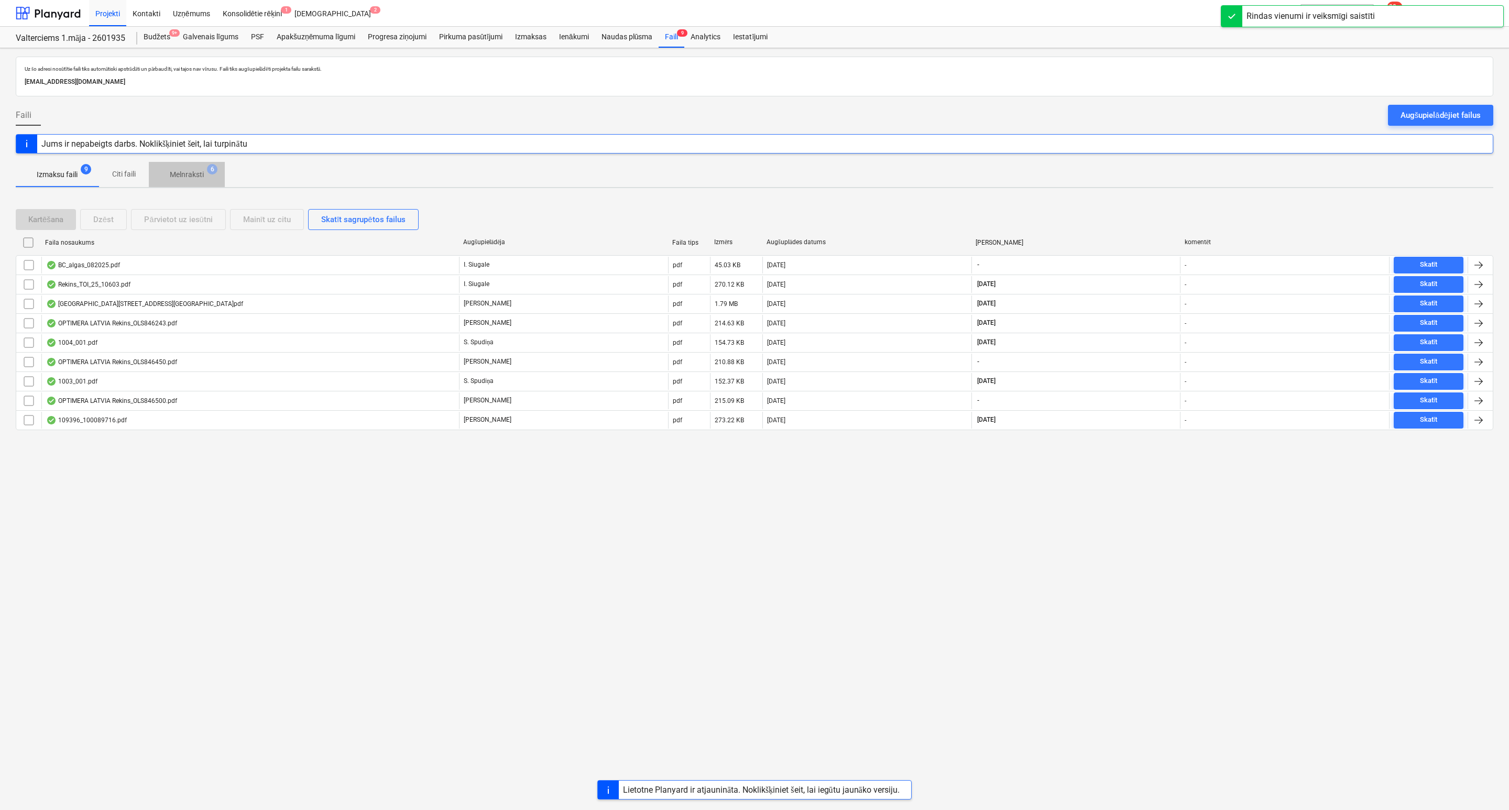
click at [178, 172] on p "Melnraksti" at bounding box center [187, 174] width 34 height 11
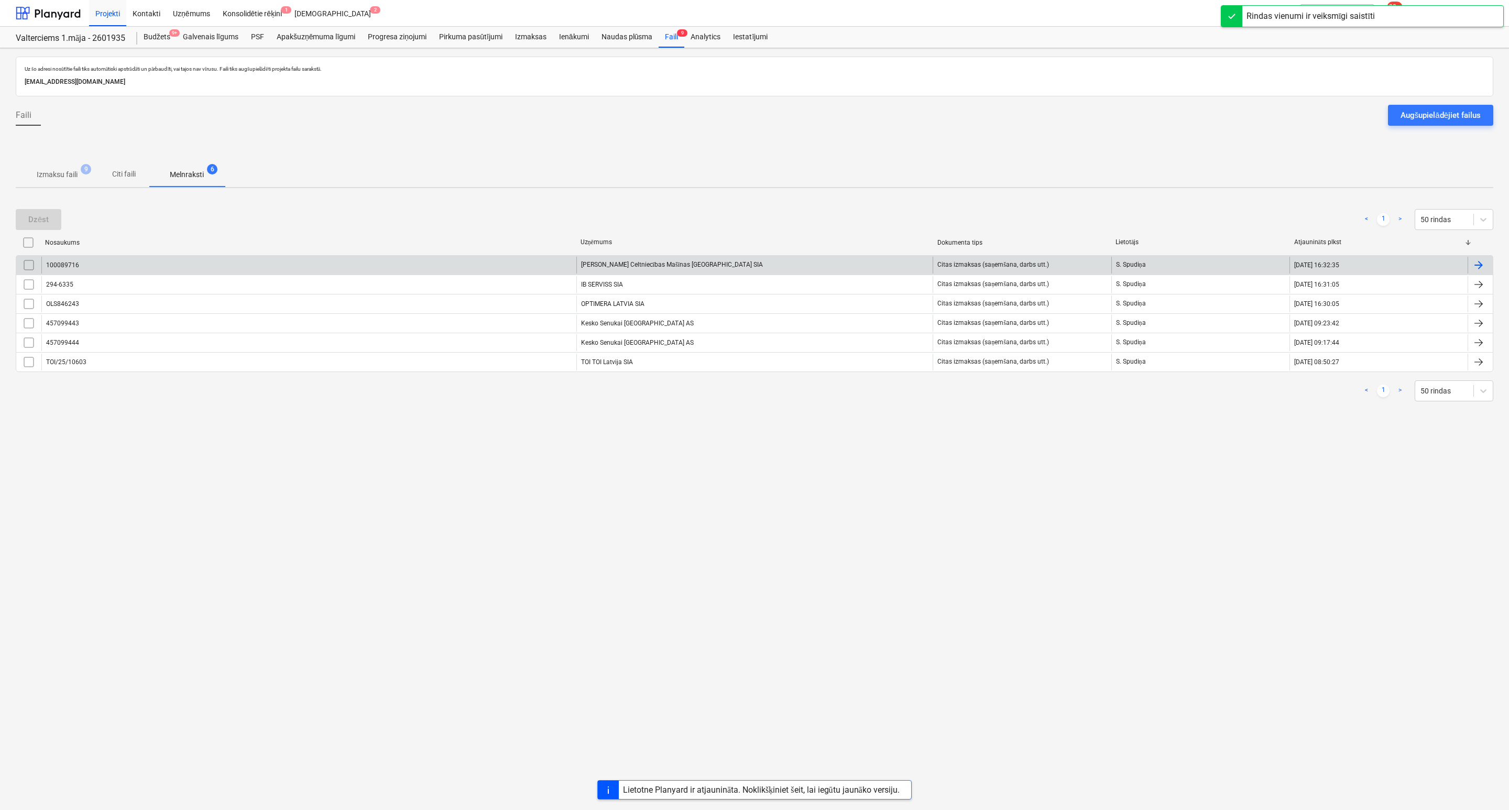
click at [187, 263] on div "100089716" at bounding box center [308, 265] width 535 height 17
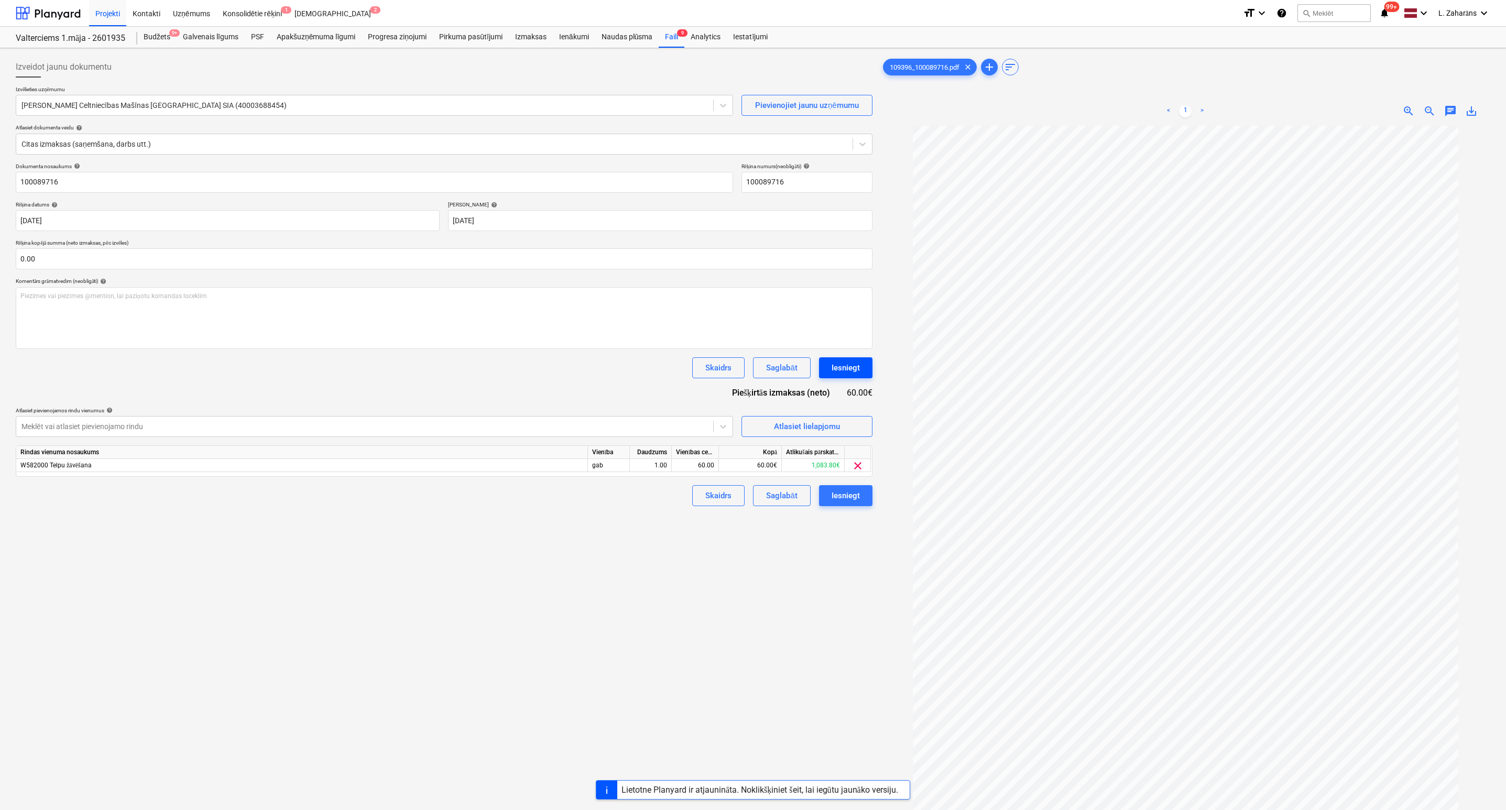
click at [836, 374] on div "Iesniegt" at bounding box center [846, 368] width 28 height 14
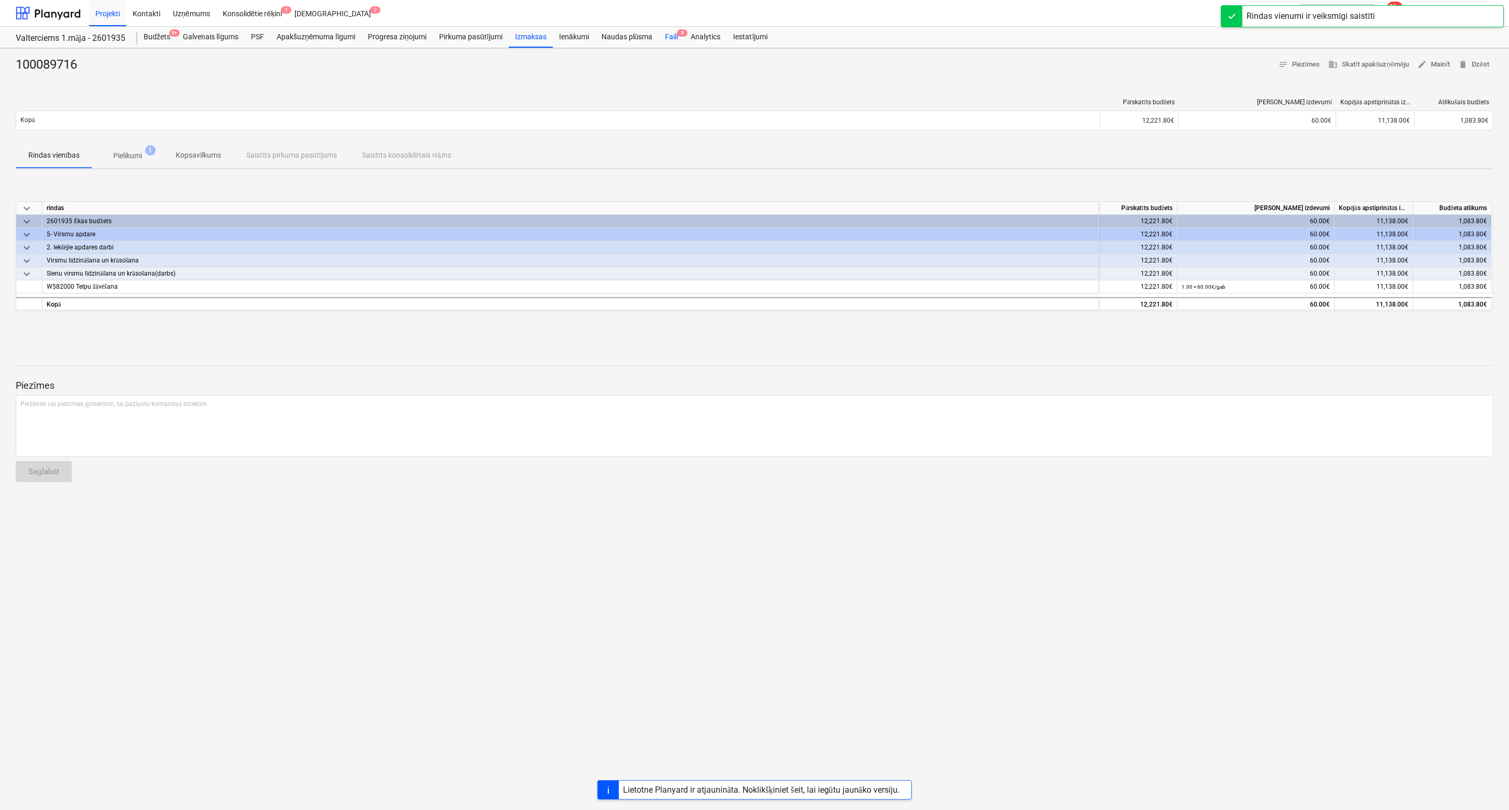
click at [675, 34] on div "Faili 8" at bounding box center [672, 37] width 26 height 21
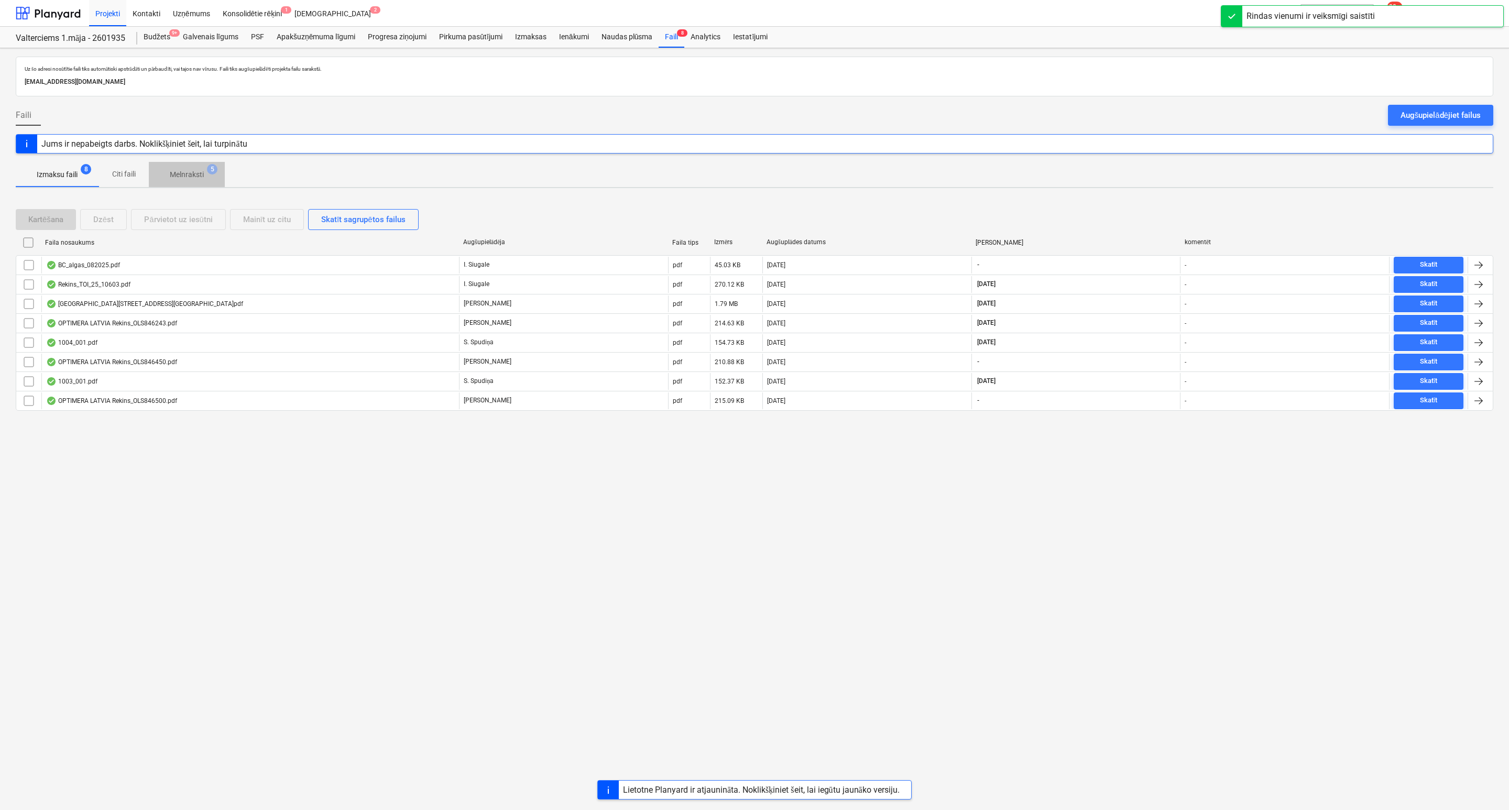
click at [181, 178] on p "Melnraksti" at bounding box center [187, 174] width 34 height 11
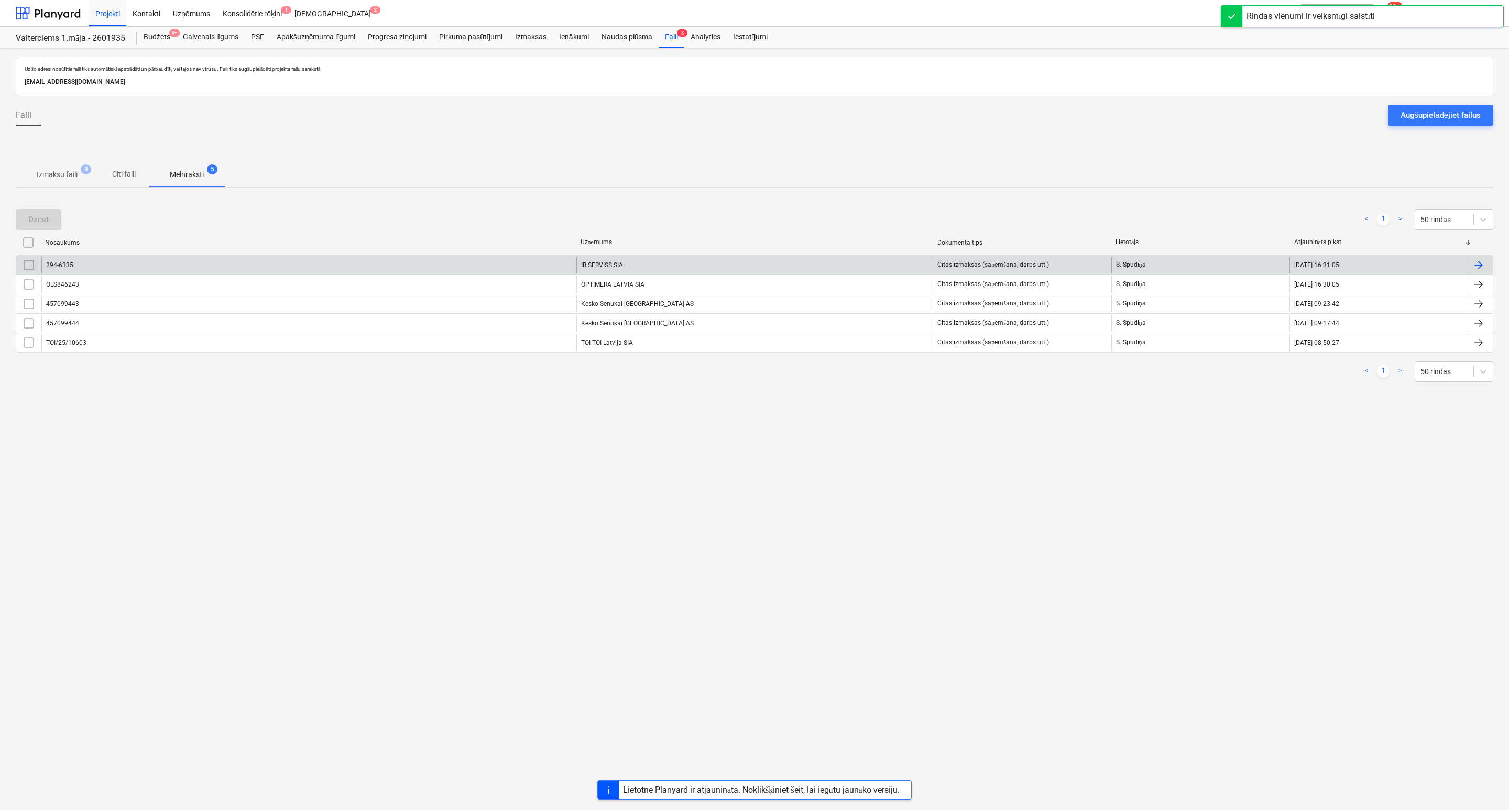
click at [137, 265] on div "294-6335" at bounding box center [308, 265] width 535 height 17
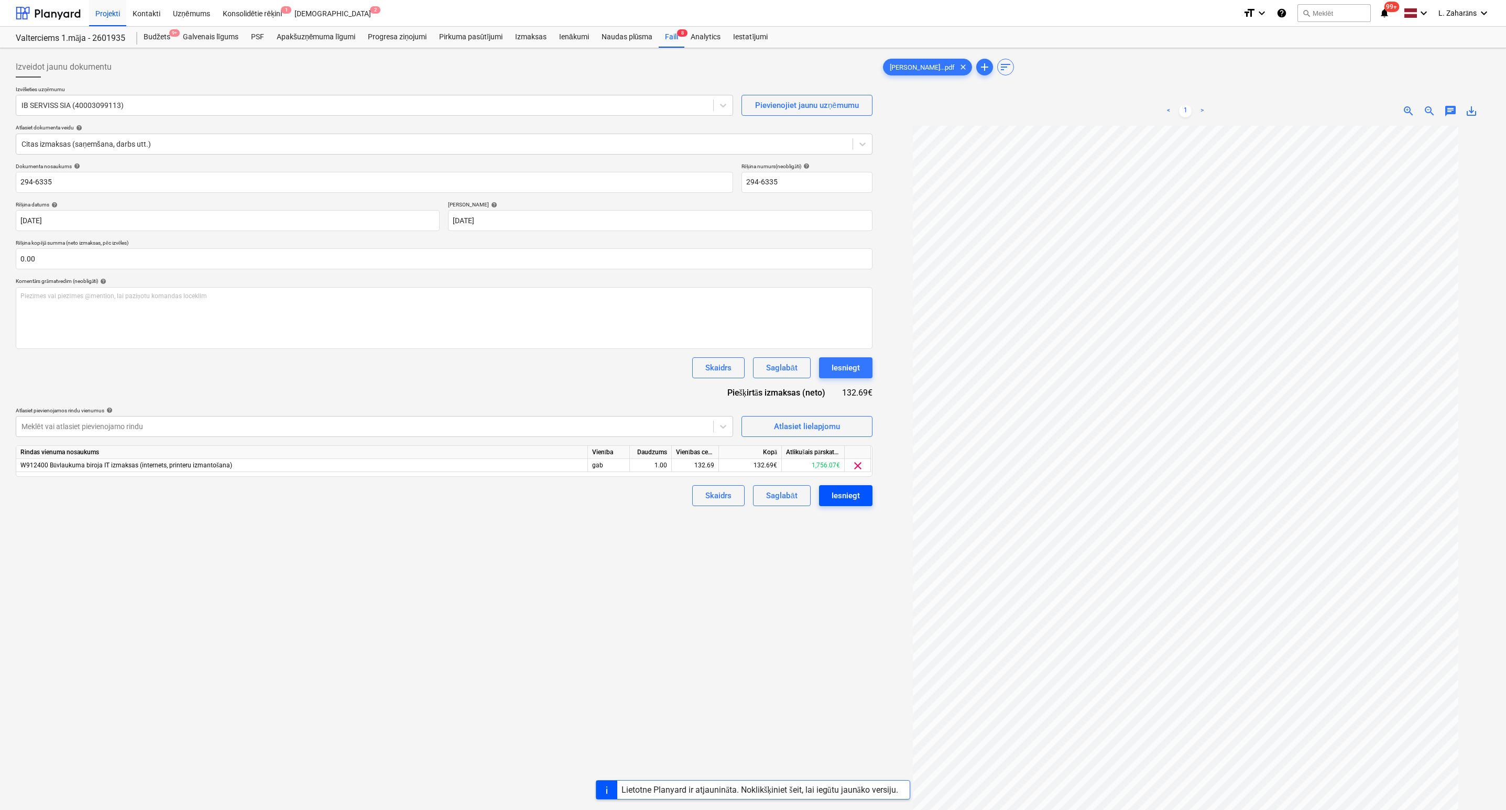
click at [846, 493] on div "Iesniegt" at bounding box center [846, 496] width 28 height 14
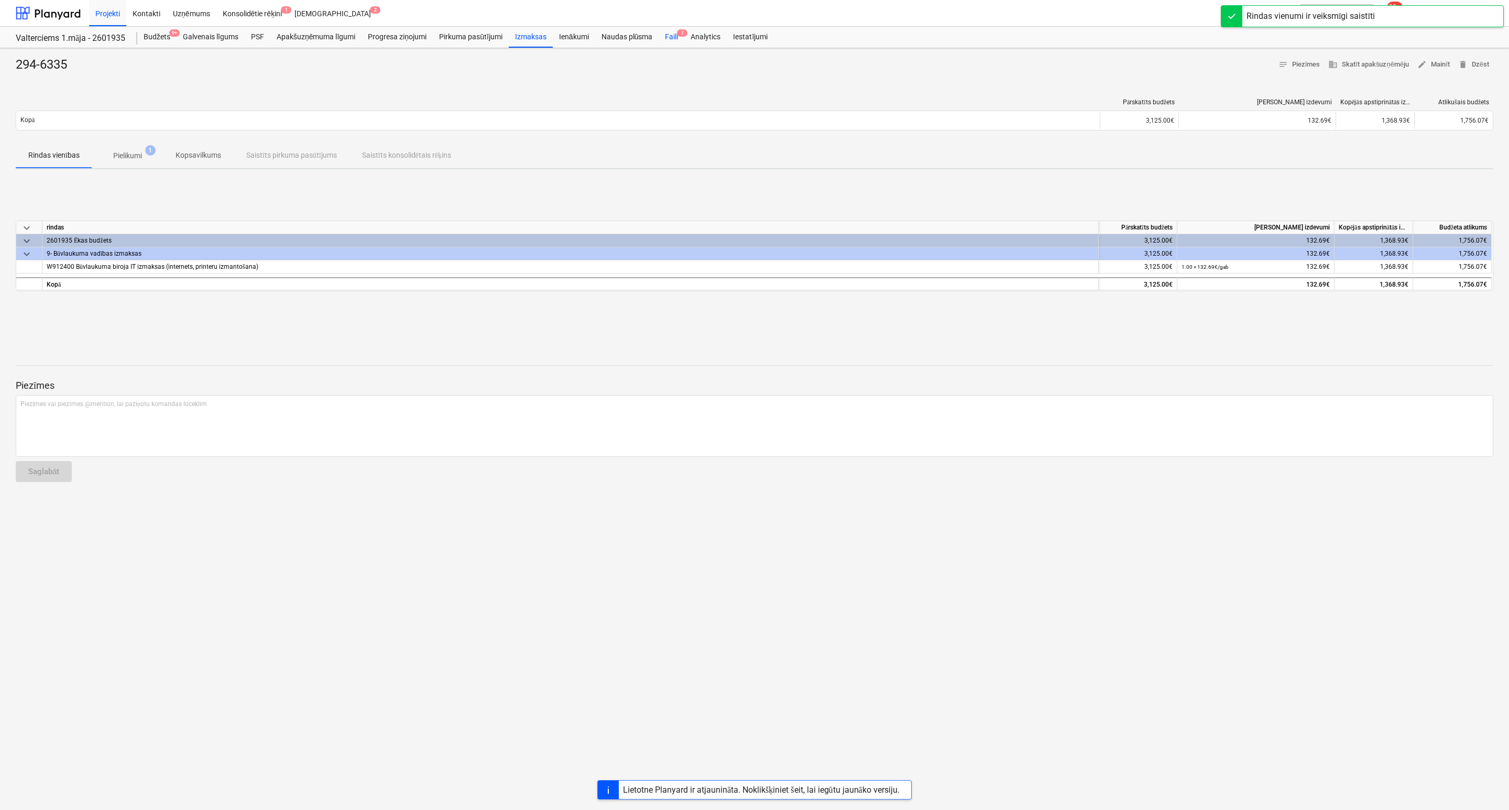
click at [671, 38] on div "Faili 7" at bounding box center [672, 37] width 26 height 21
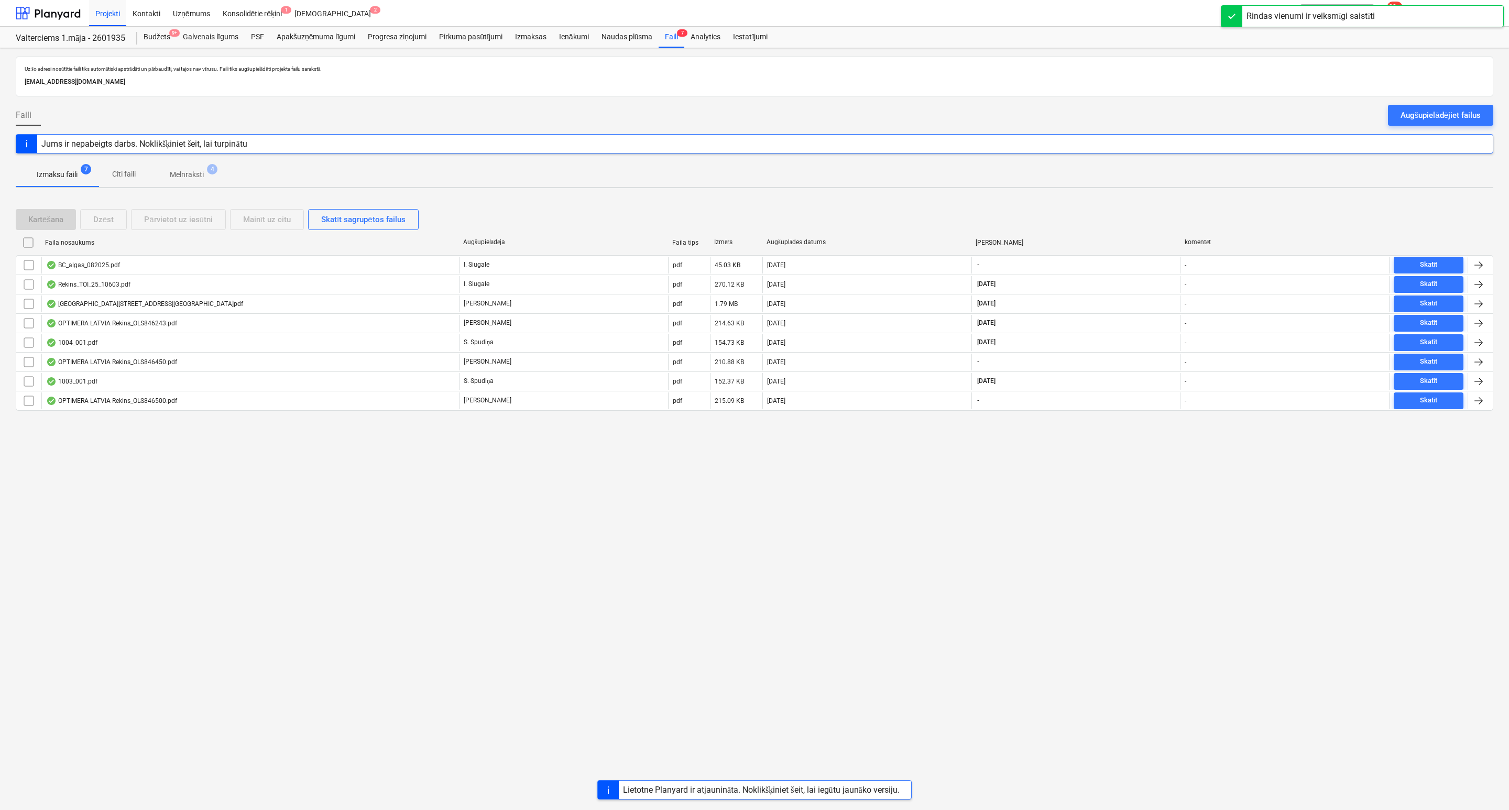
click at [194, 171] on p "Melnraksti" at bounding box center [187, 174] width 34 height 11
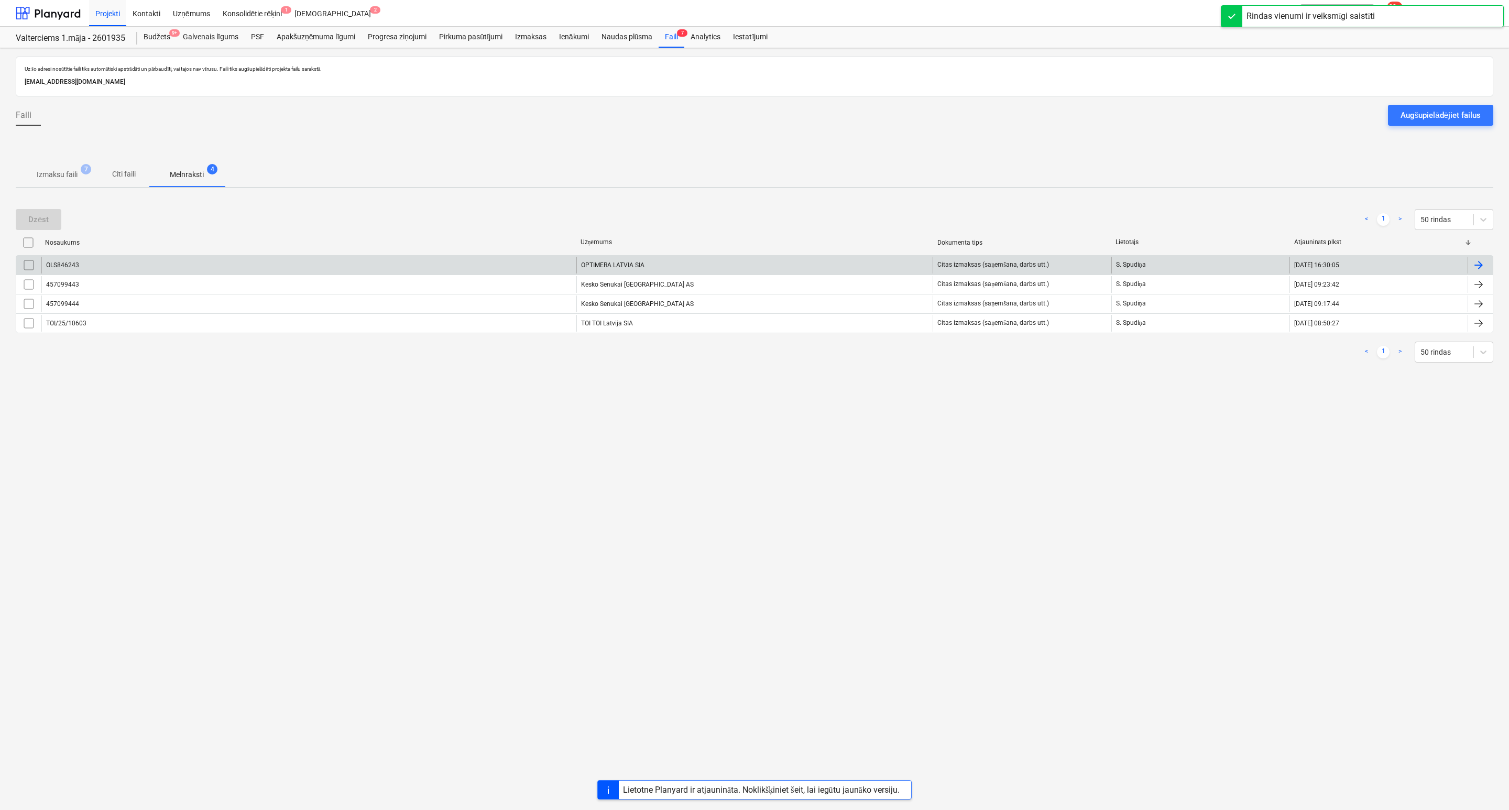
click at [250, 268] on div "OLS846243" at bounding box center [308, 265] width 535 height 17
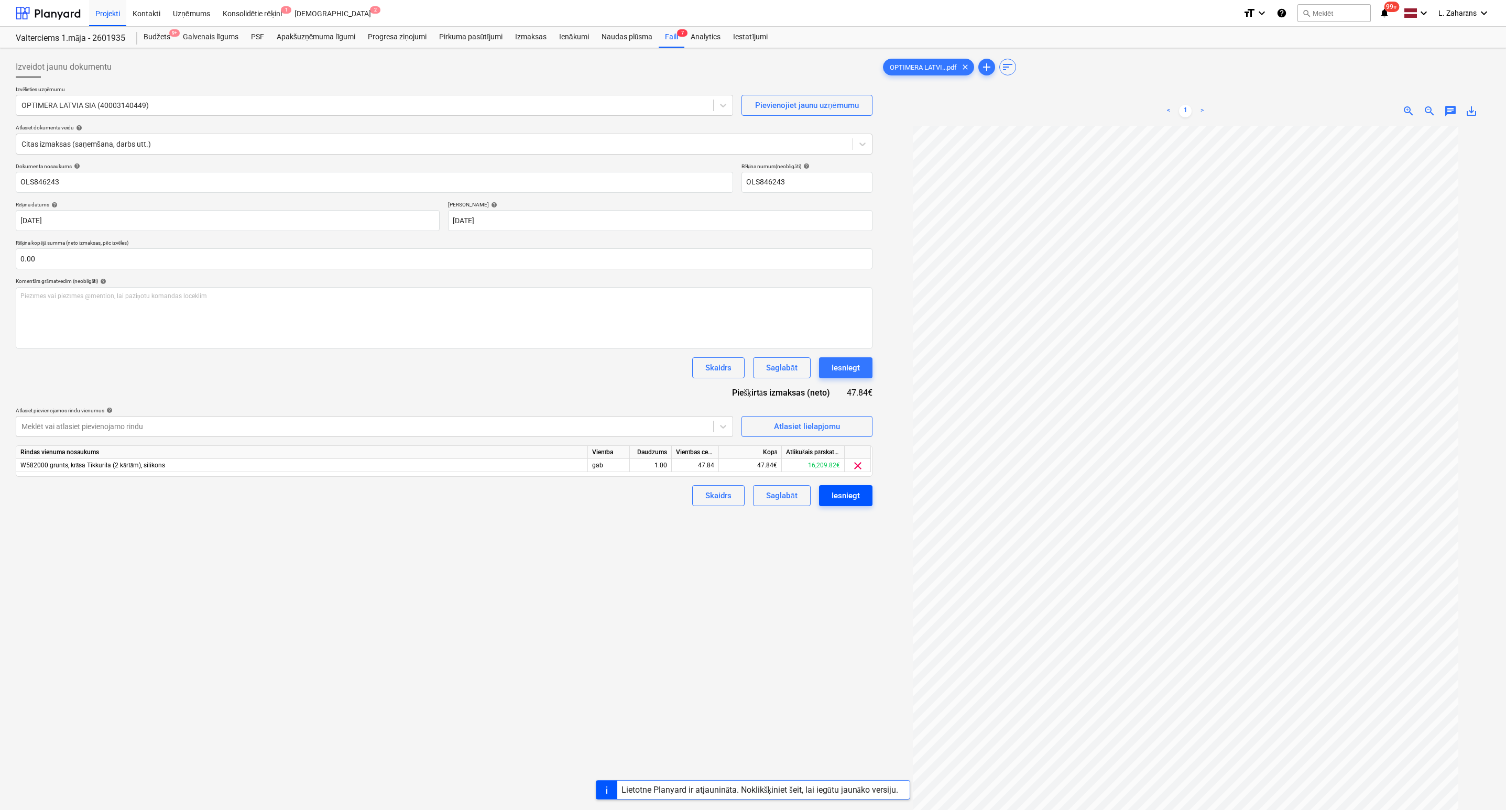
click at [829, 498] on button "Iesniegt" at bounding box center [845, 495] width 53 height 21
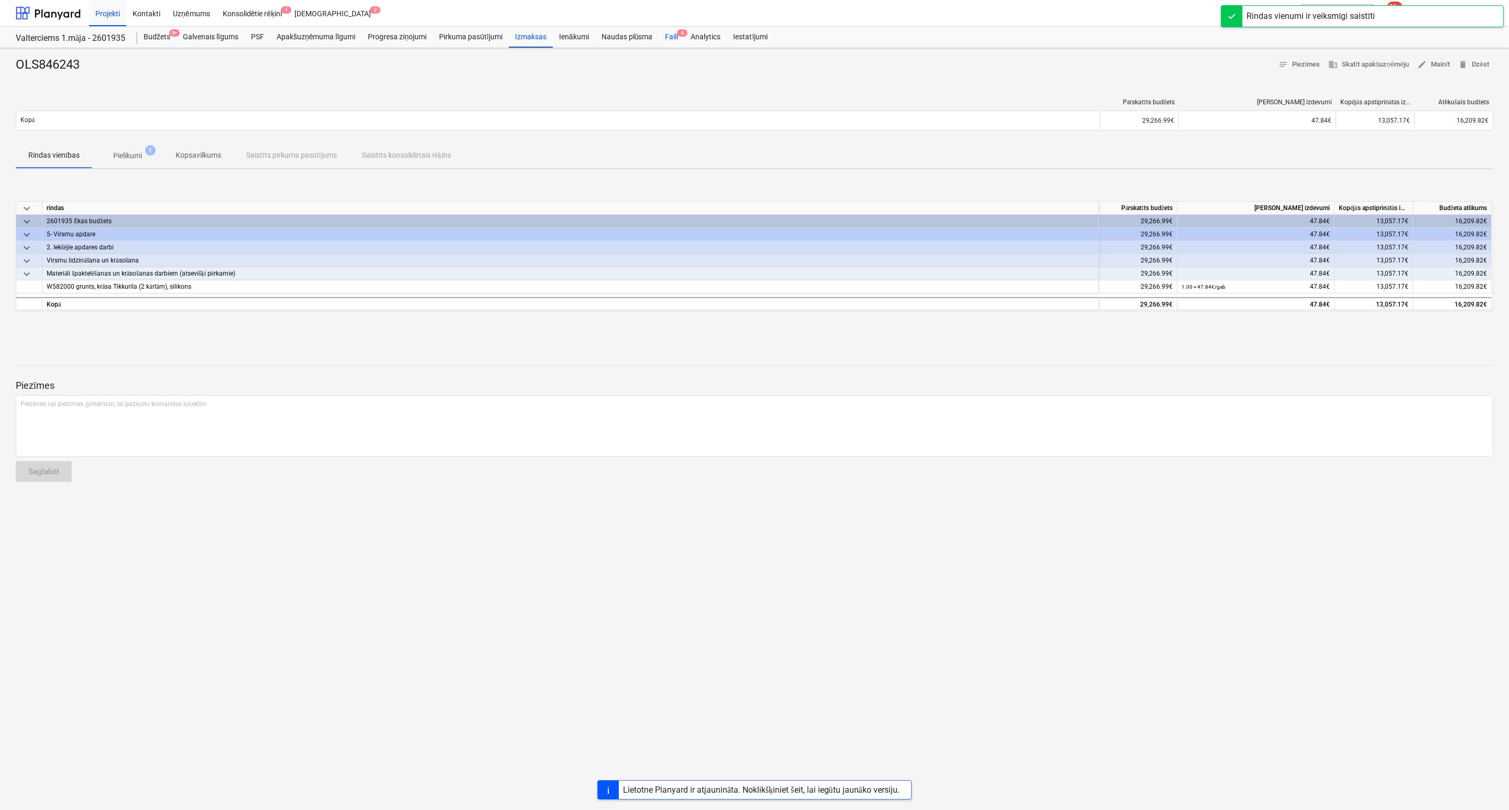
click at [671, 40] on div "Faili 6" at bounding box center [672, 37] width 26 height 21
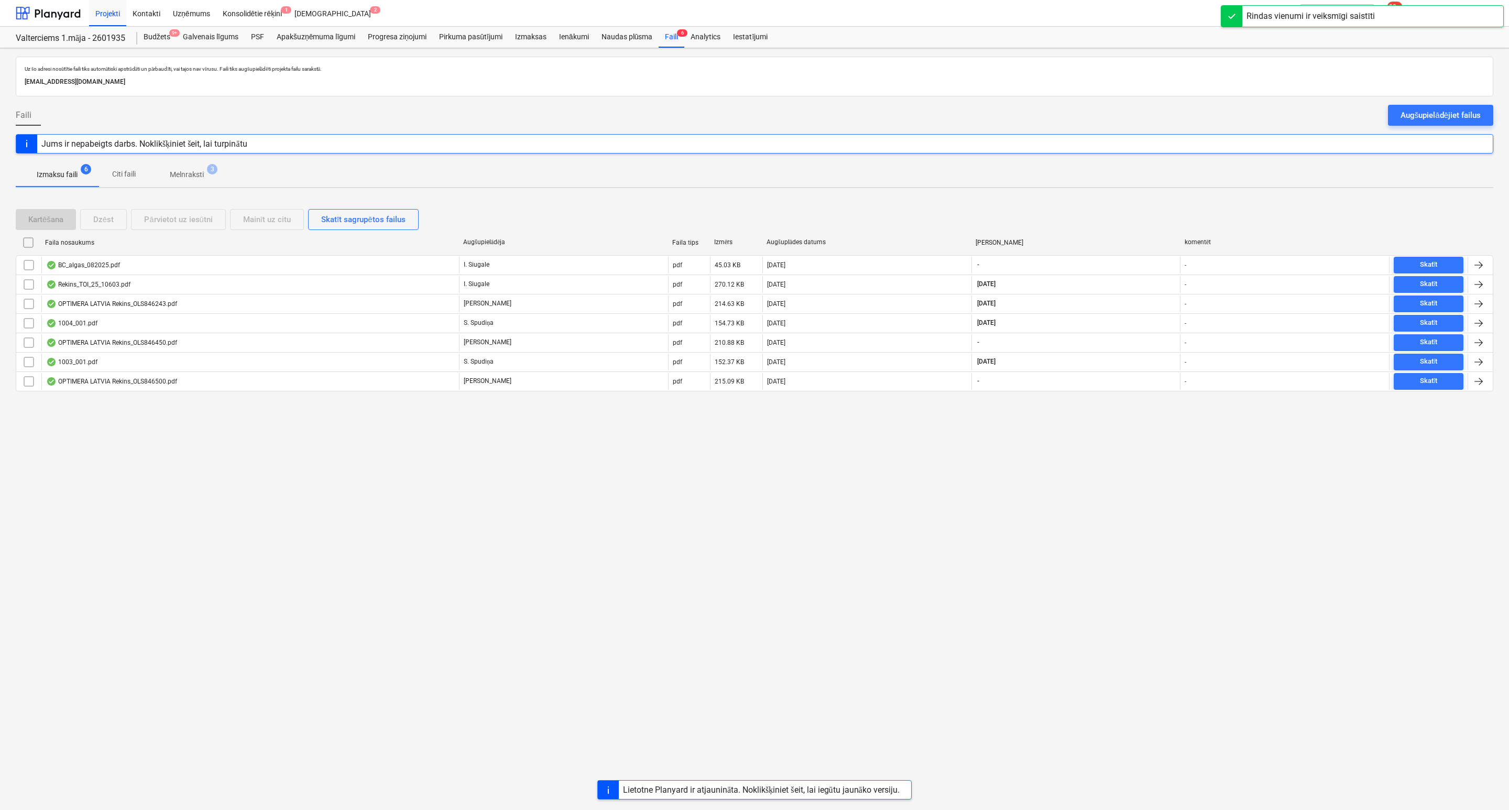
click at [177, 178] on p "Melnraksti" at bounding box center [187, 174] width 34 height 11
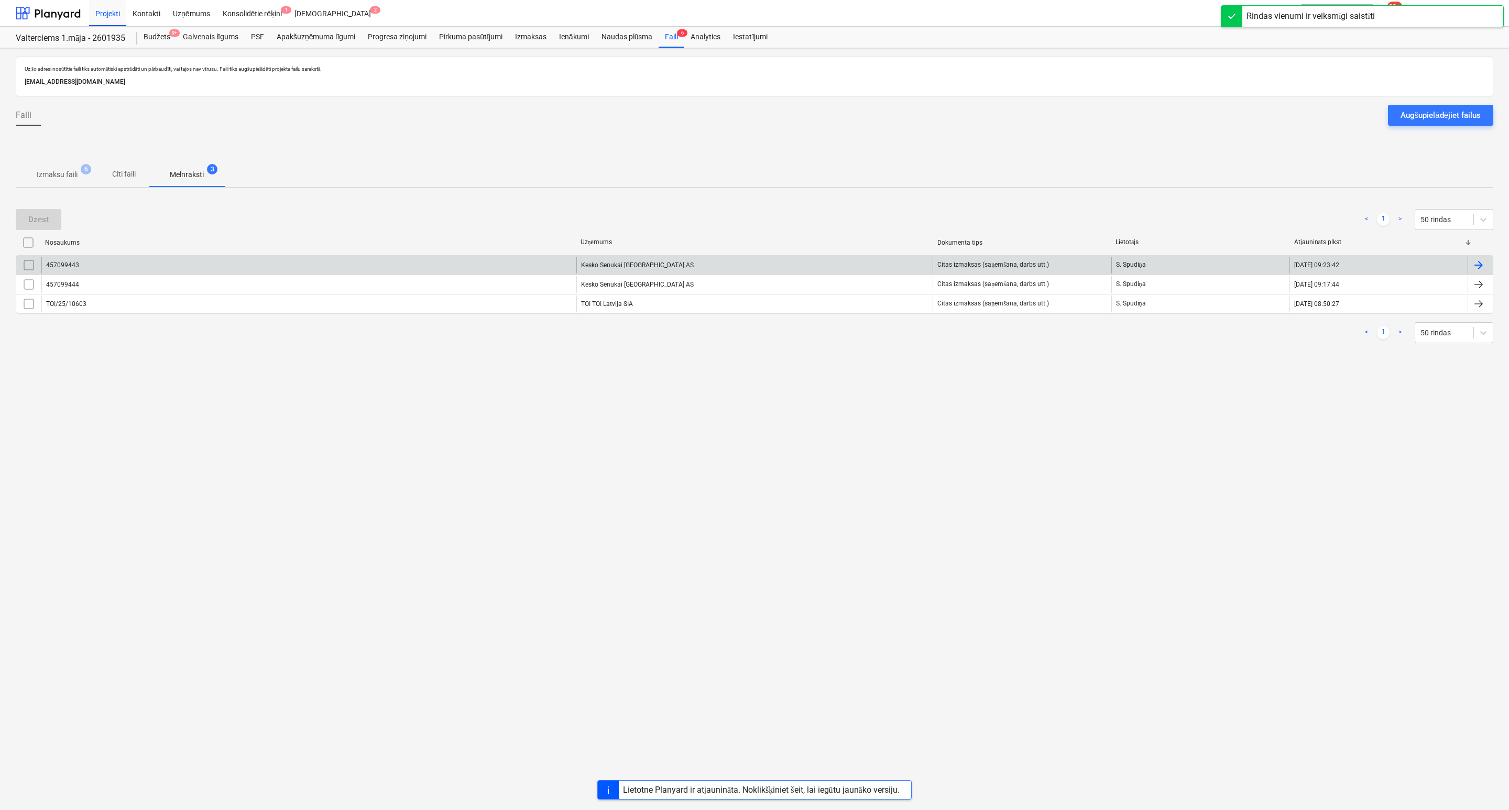
click at [162, 263] on div "457099443" at bounding box center [308, 265] width 535 height 17
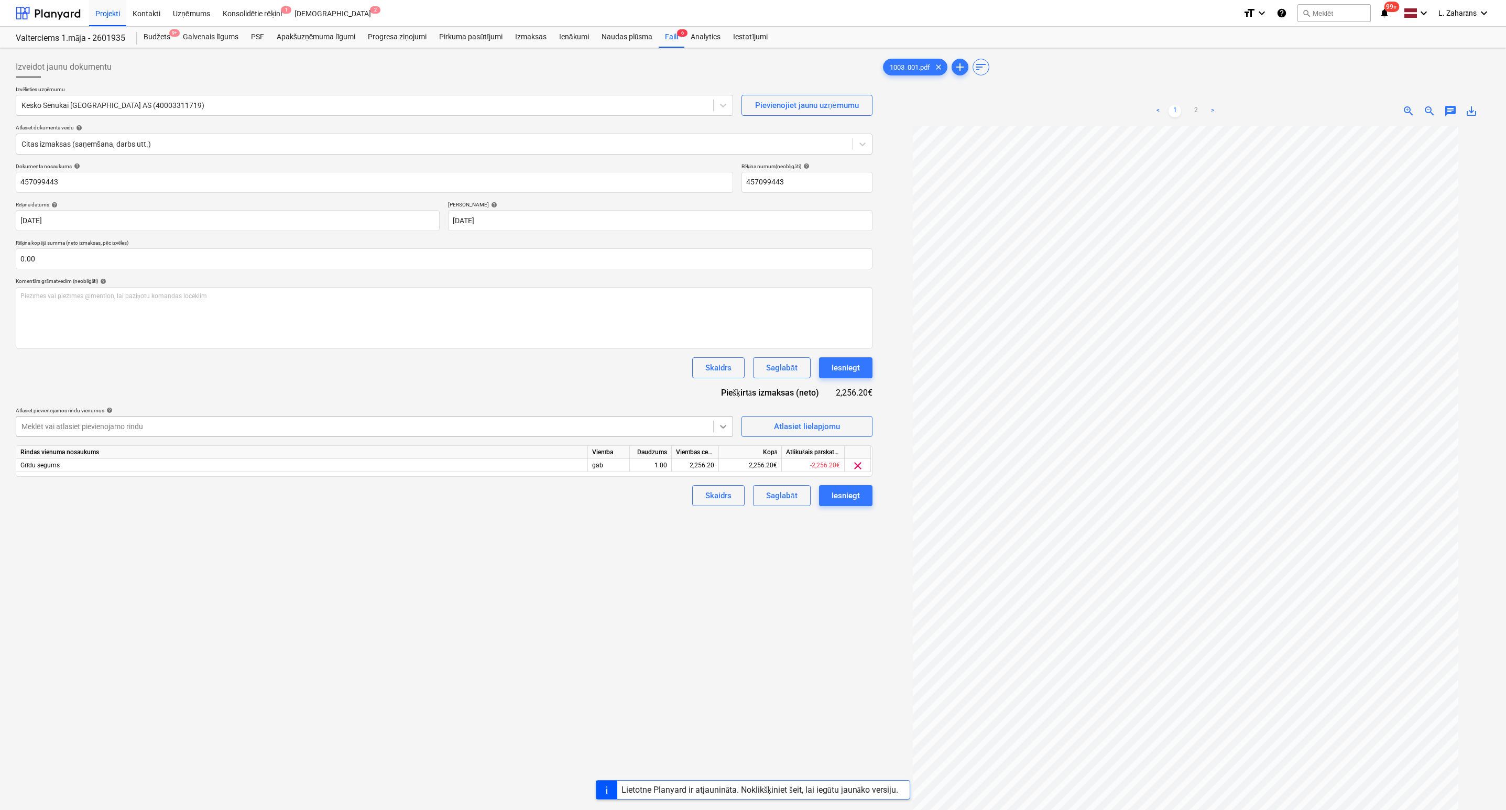
click at [725, 427] on icon at bounding box center [723, 427] width 6 height 4
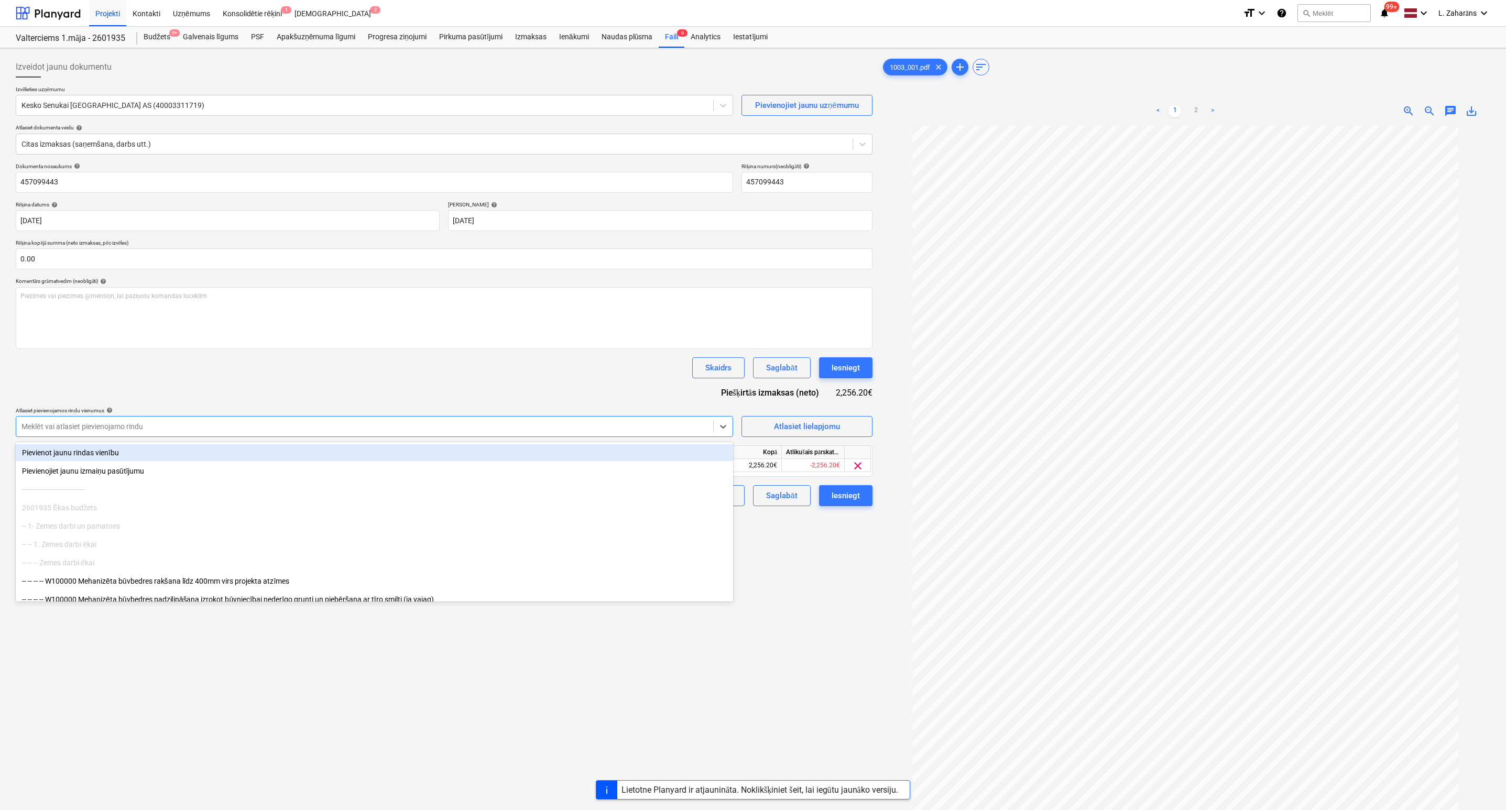
click at [233, 423] on div at bounding box center [364, 426] width 686 height 10
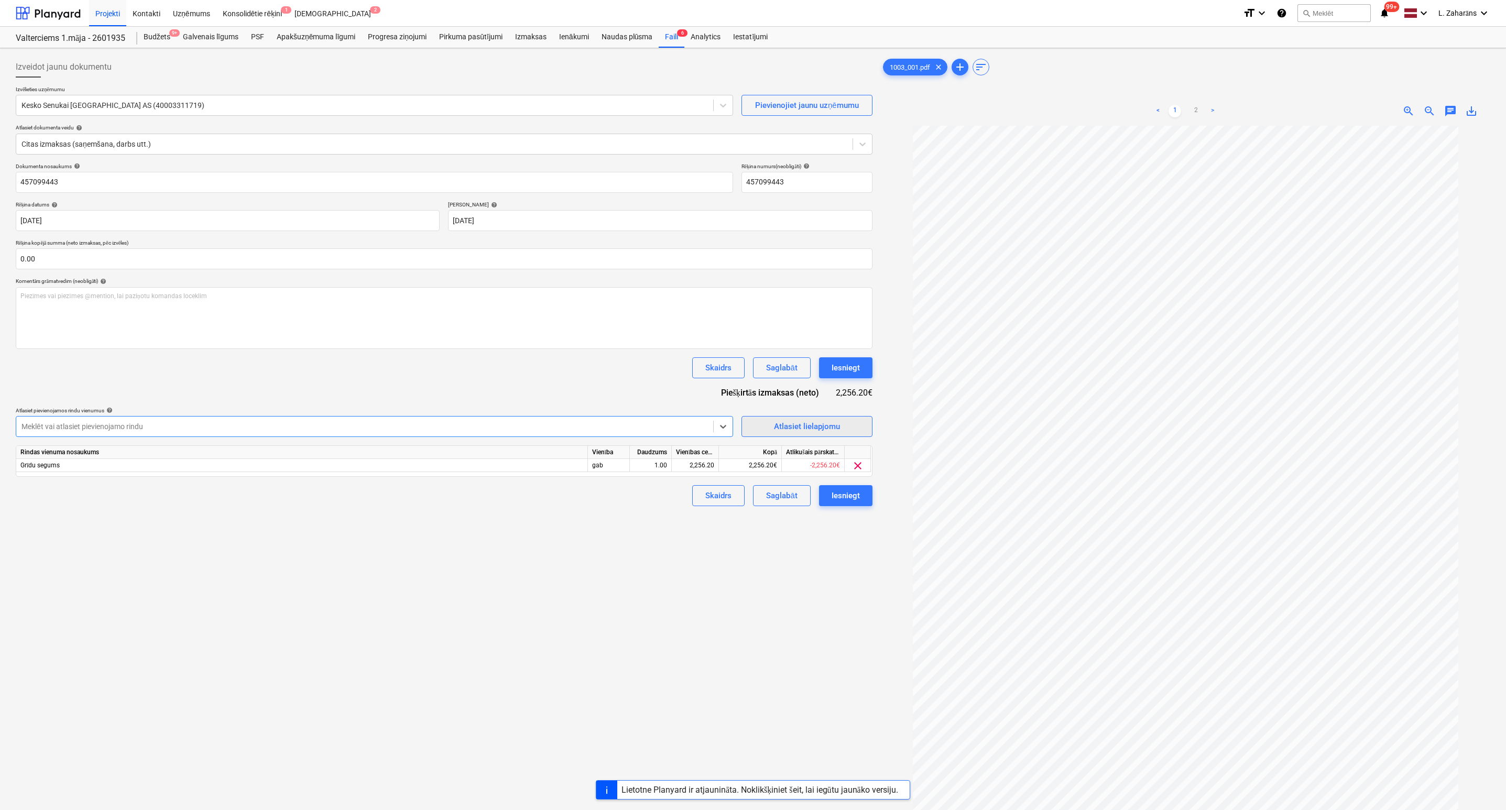
click at [778, 424] on div "Atlasiet lielapjomu" at bounding box center [807, 427] width 66 height 14
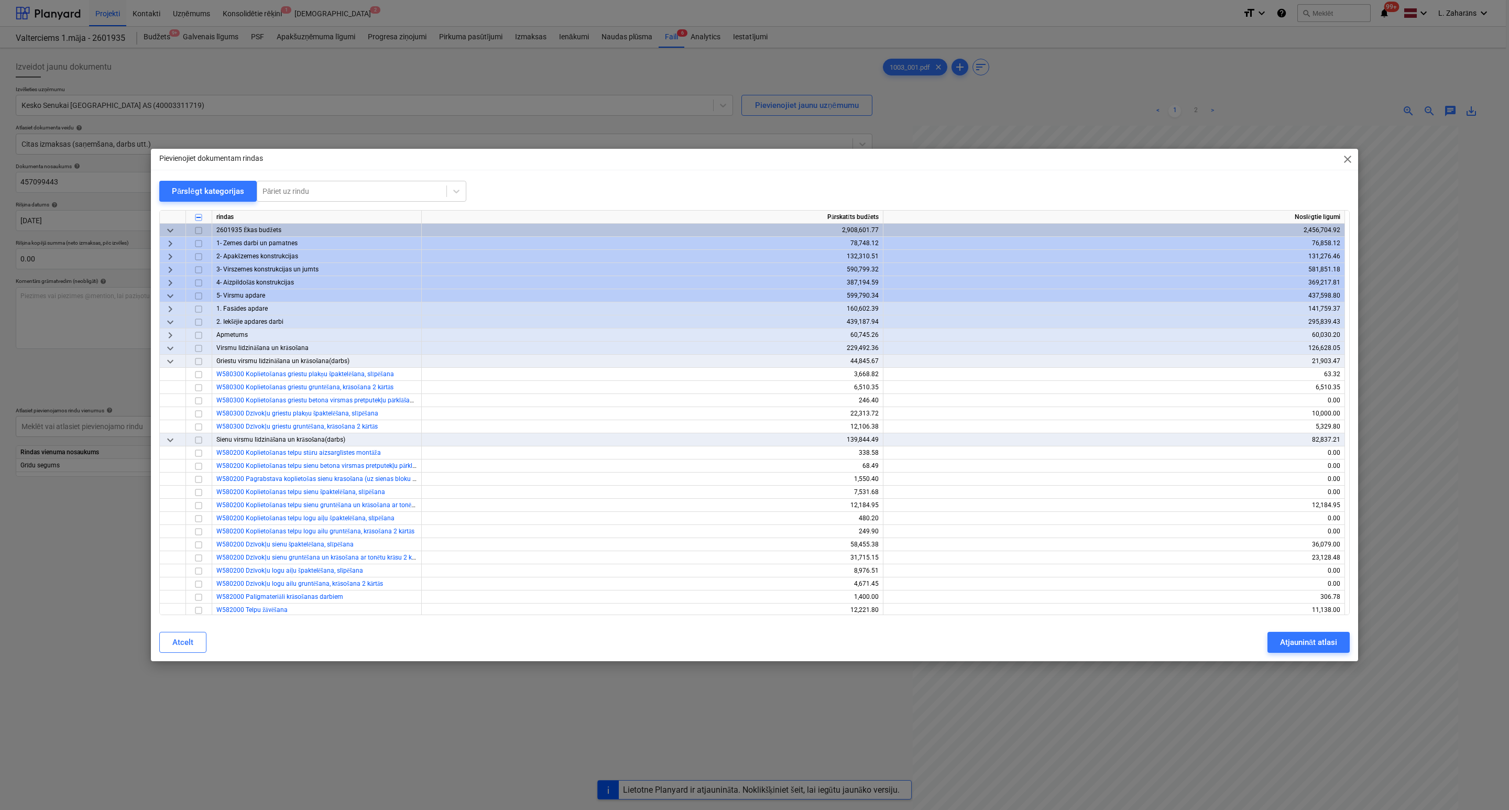
click at [173, 232] on span "keyboard_arrow_down" at bounding box center [170, 230] width 13 height 13
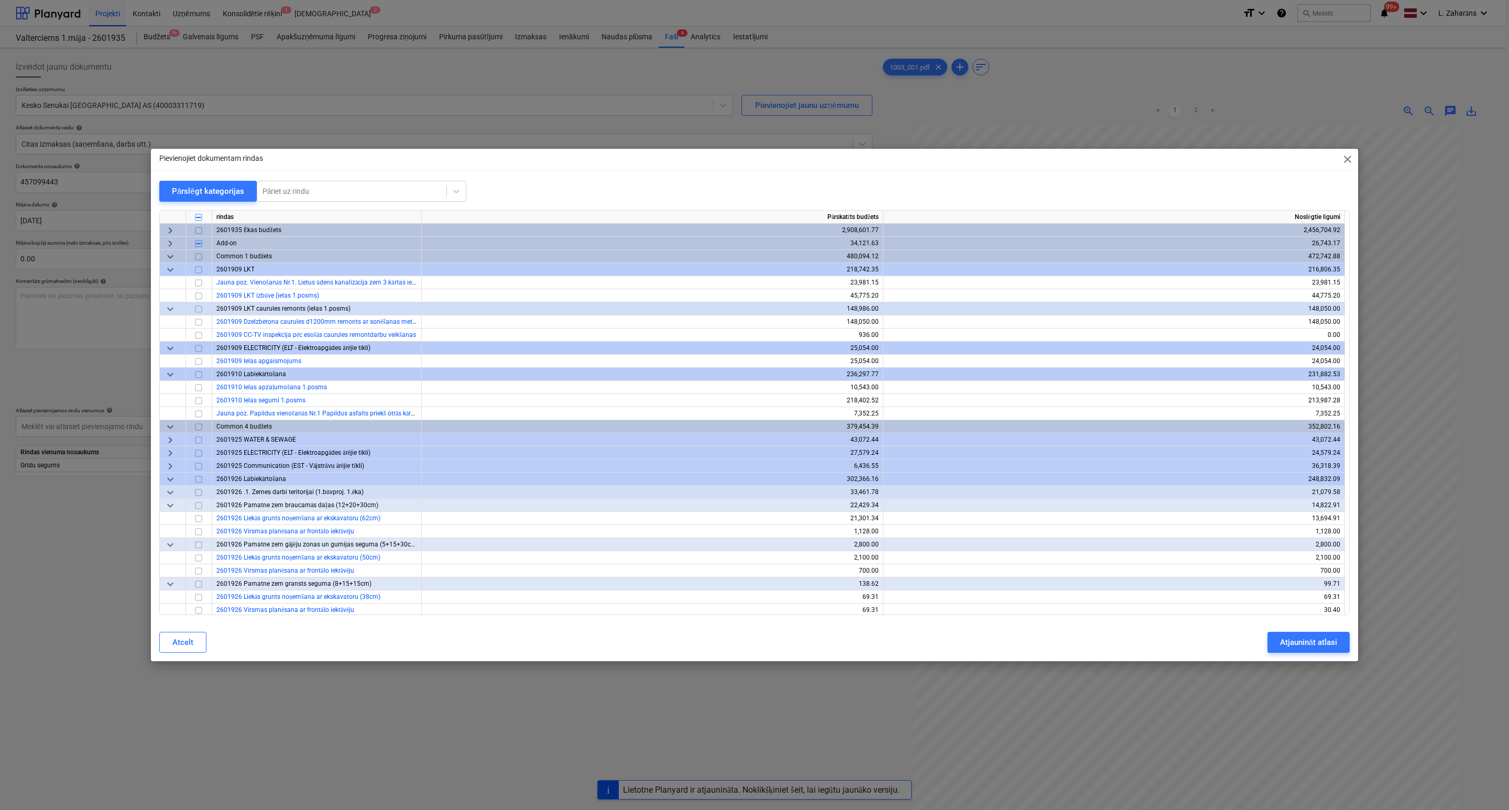
click at [170, 250] on div "keyboard_arrow_right" at bounding box center [173, 243] width 26 height 13
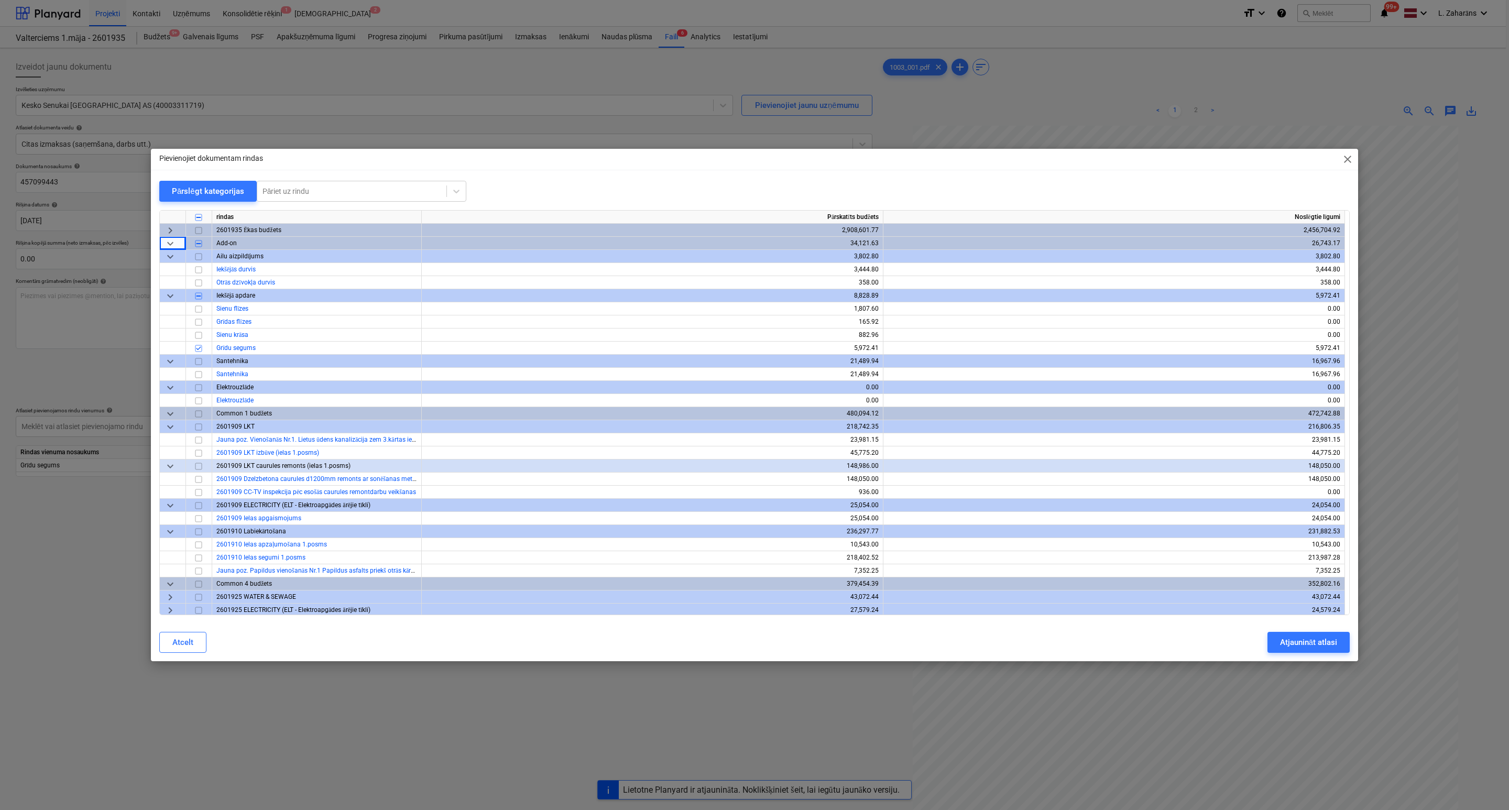
click at [1347, 159] on span "close" at bounding box center [1347, 159] width 13 height 13
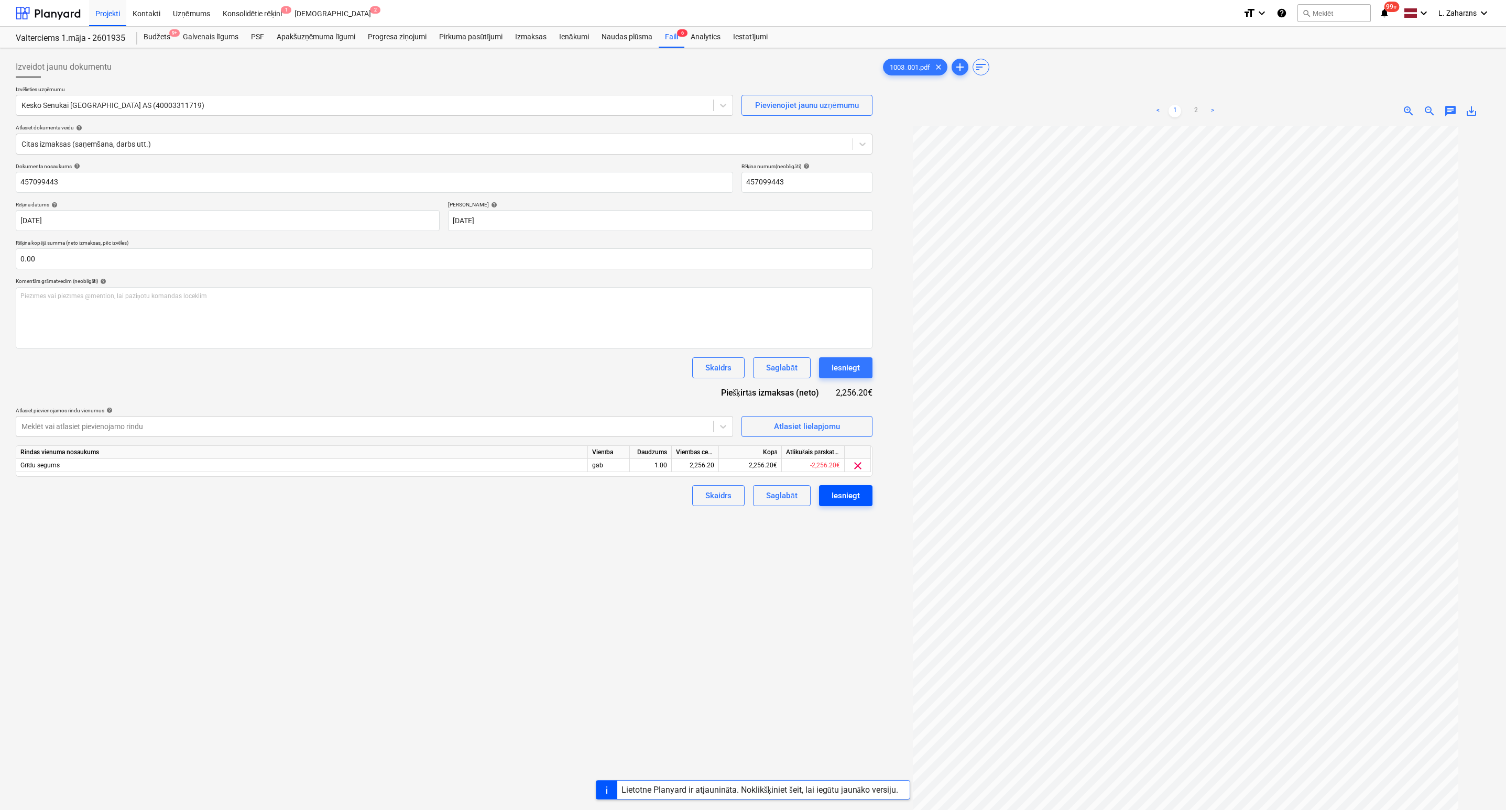
click at [849, 496] on div "Iesniegt" at bounding box center [846, 496] width 28 height 14
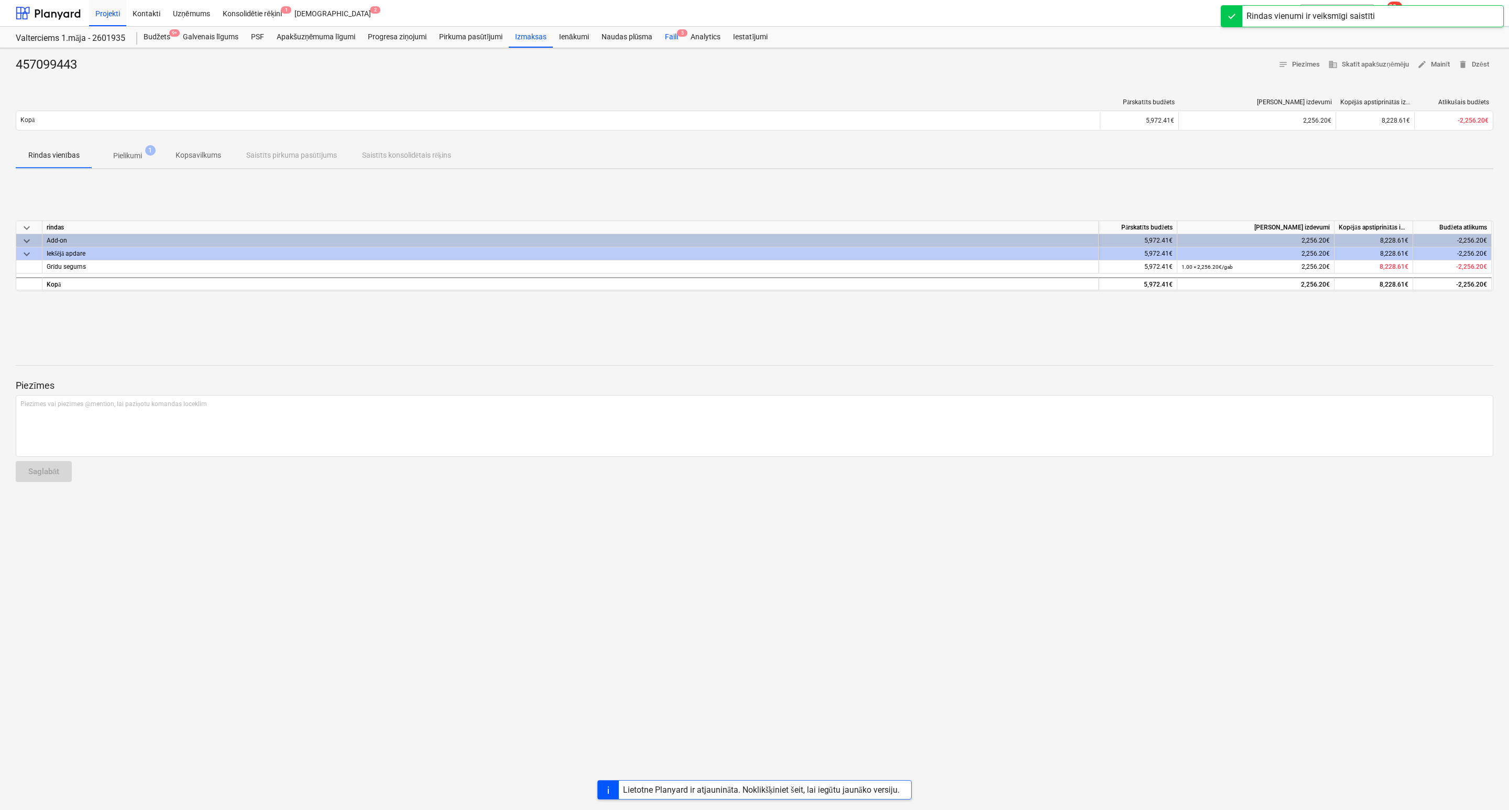
click at [667, 40] on div "Faili 5" at bounding box center [672, 37] width 26 height 21
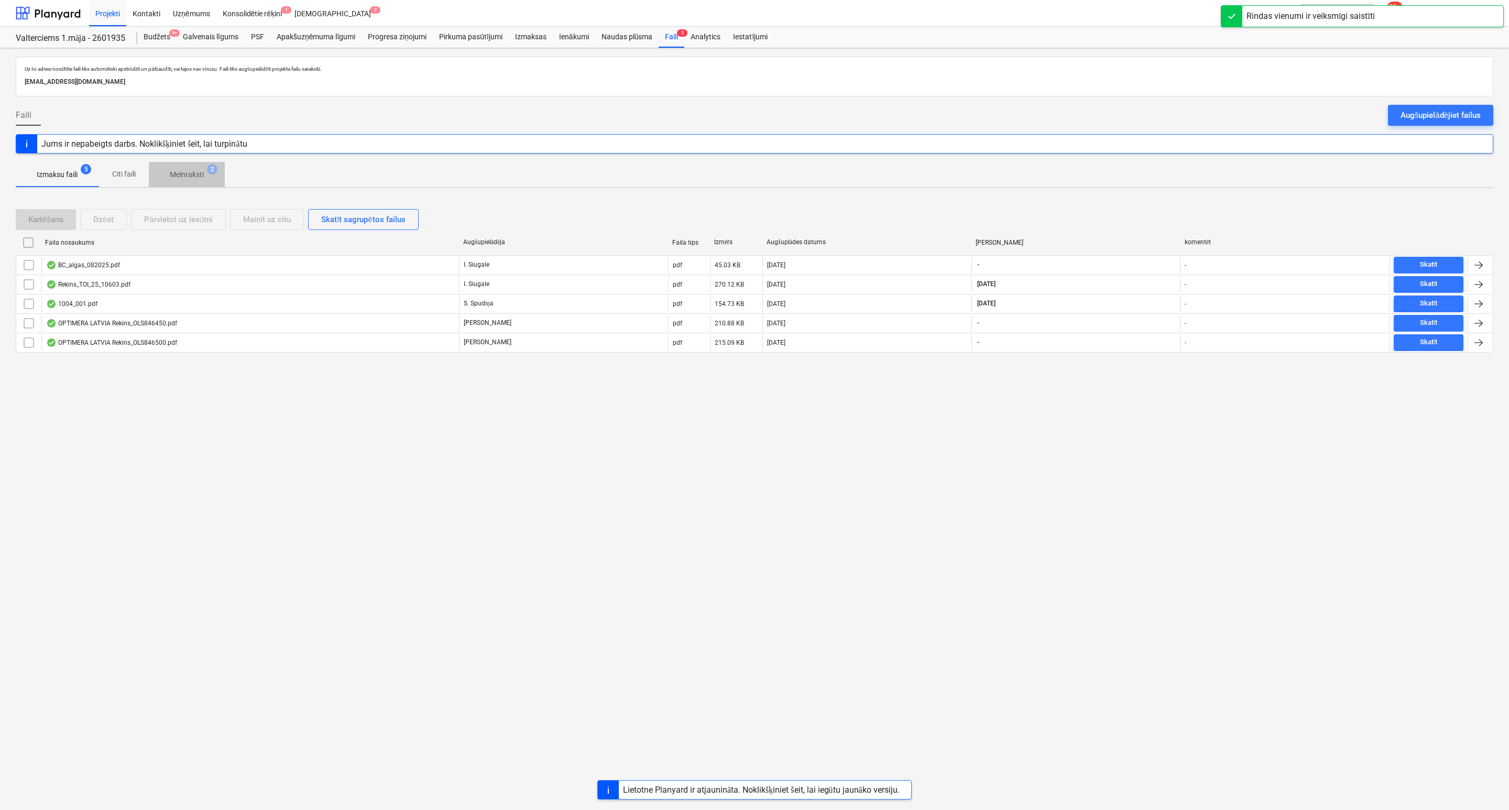
click at [185, 174] on p "Melnraksti" at bounding box center [187, 174] width 34 height 11
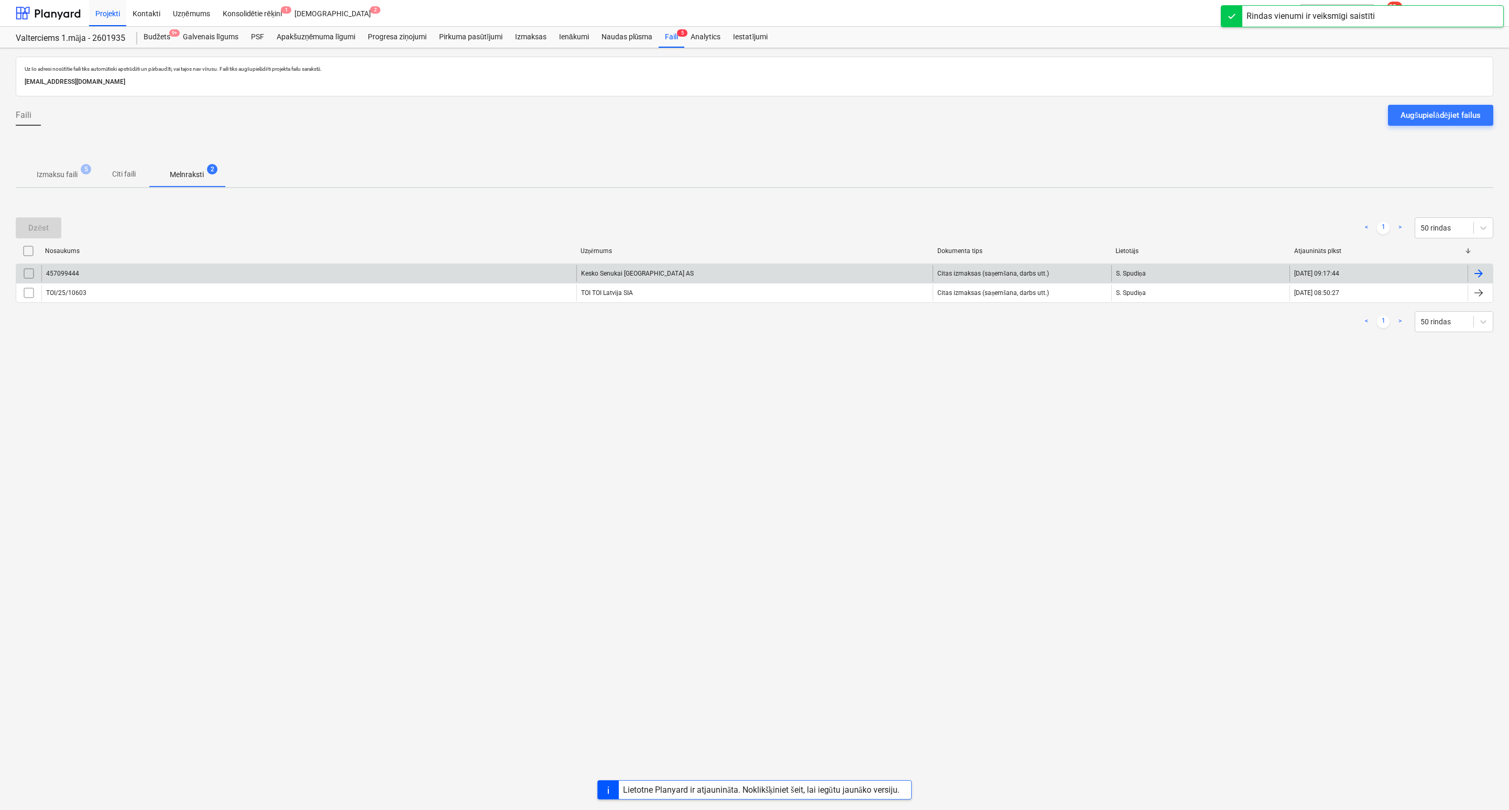
click at [77, 276] on div "457099444" at bounding box center [62, 273] width 33 height 7
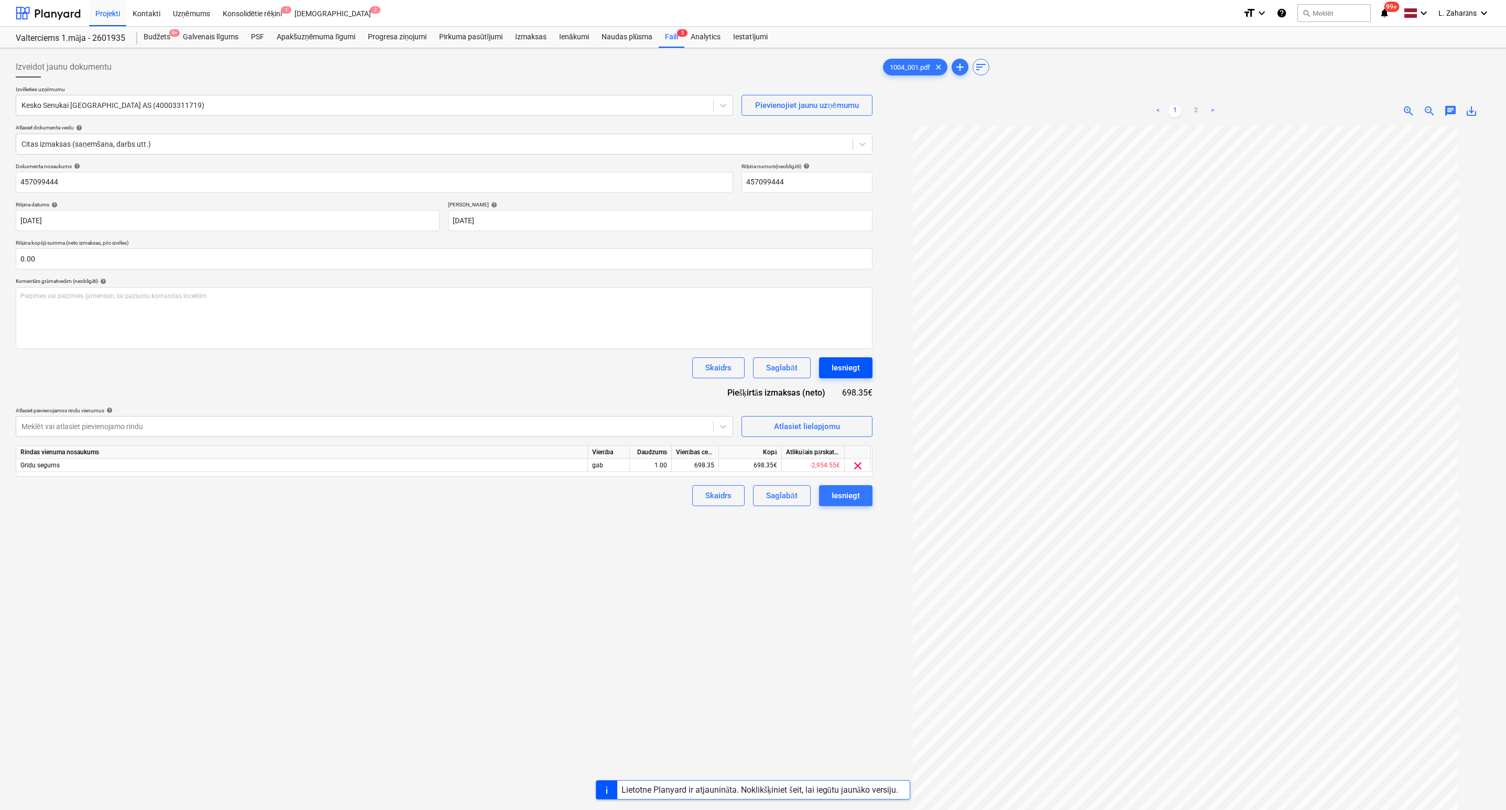
click at [836, 371] on div "Iesniegt" at bounding box center [846, 368] width 28 height 14
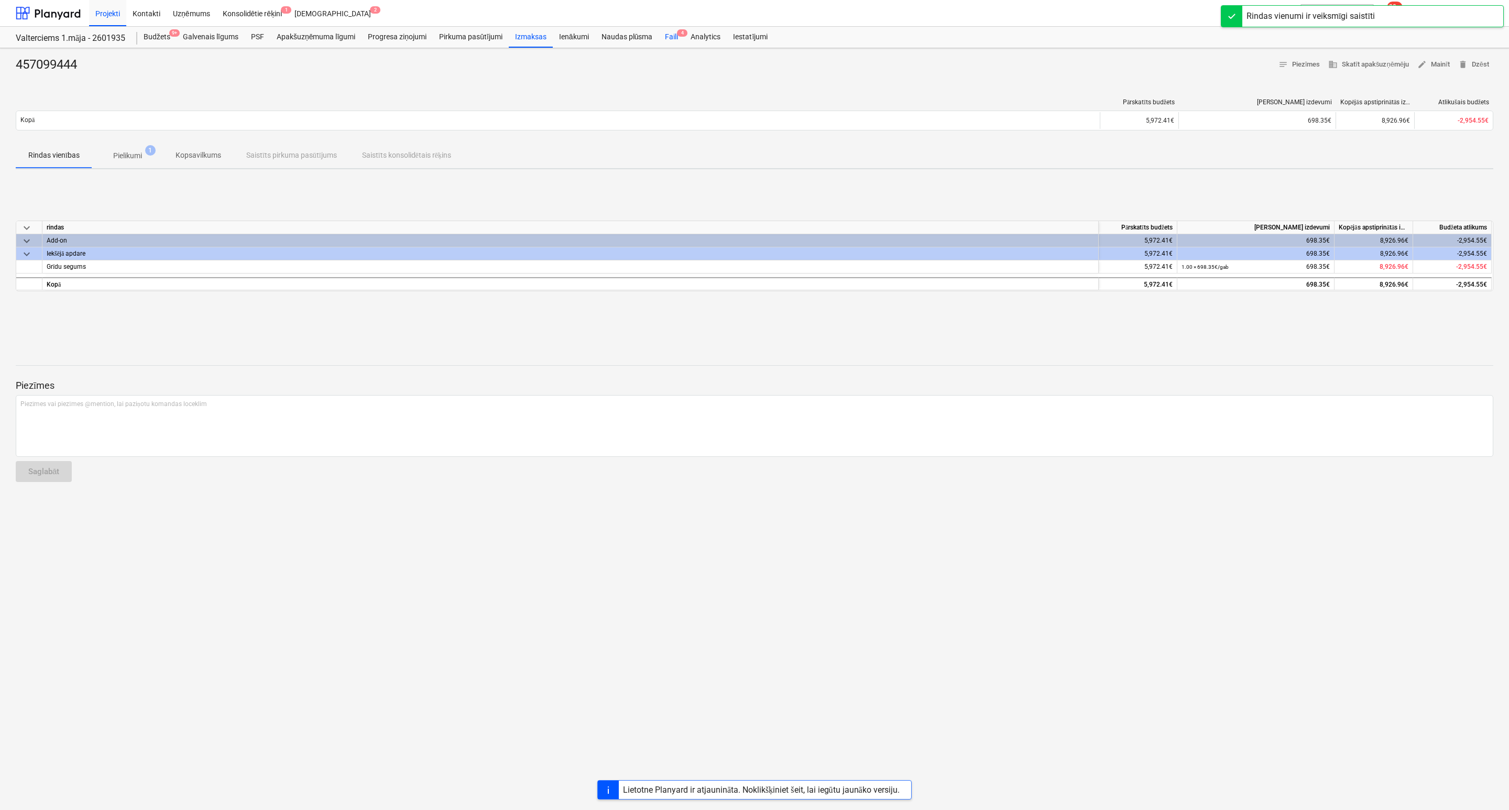
click at [670, 37] on div "Faili 4" at bounding box center [672, 37] width 26 height 21
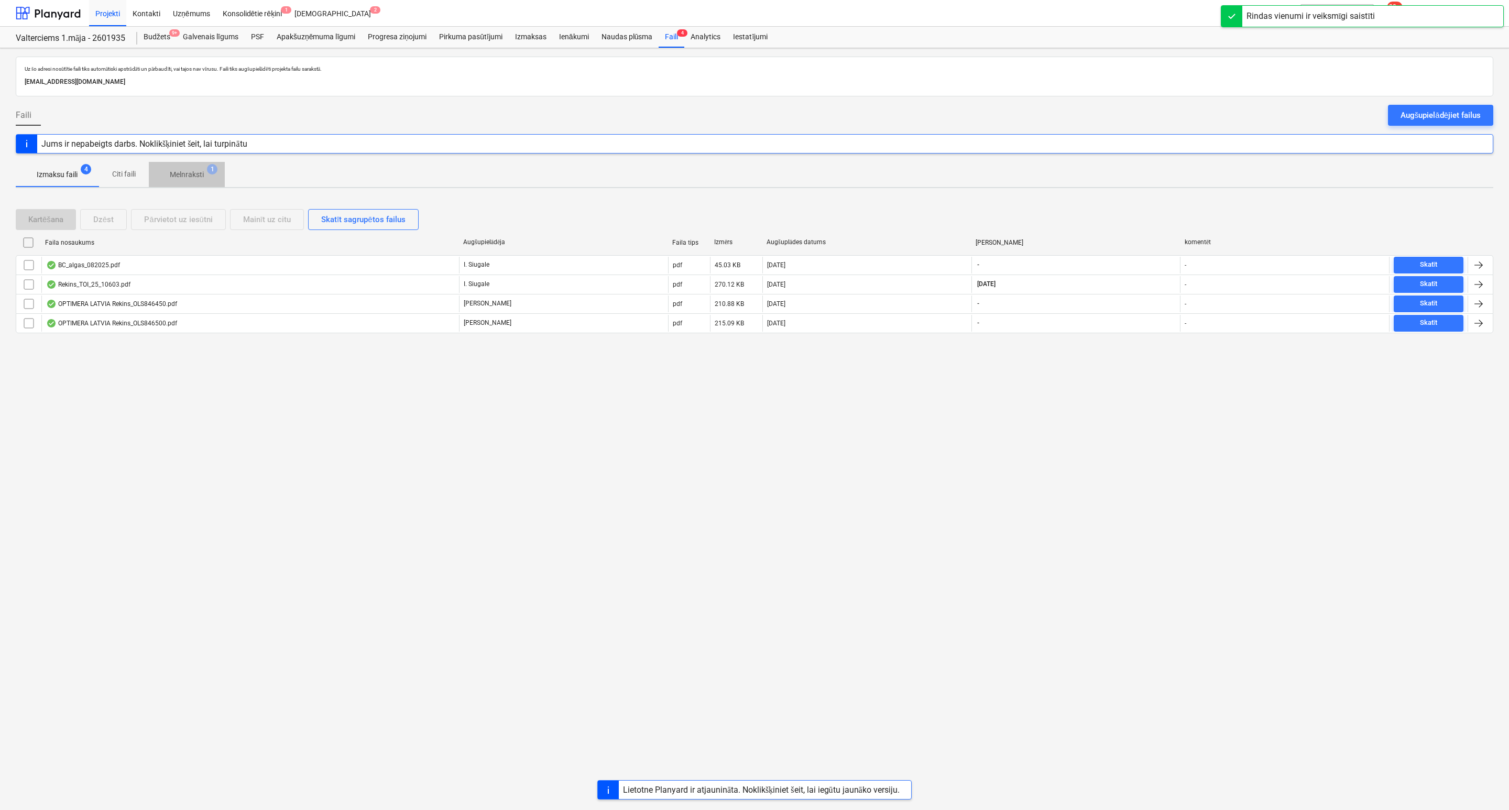
drag, startPoint x: 193, startPoint y: 172, endPoint x: 157, endPoint y: 210, distance: 52.3
click at [192, 172] on p "Melnraksti" at bounding box center [187, 174] width 34 height 11
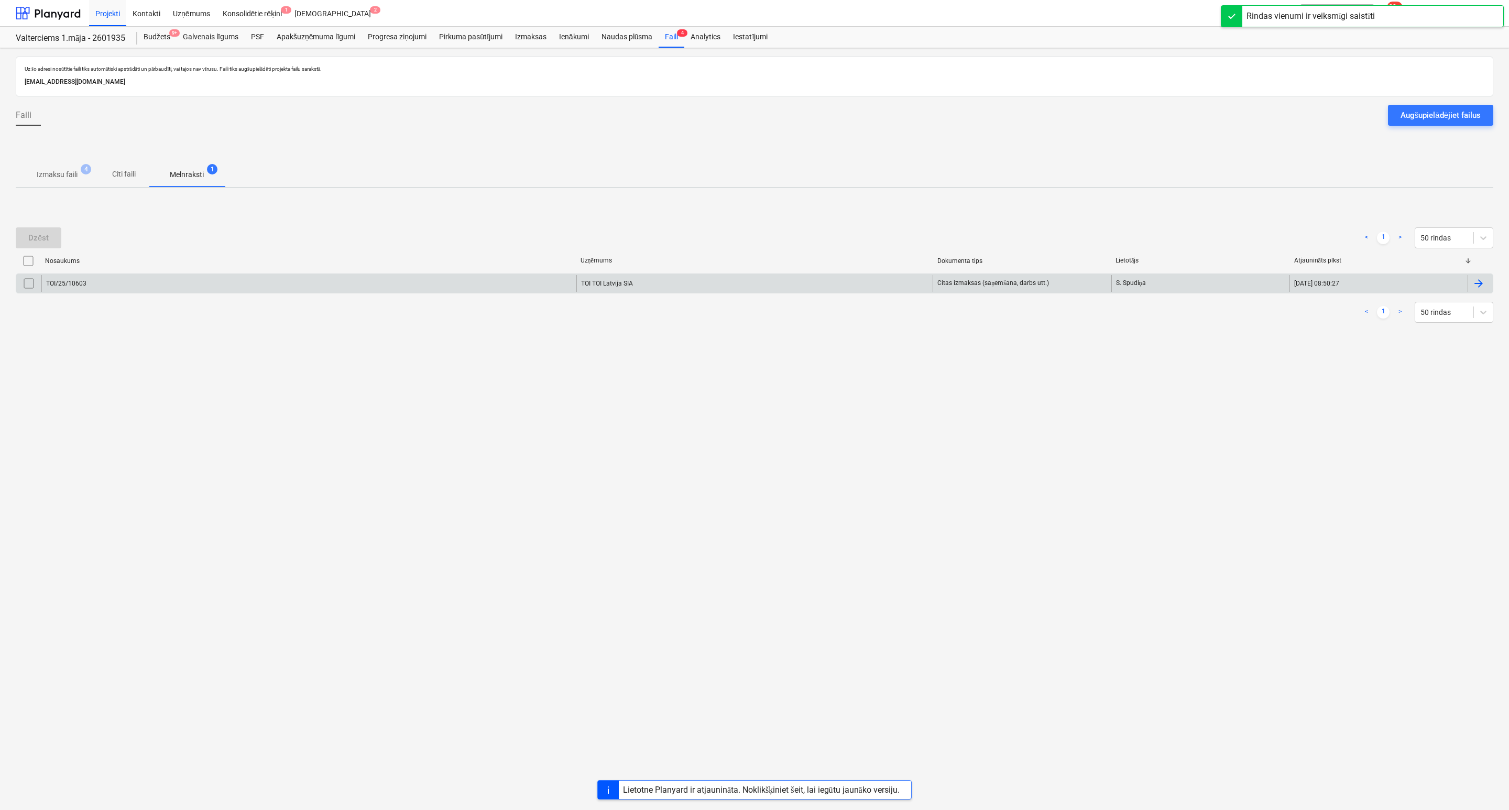
click at [128, 288] on div "TOI/25/10603" at bounding box center [308, 283] width 535 height 17
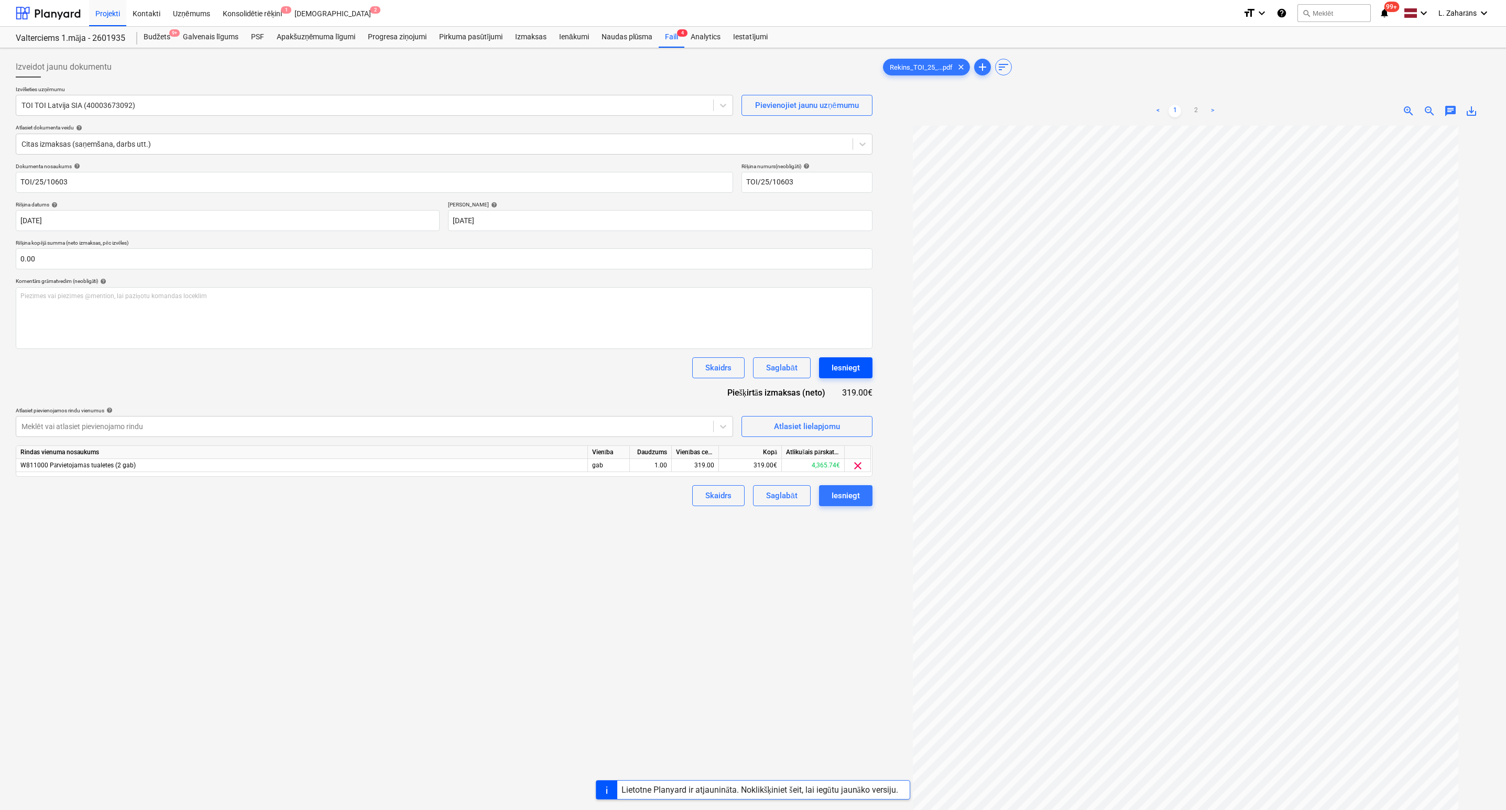
click at [838, 367] on div "Iesniegt" at bounding box center [846, 368] width 28 height 14
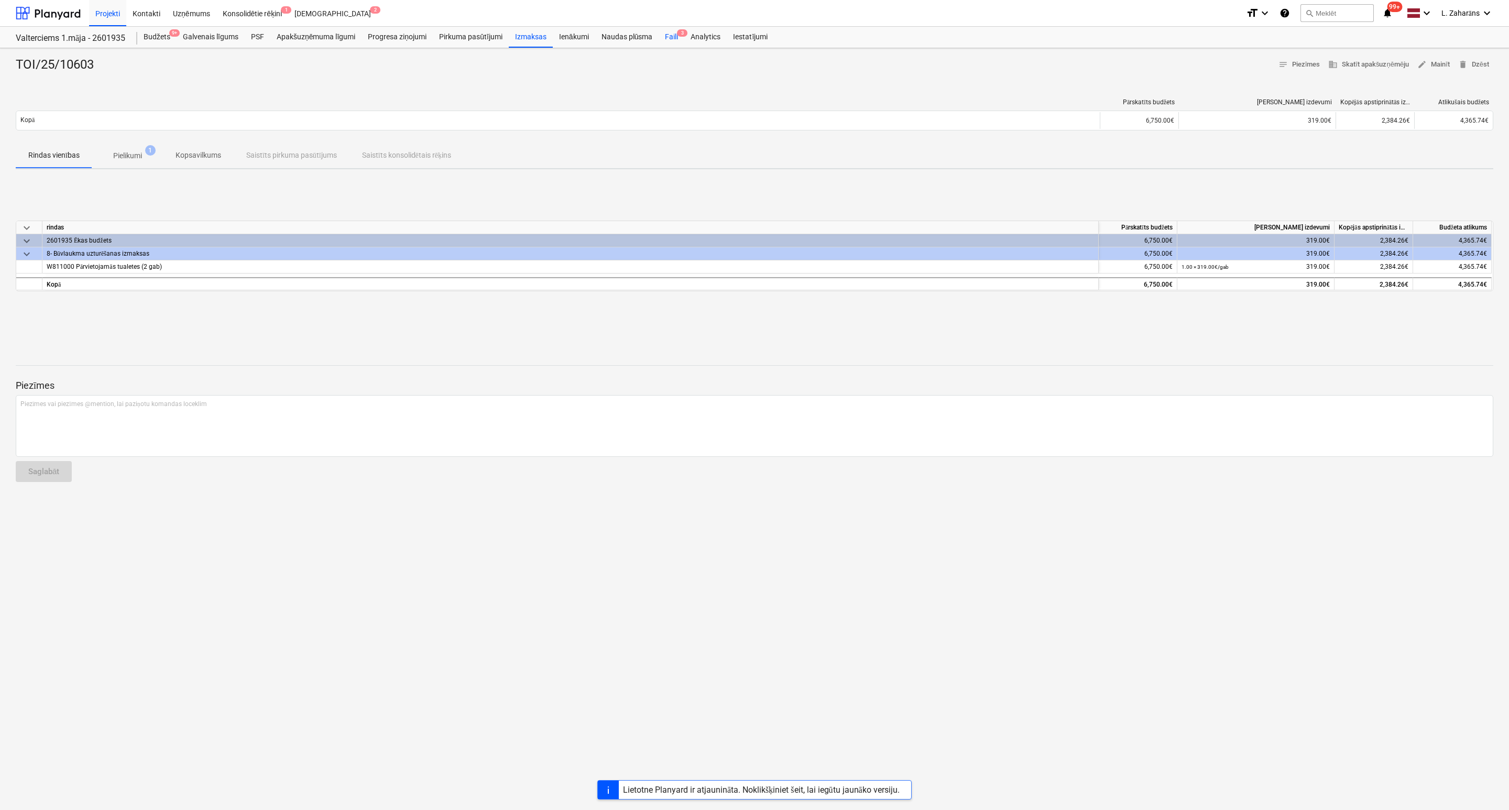
drag, startPoint x: 669, startPoint y: 38, endPoint x: 665, endPoint y: 45, distance: 7.3
click at [669, 38] on div "Faili 3" at bounding box center [672, 37] width 26 height 21
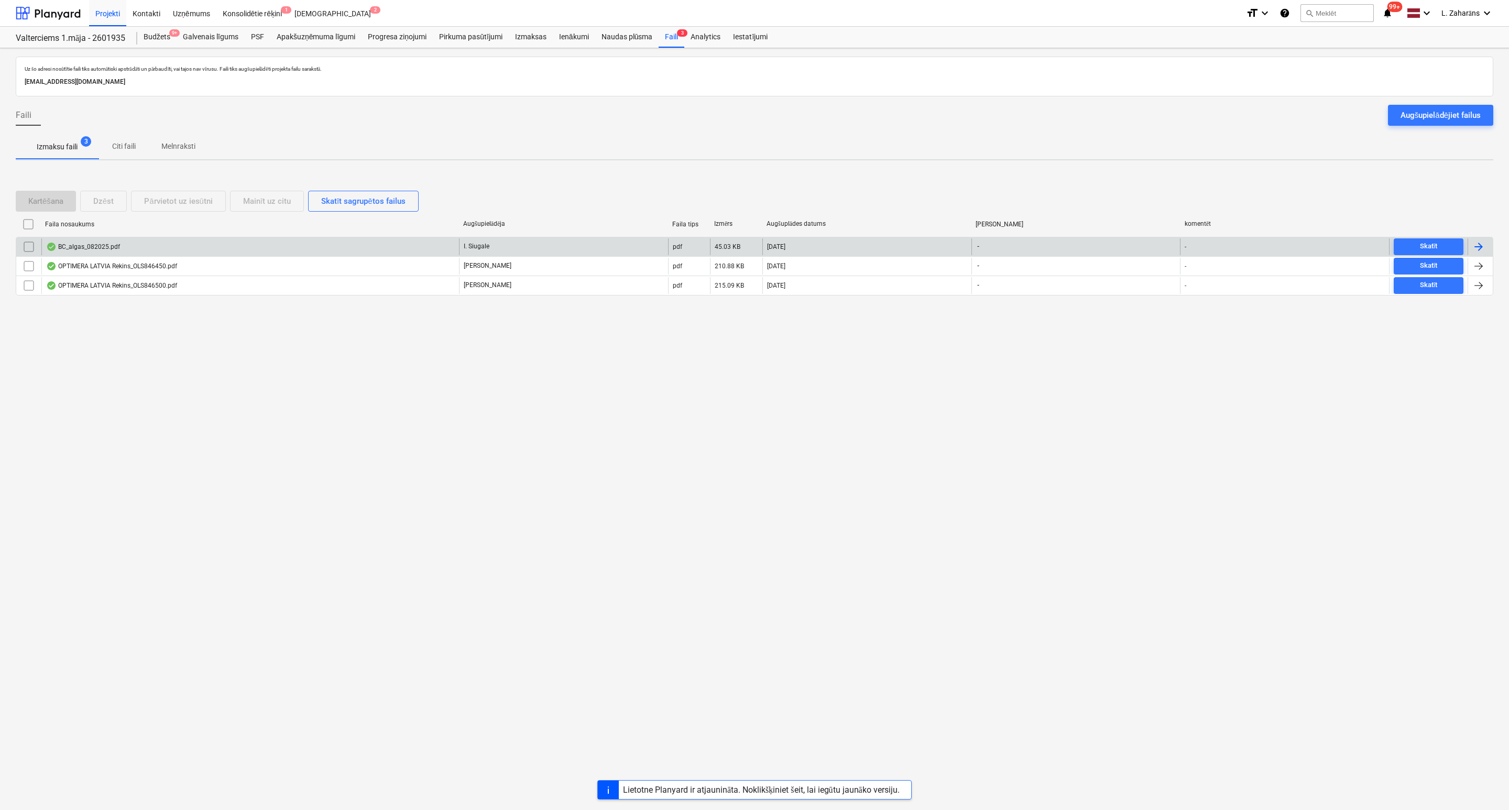
click at [139, 236] on div "Faila nosaukums Augšupielādēja Faila tips Izmērs Augšuplādes datums Termiņš kom…" at bounding box center [755, 226] width 1478 height 21
click at [159, 245] on div "BC_algas_082025.pdf" at bounding box center [250, 246] width 418 height 17
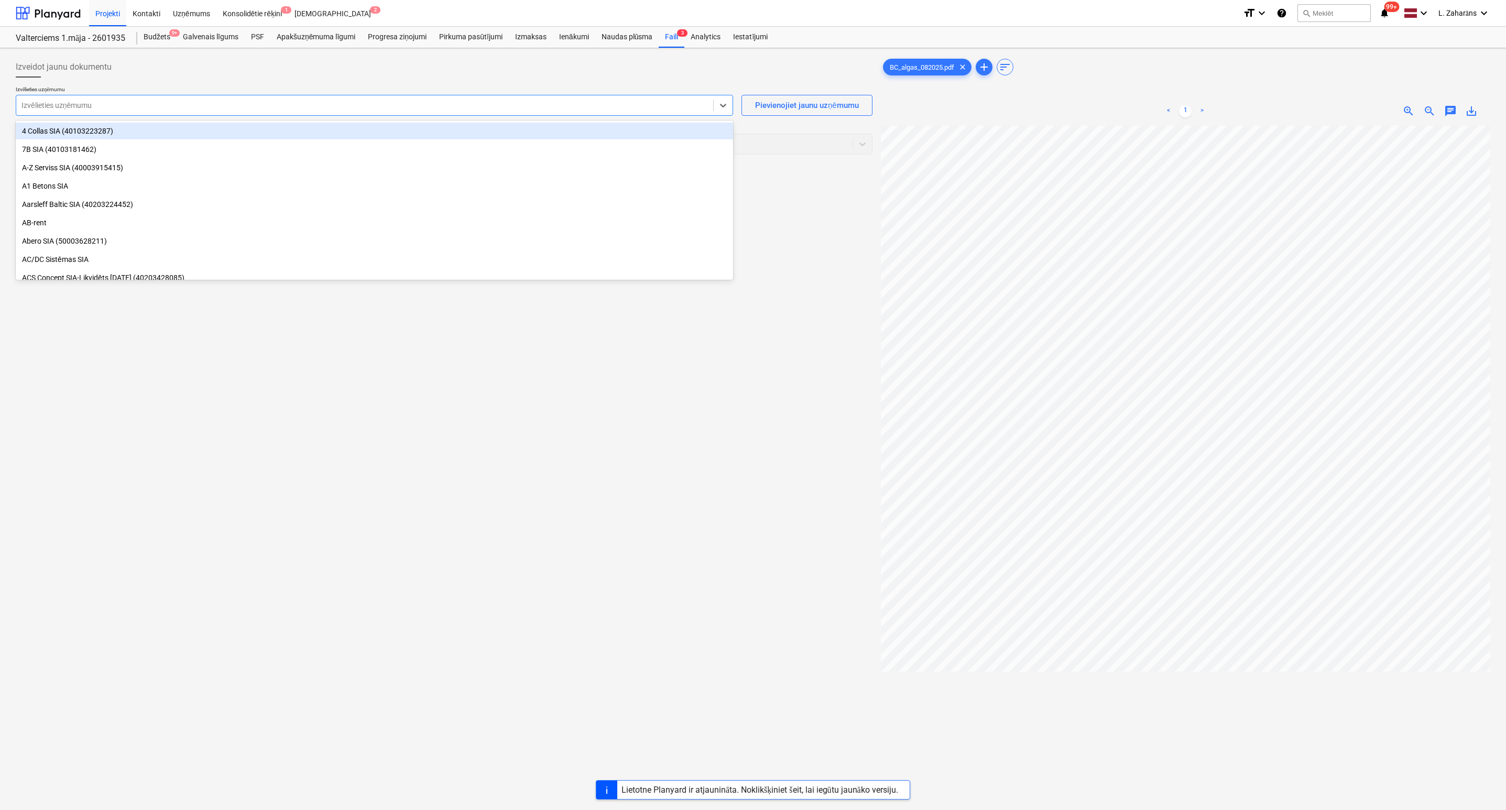
click at [85, 107] on div at bounding box center [364, 105] width 686 height 10
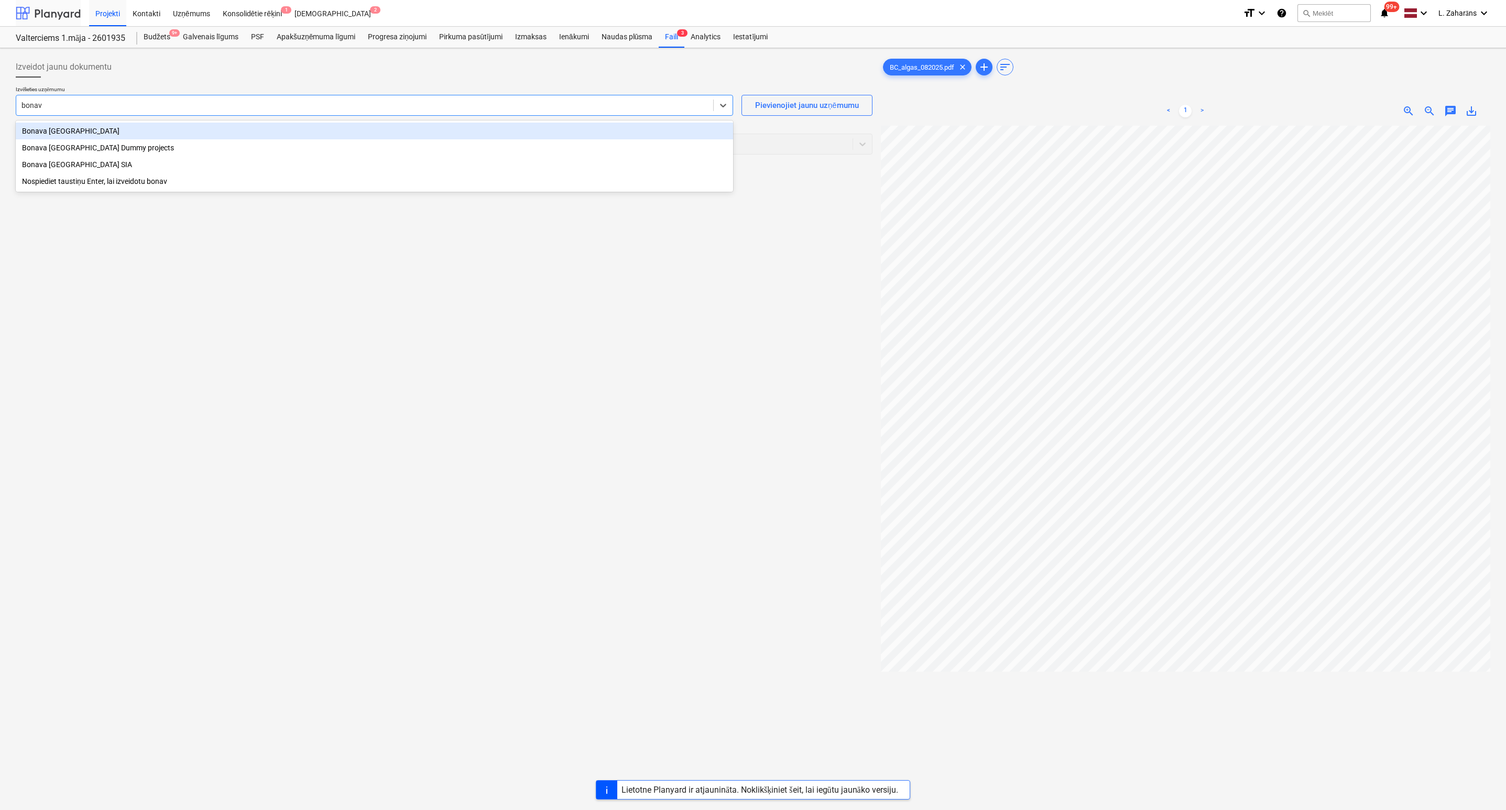
type input "bonav"
click at [53, 13] on div at bounding box center [48, 13] width 65 height 26
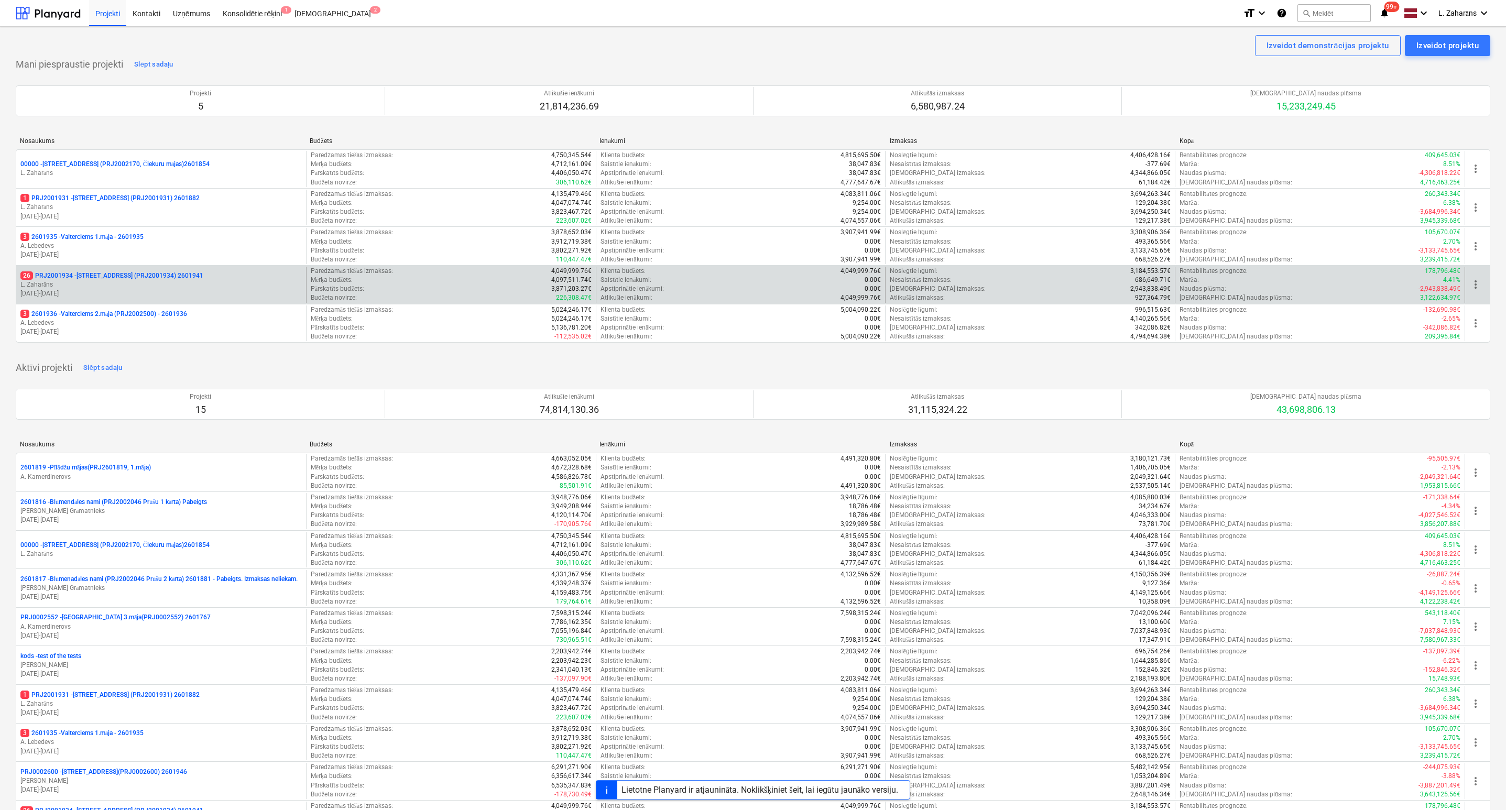
click at [168, 277] on p "26 PRJ2001934 - Mazā Robežu iela 1 (PRJ2001934) 2601941" at bounding box center [111, 275] width 183 height 9
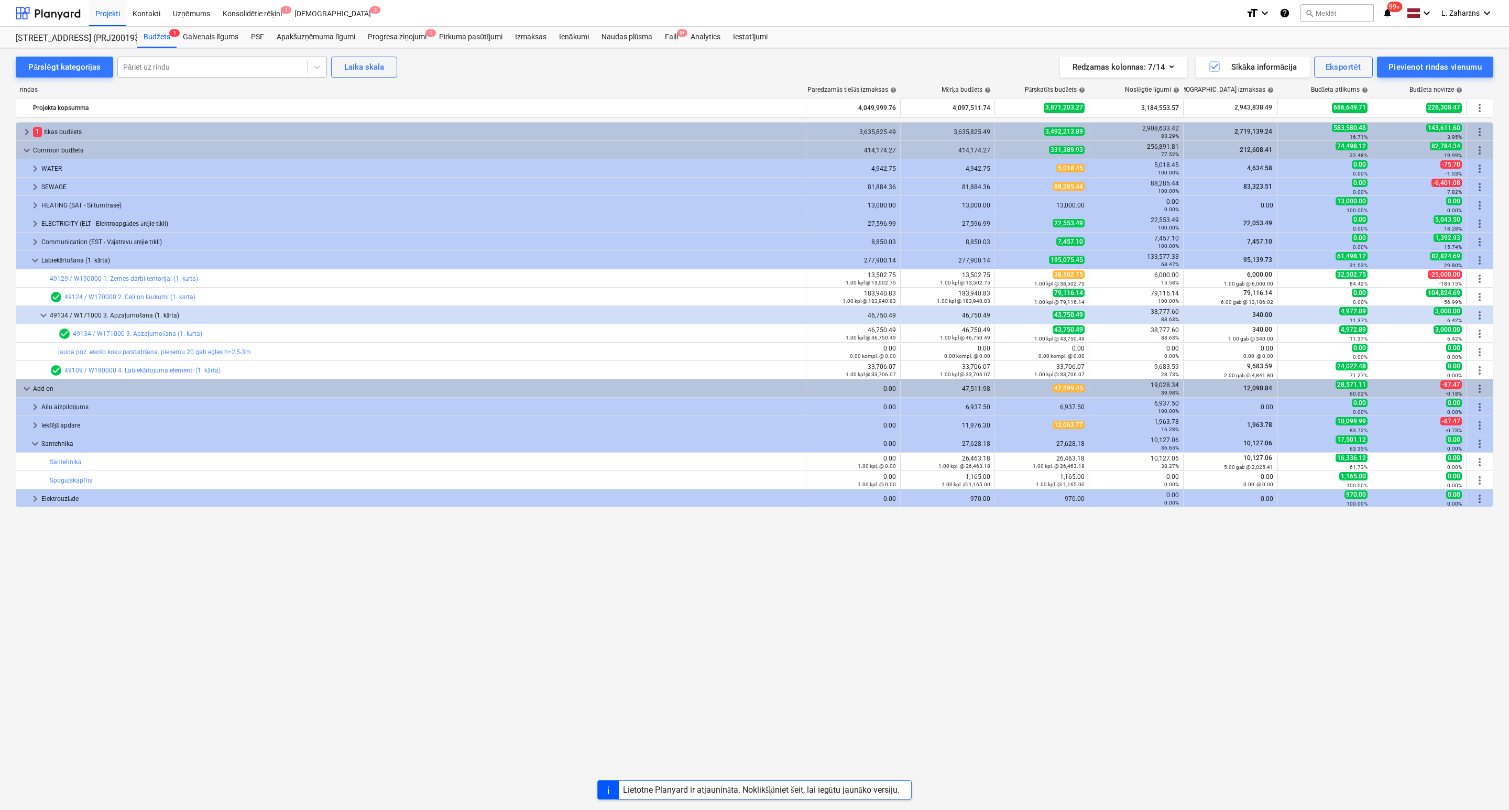
click at [153, 66] on div at bounding box center [212, 67] width 179 height 10
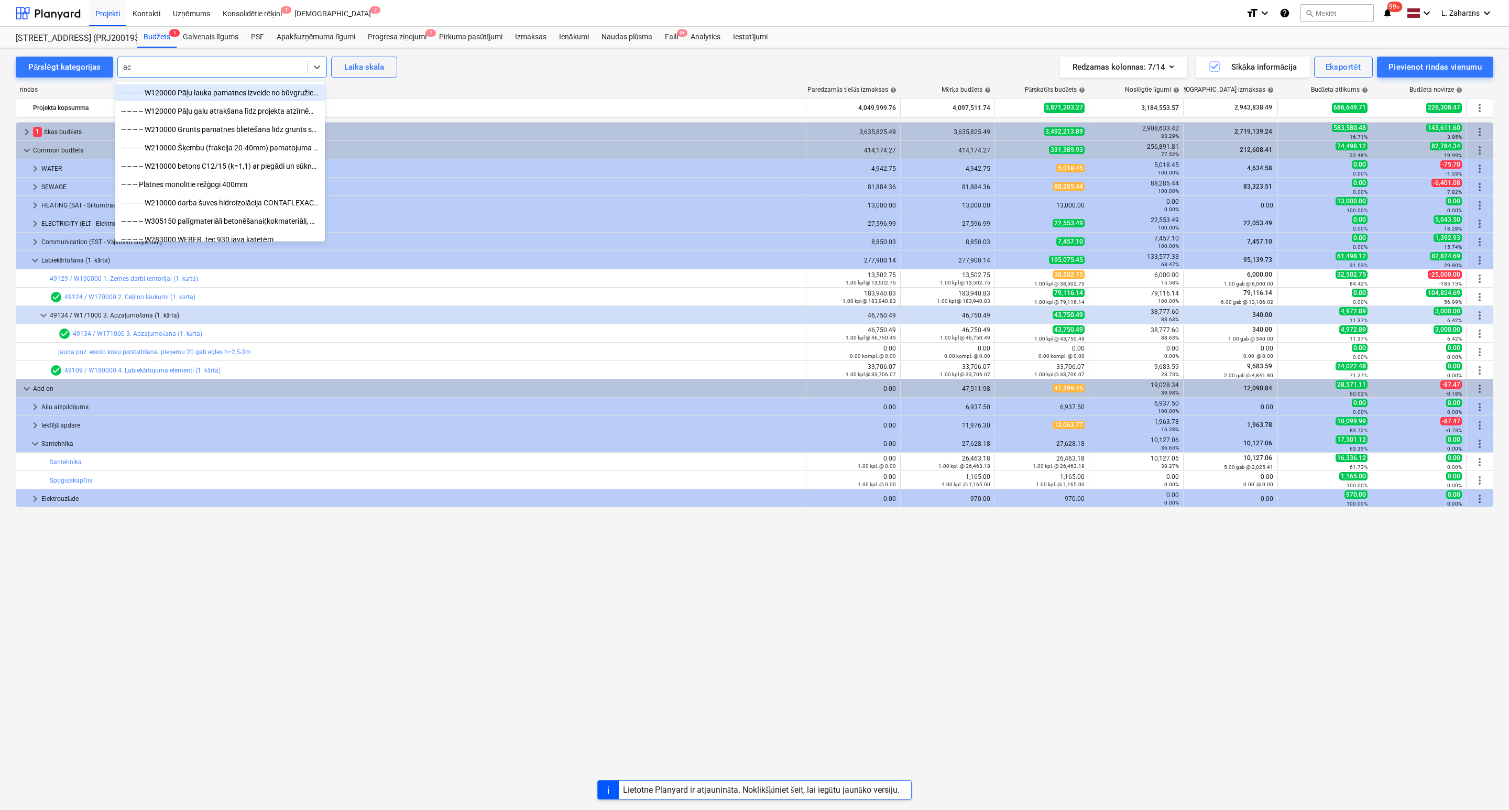
type input "aco"
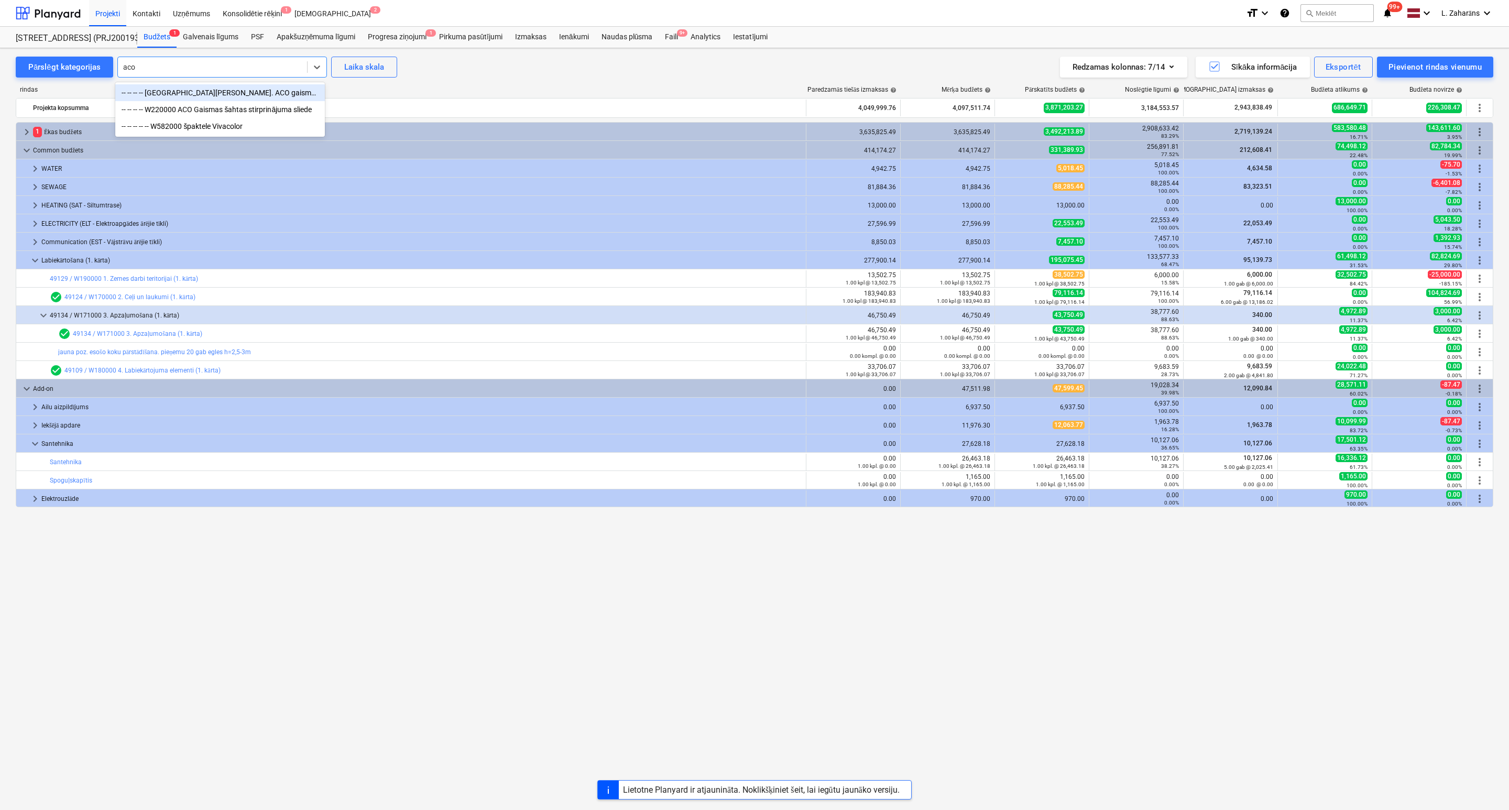
click at [210, 96] on div "-- -- -- -- Jauna poz. ACO gaismas bedru montāža" at bounding box center [220, 92] width 210 height 17
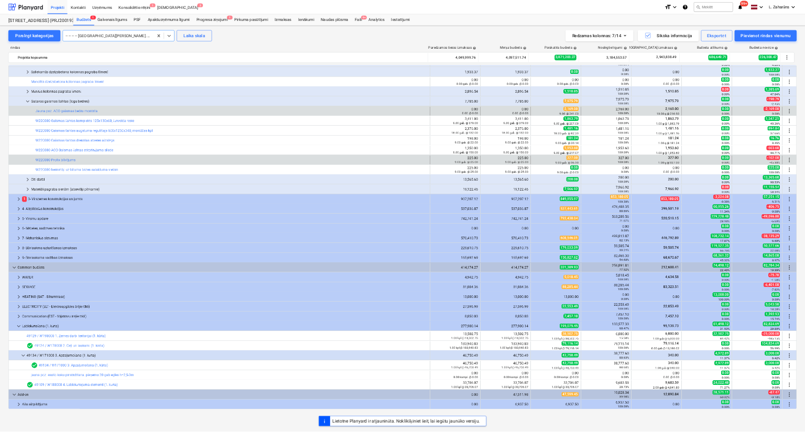
scroll to position [141, 0]
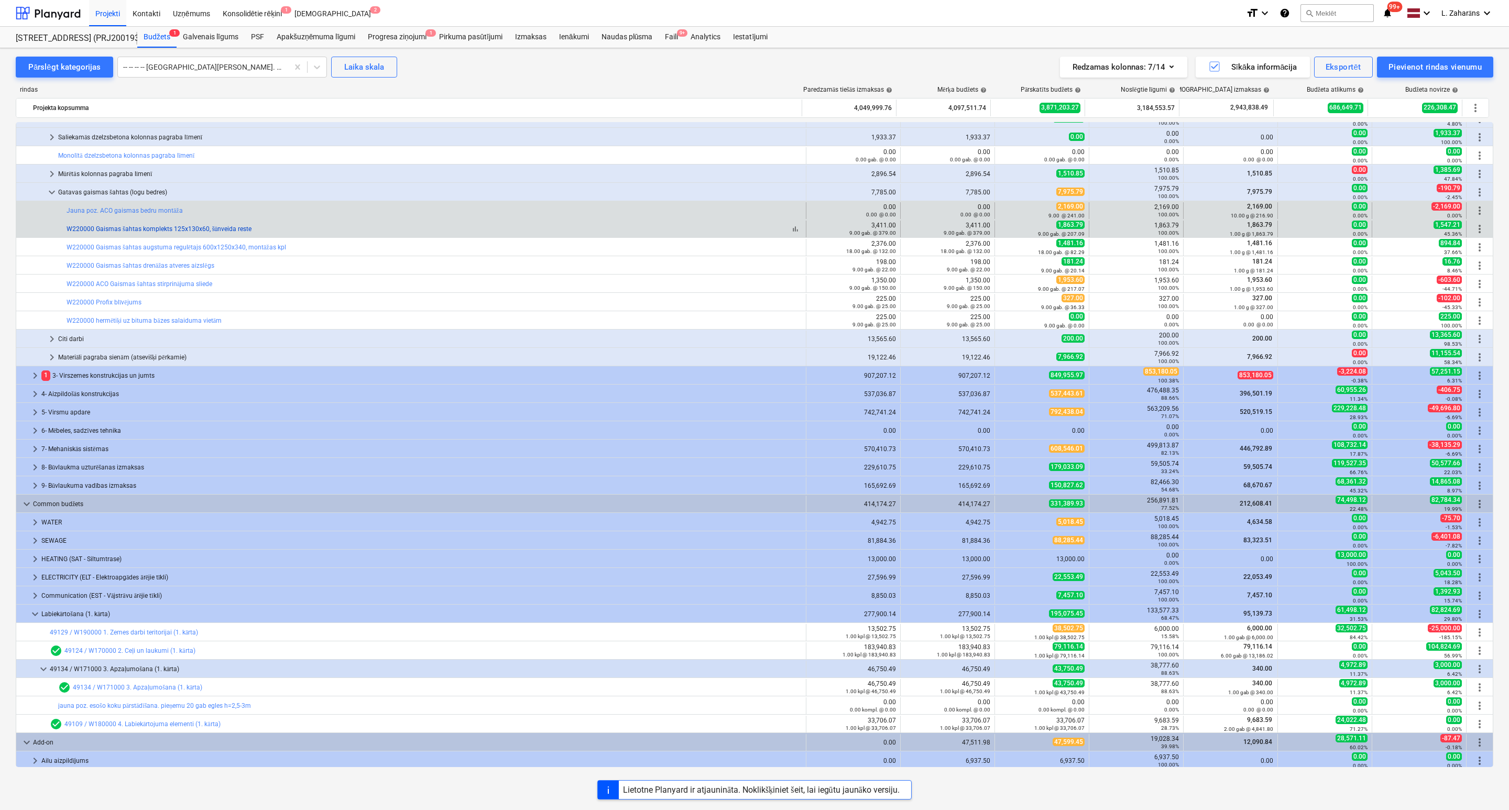
click at [113, 230] on link "W220000 Gaismas šahtas komplekts 125x130x60, šūnveida reste" at bounding box center [159, 228] width 185 height 7
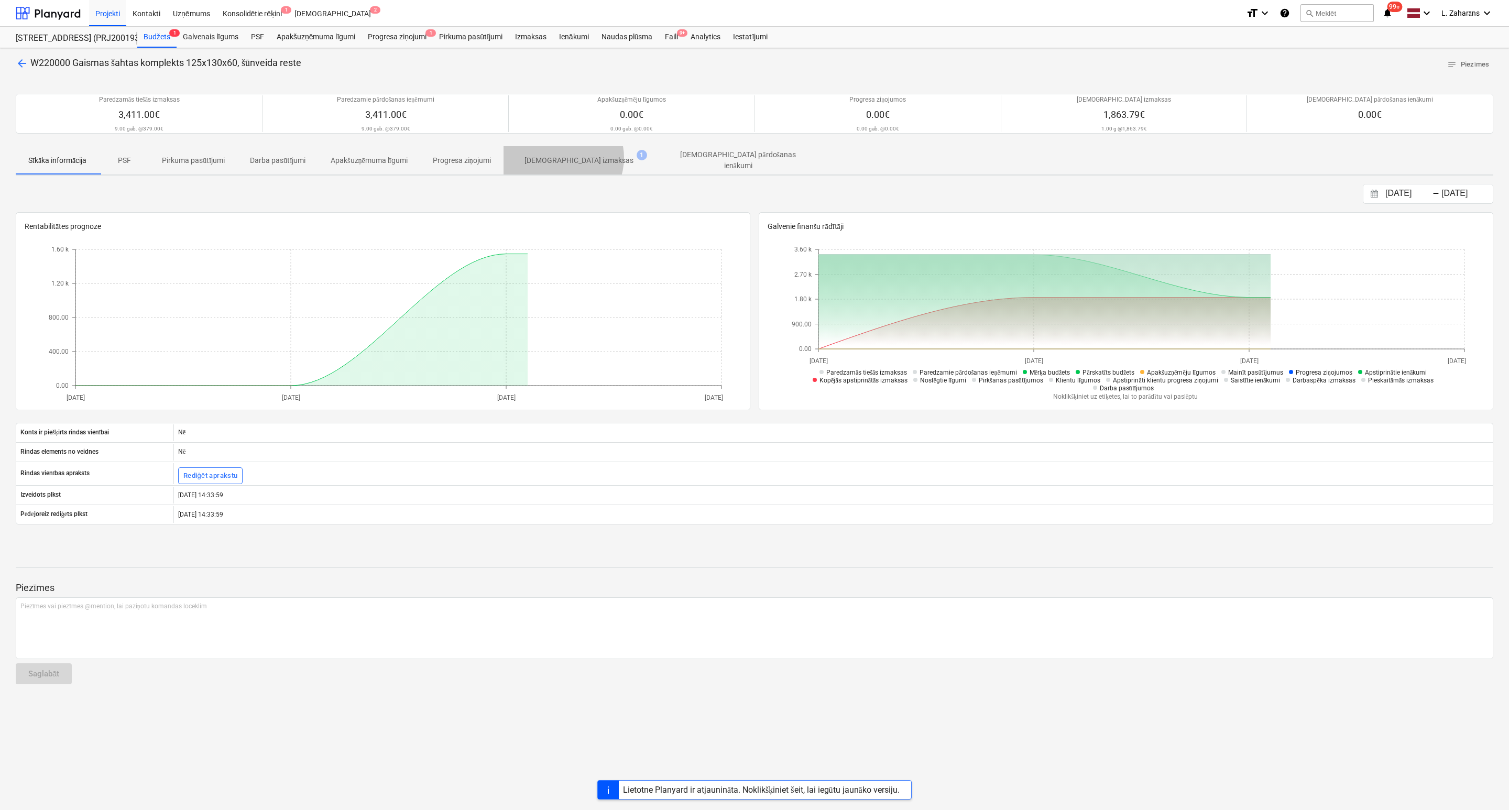
click at [564, 159] on p "Apstiprinātas izmaksas" at bounding box center [579, 160] width 109 height 11
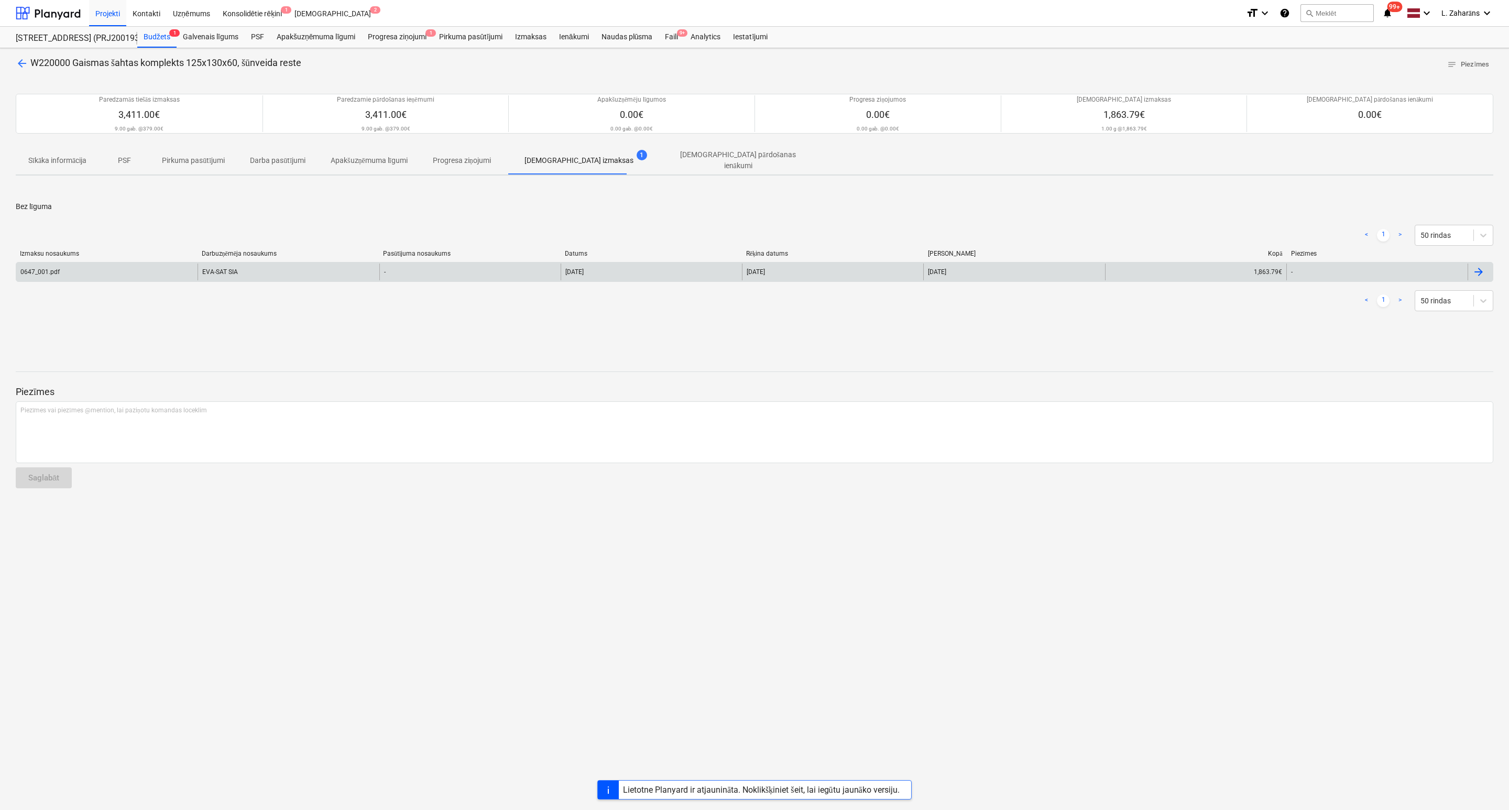
click at [250, 268] on div "EVA-SAT SIA" at bounding box center [288, 272] width 181 height 17
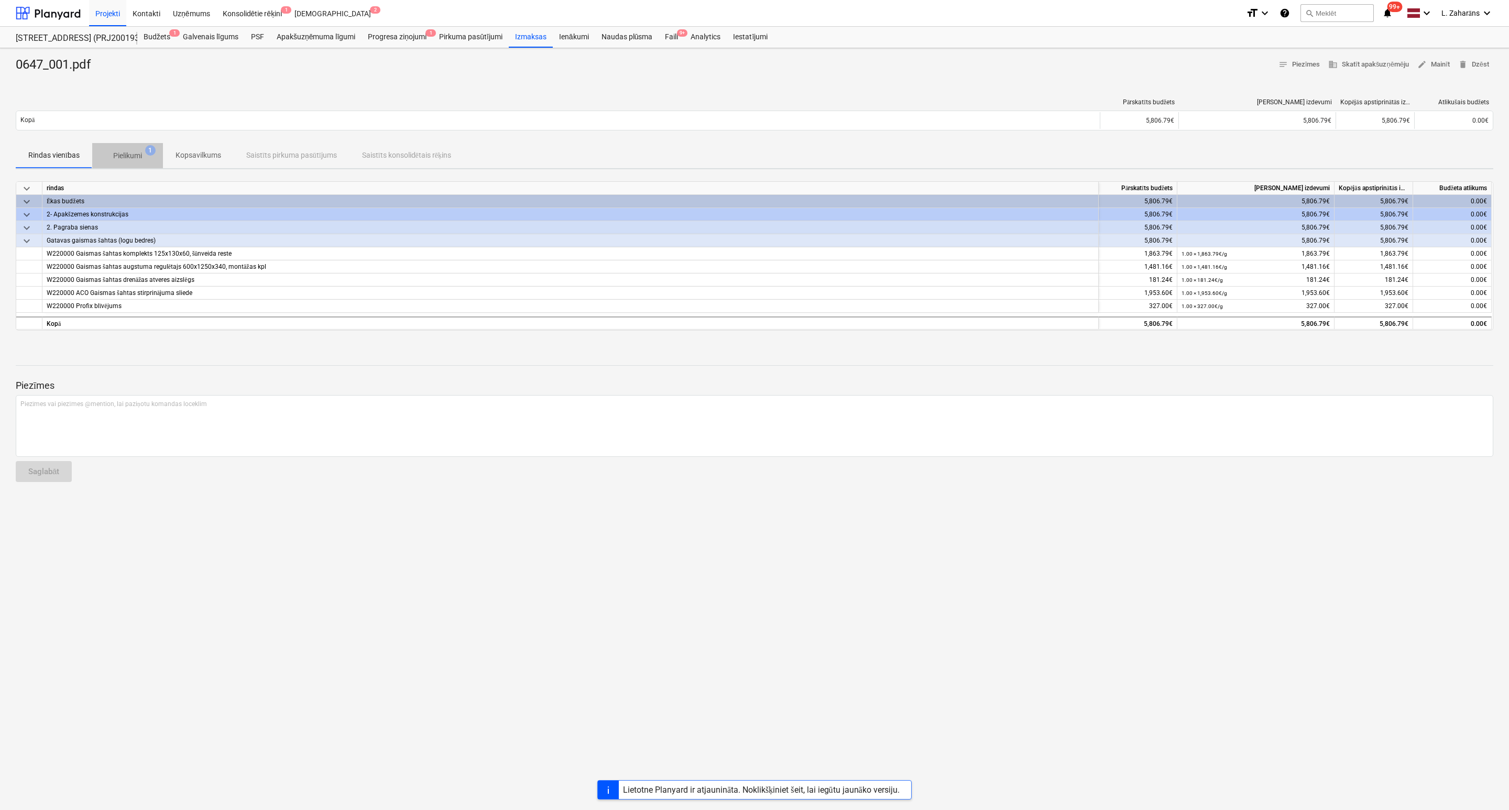
click at [124, 160] on p "Pielikumi" at bounding box center [127, 155] width 29 height 11
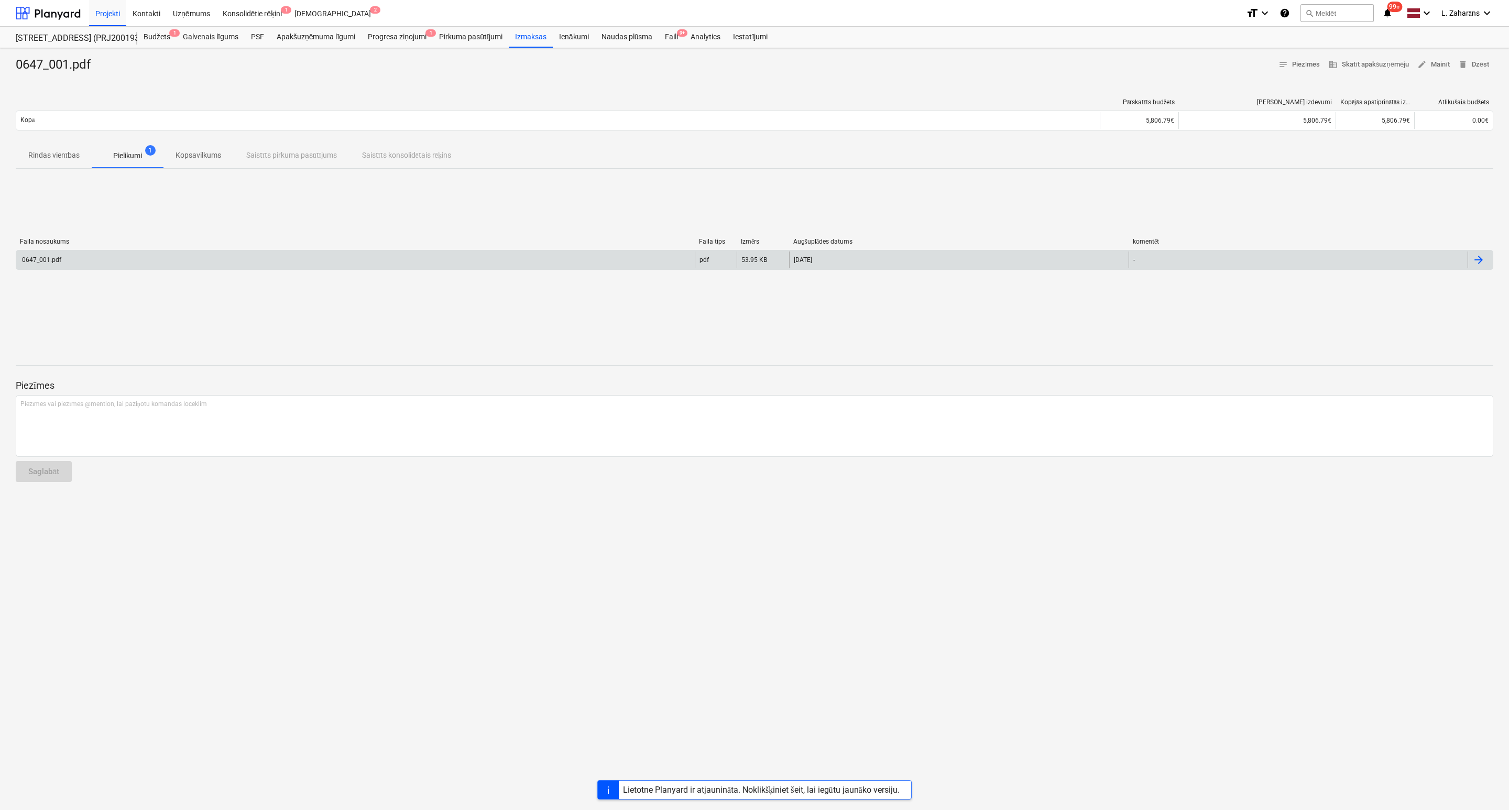
click at [145, 257] on div "0647_001.pdf" at bounding box center [355, 260] width 679 height 17
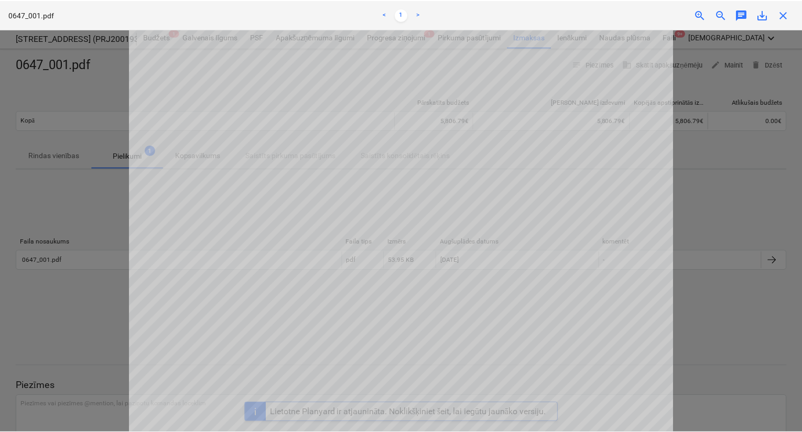
scroll to position [210, 0]
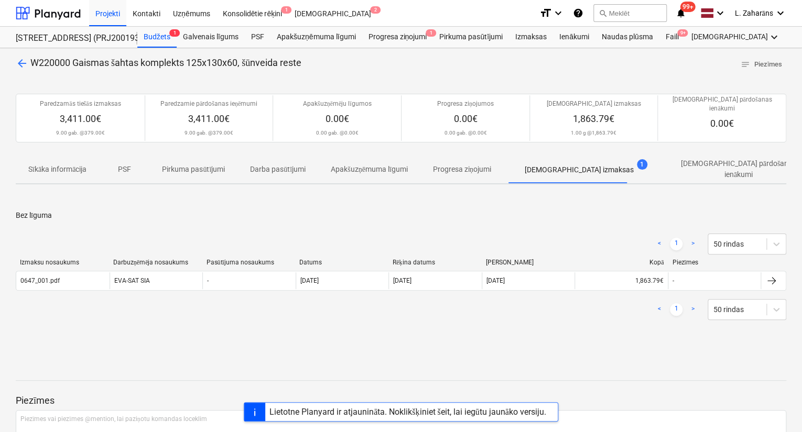
click at [564, 165] on p "Apstiprinātas izmaksas" at bounding box center [579, 170] width 109 height 11
click at [575, 165] on p "Apstiprinātas izmaksas" at bounding box center [579, 170] width 109 height 11
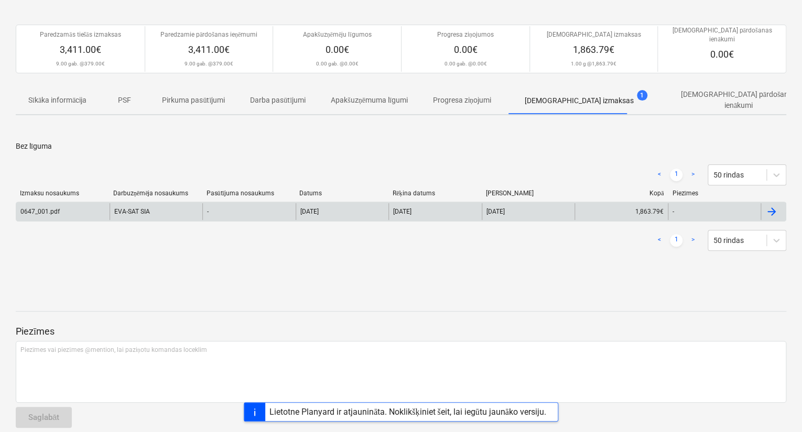
click at [124, 203] on div "EVA-SAT SIA" at bounding box center [156, 211] width 93 height 17
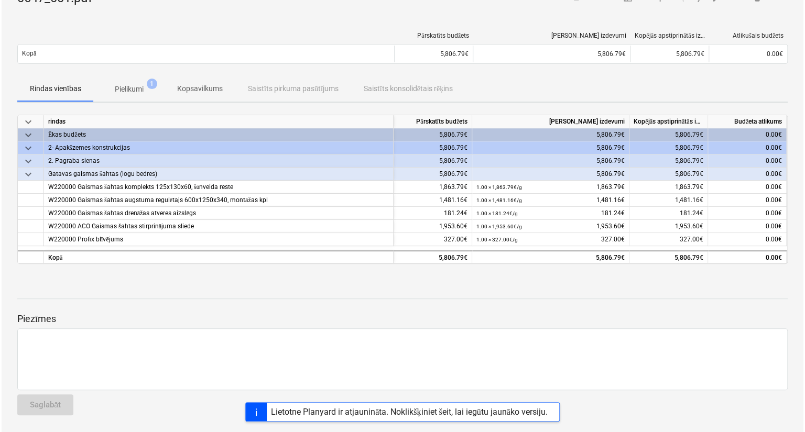
scroll to position [65, 0]
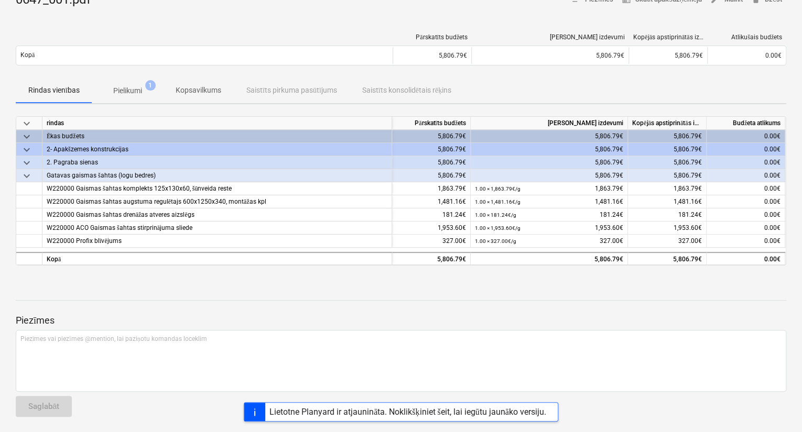
click at [126, 89] on p "Pielikumi" at bounding box center [127, 90] width 29 height 11
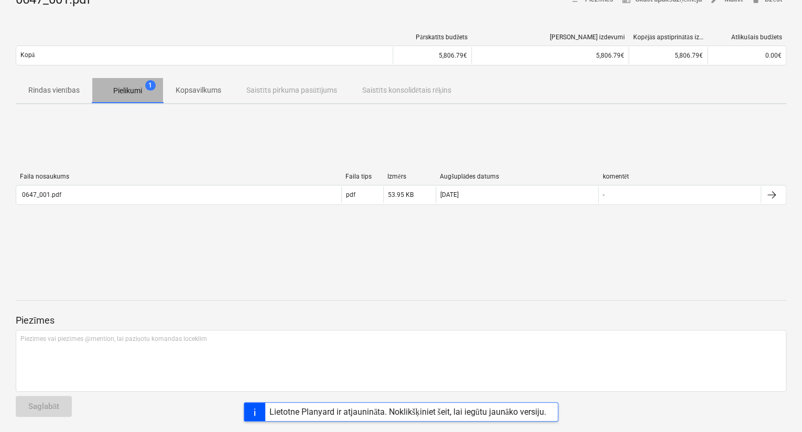
click at [126, 89] on p "Pielikumi" at bounding box center [127, 90] width 29 height 11
click at [128, 92] on p "Pielikumi" at bounding box center [127, 90] width 29 height 11
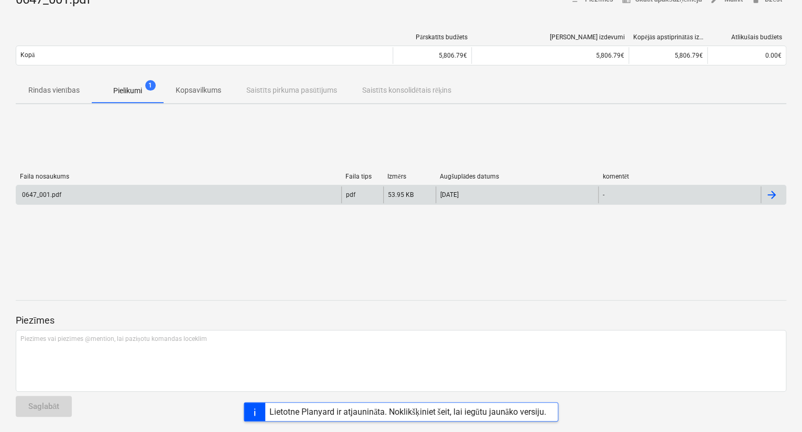
click at [114, 198] on div "0647_001.pdf" at bounding box center [178, 195] width 325 height 17
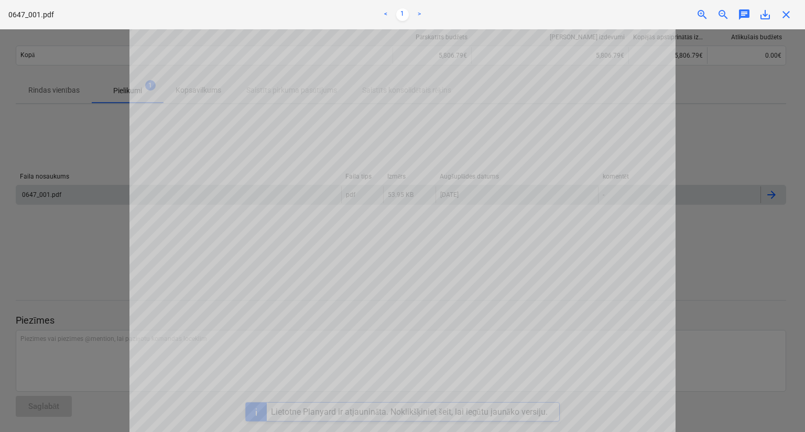
scroll to position [210, 0]
